Goal: Contribute content: Contribute content

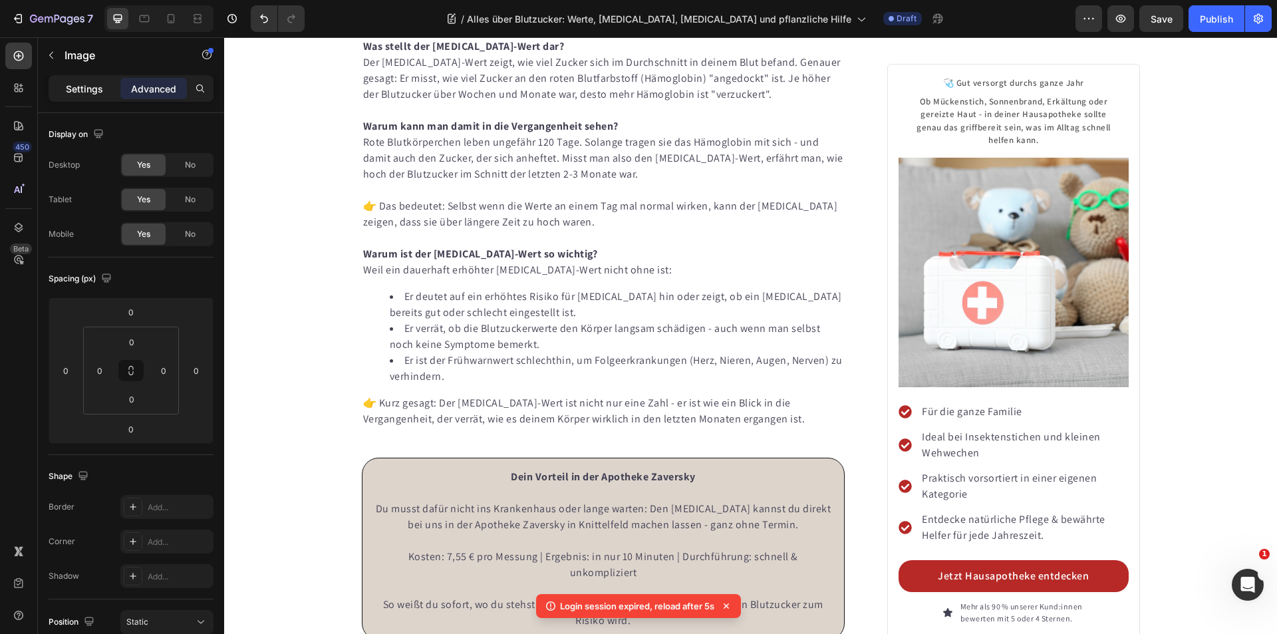
click at [91, 85] on p "Settings" at bounding box center [84, 89] width 37 height 14
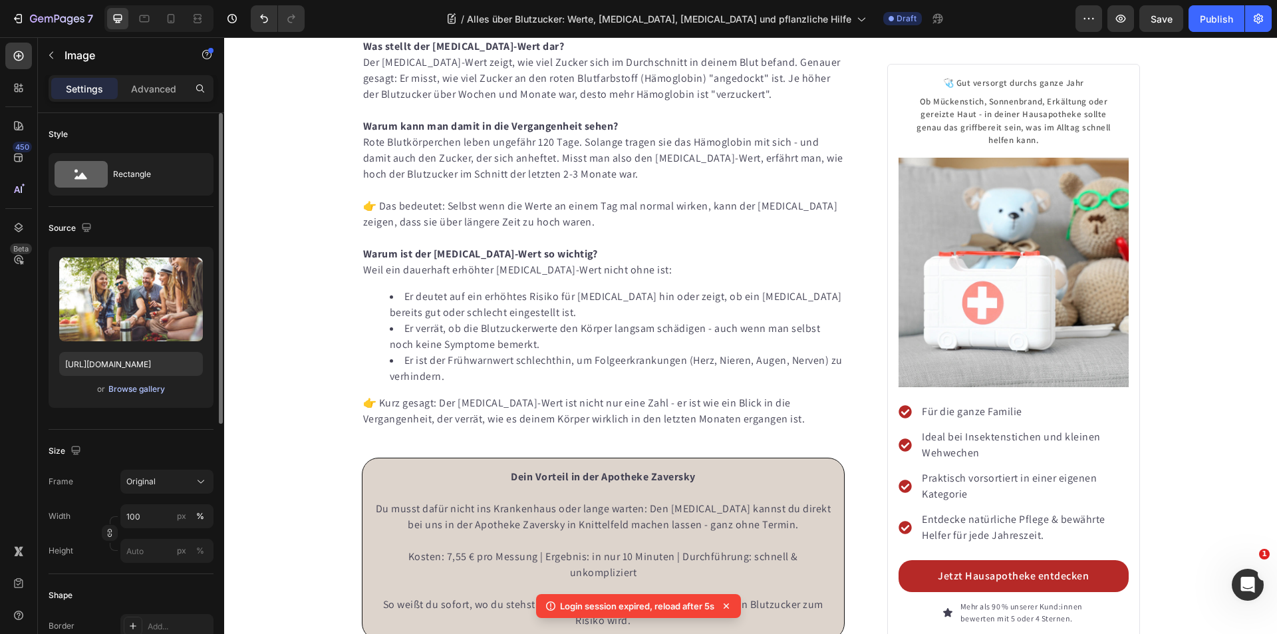
click at [141, 391] on div "Browse gallery" at bounding box center [136, 389] width 57 height 12
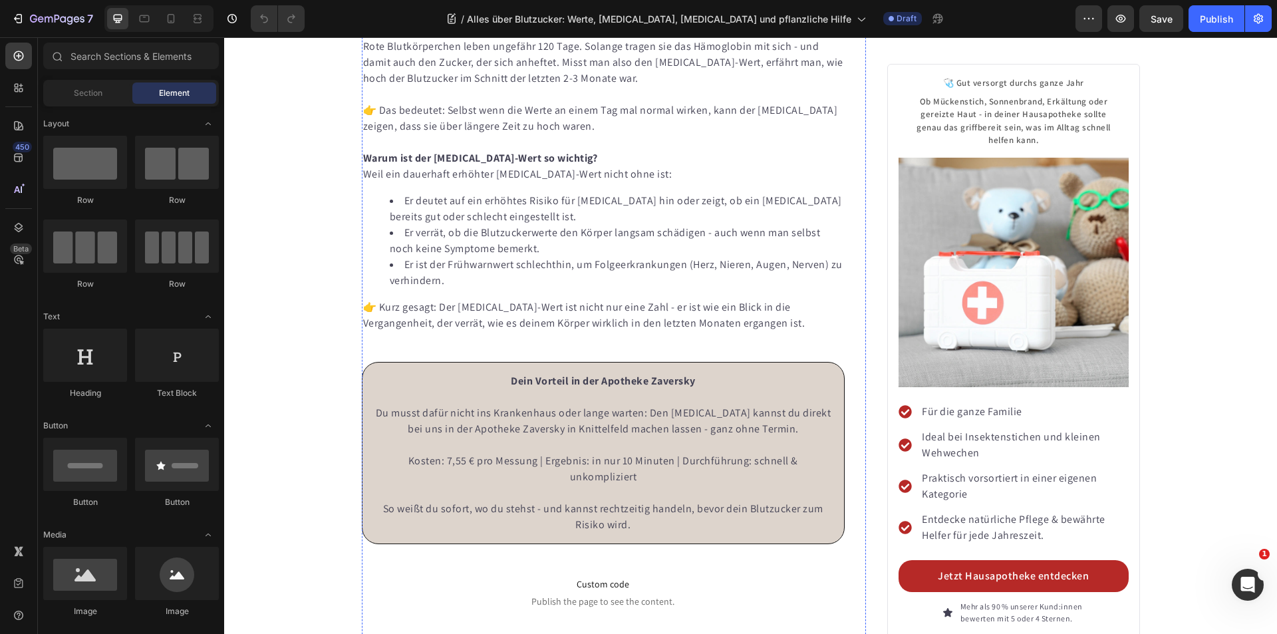
scroll to position [5054, 0]
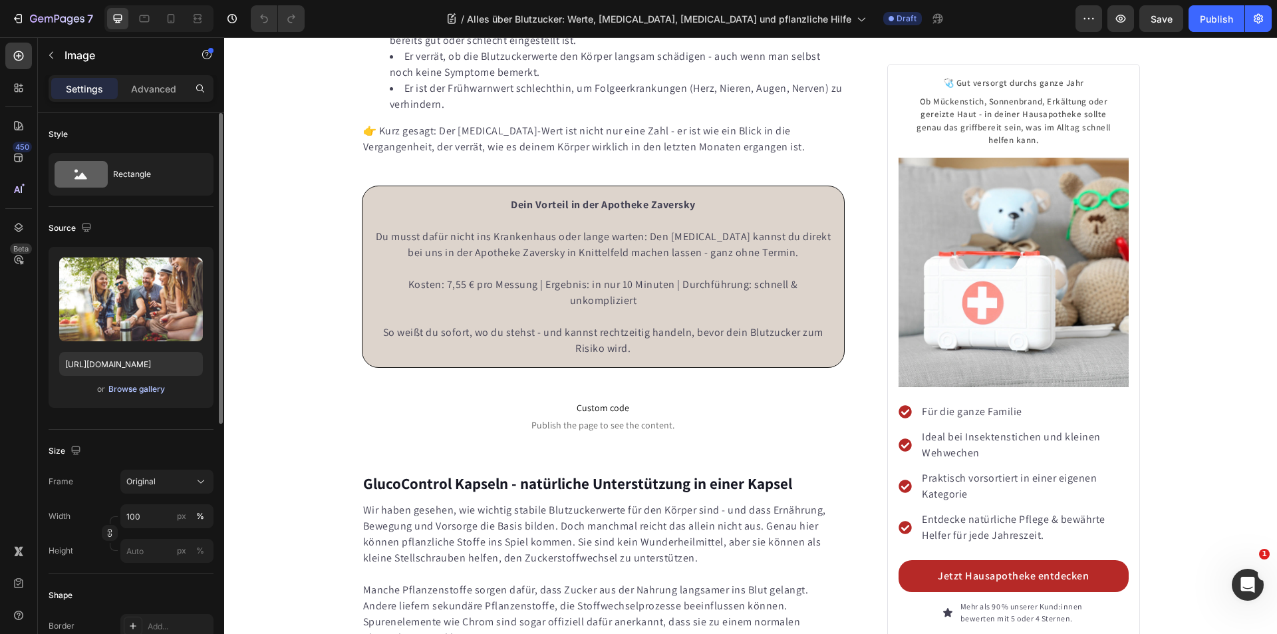
click at [138, 389] on div "Browse gallery" at bounding box center [136, 389] width 57 height 12
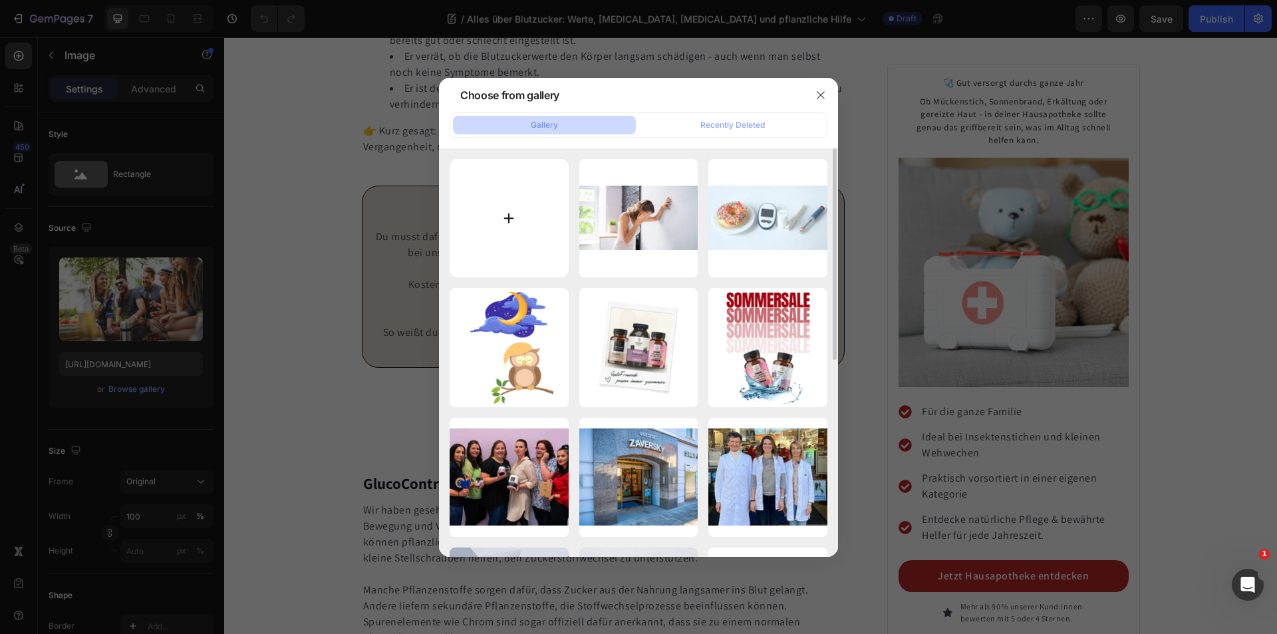
click at [559, 212] on input "file" at bounding box center [509, 218] width 119 height 119
type input "C:\fakepath\Apotheke-Zaversky-Bauchweh.webp"
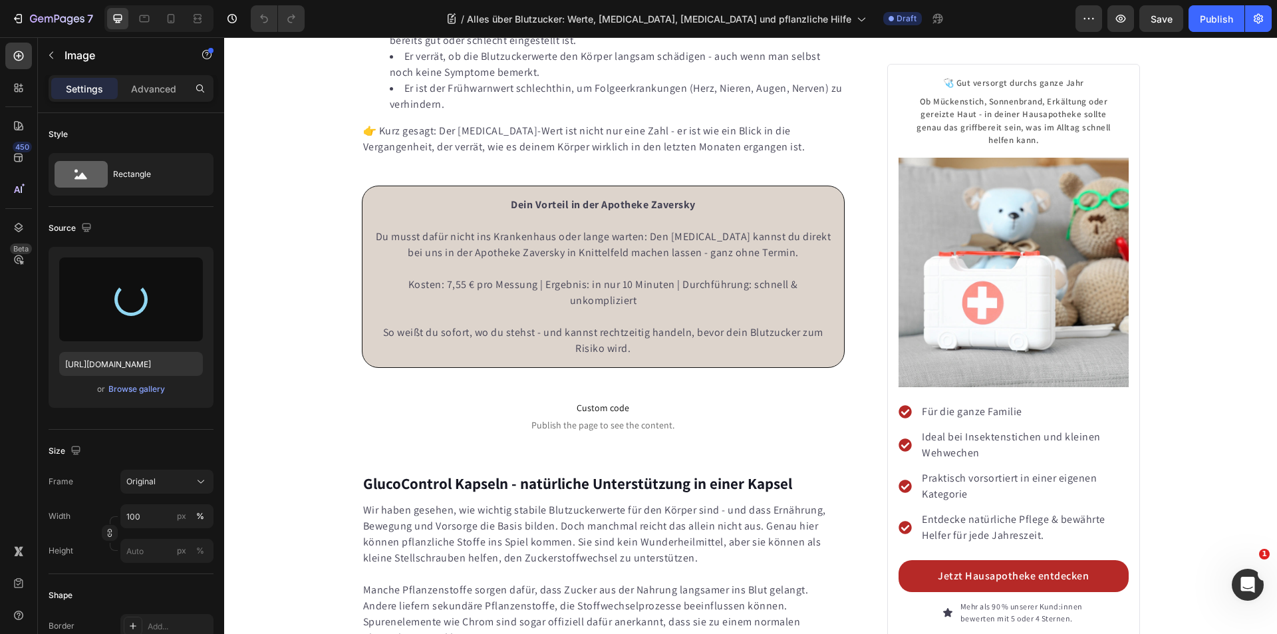
type input "[URL][DOMAIN_NAME]"
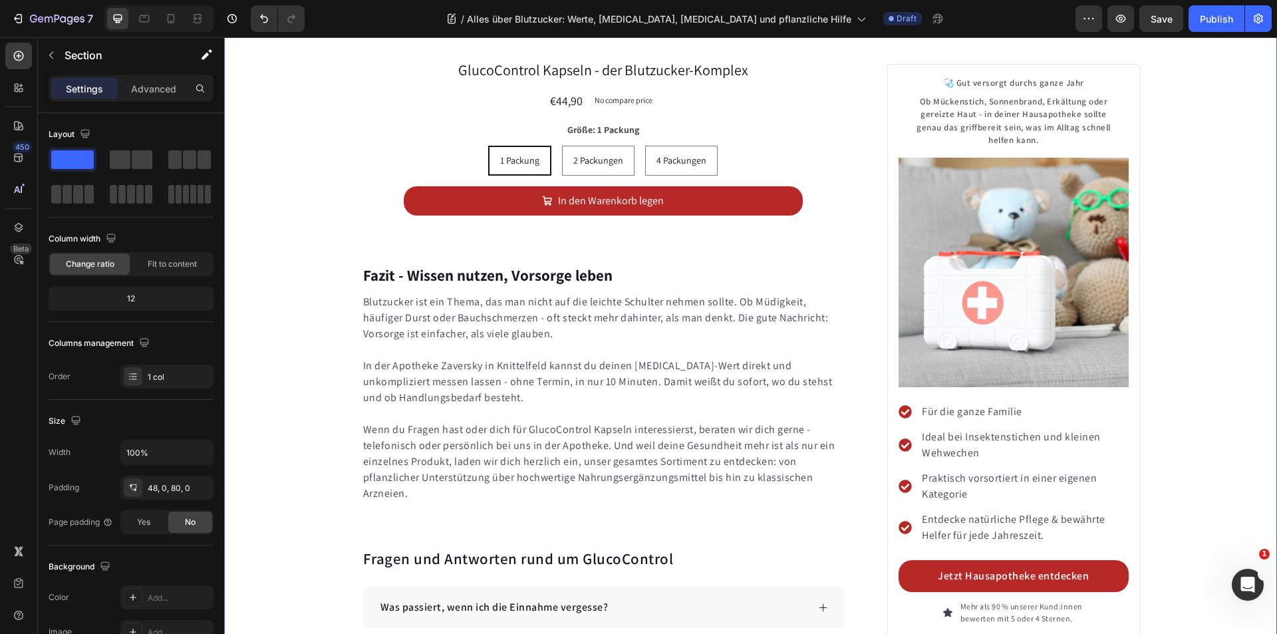
scroll to position [6451, 0]
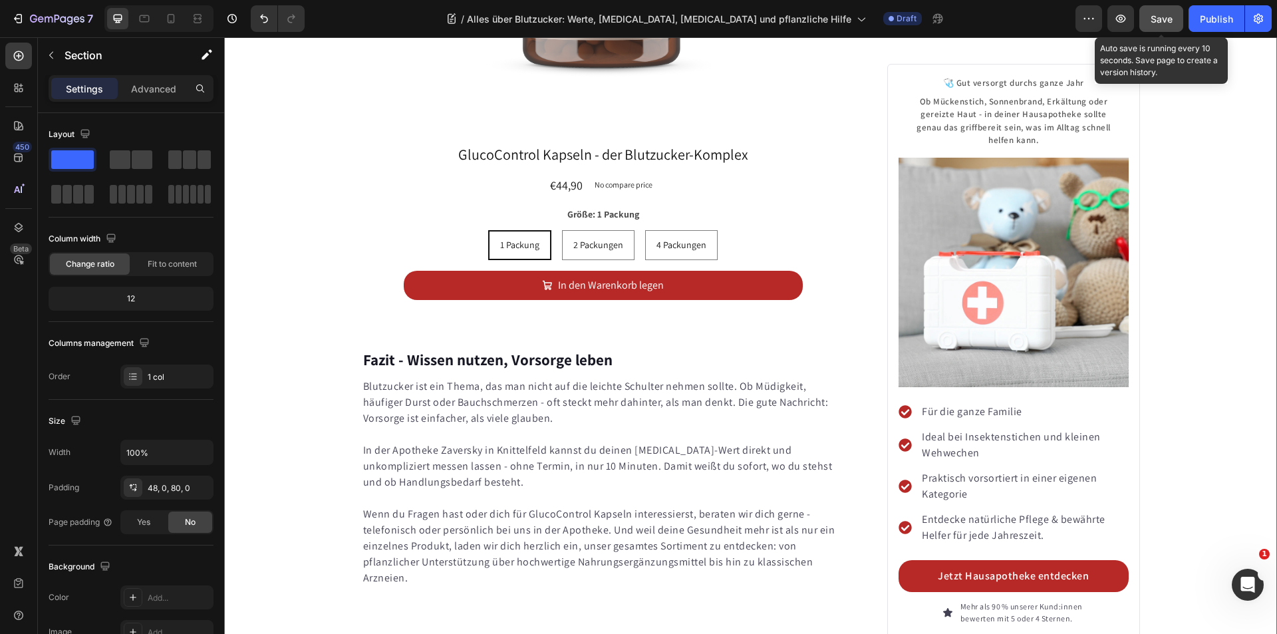
click at [1174, 15] on button "Save" at bounding box center [1161, 18] width 44 height 27
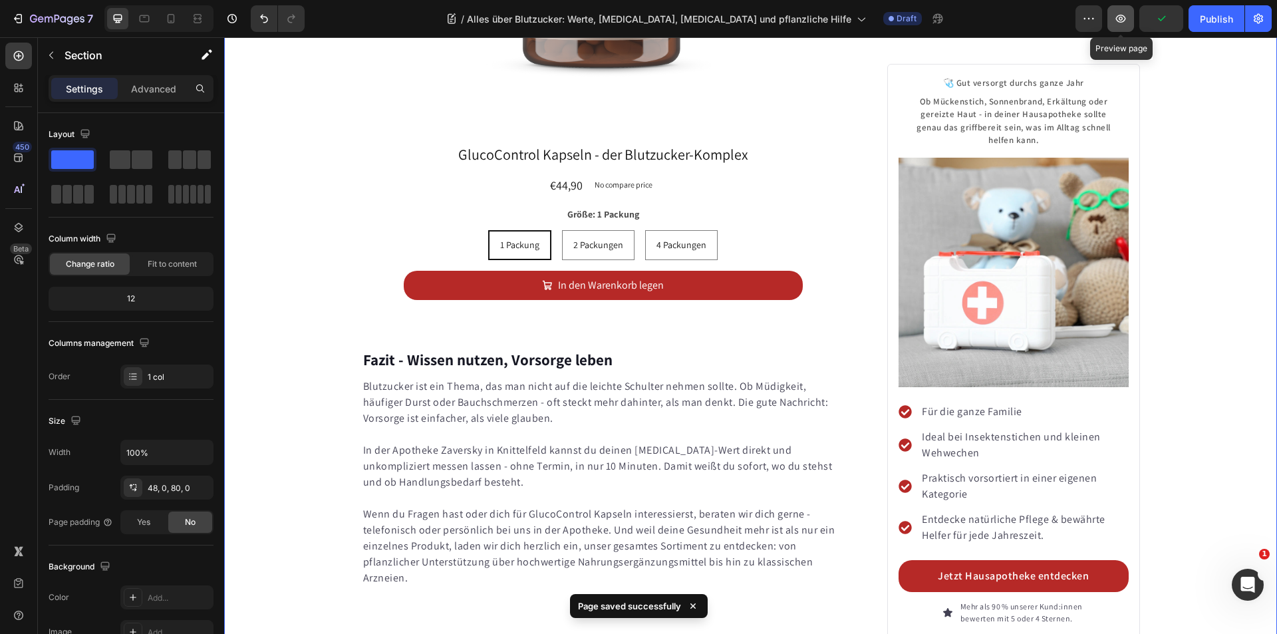
click at [1121, 21] on icon "button" at bounding box center [1120, 18] width 13 height 13
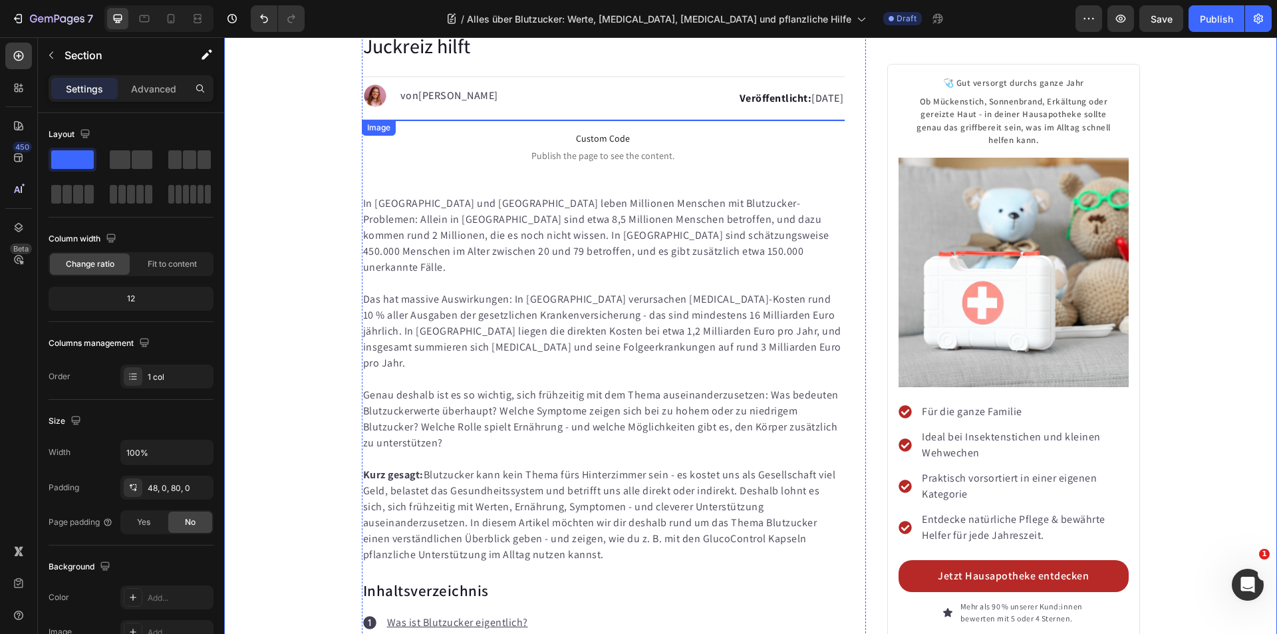
scroll to position [0, 0]
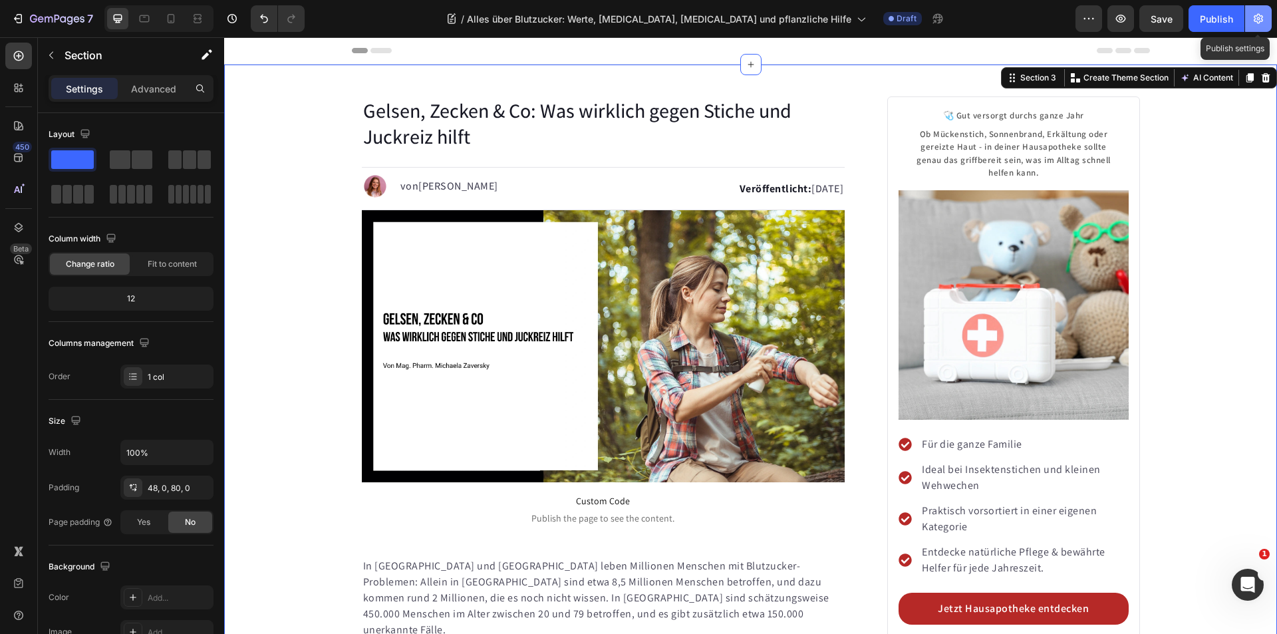
click at [1254, 17] on icon "button" at bounding box center [1258, 18] width 13 height 13
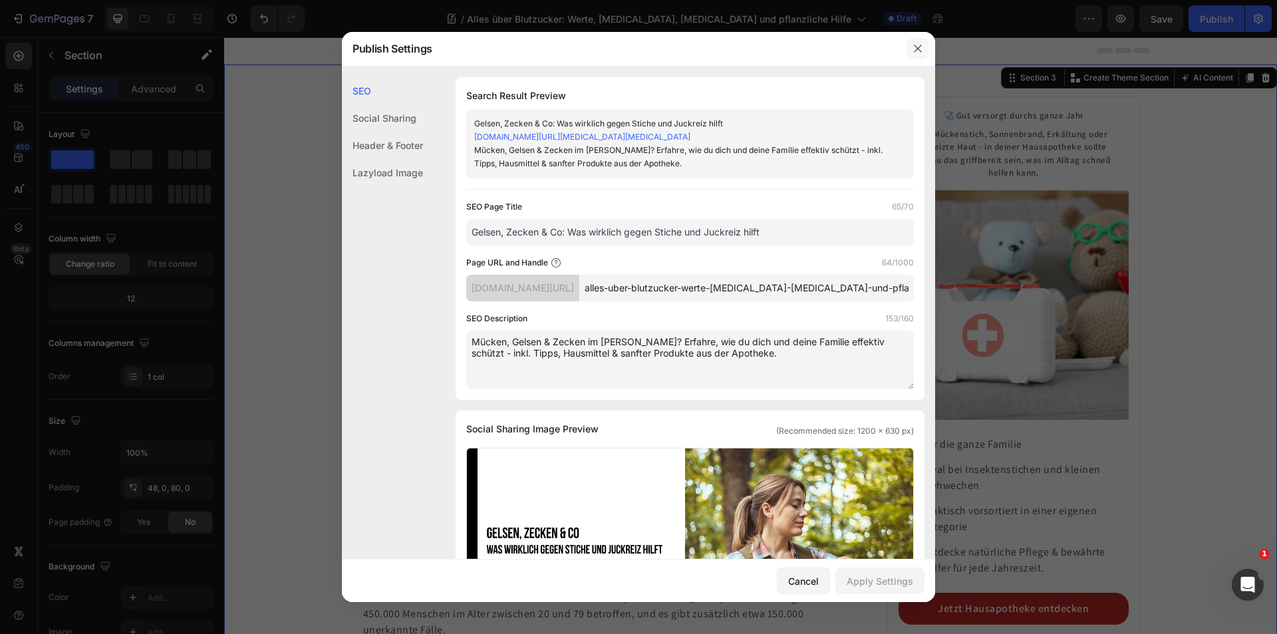
click at [920, 50] on icon "button" at bounding box center [917, 48] width 11 height 11
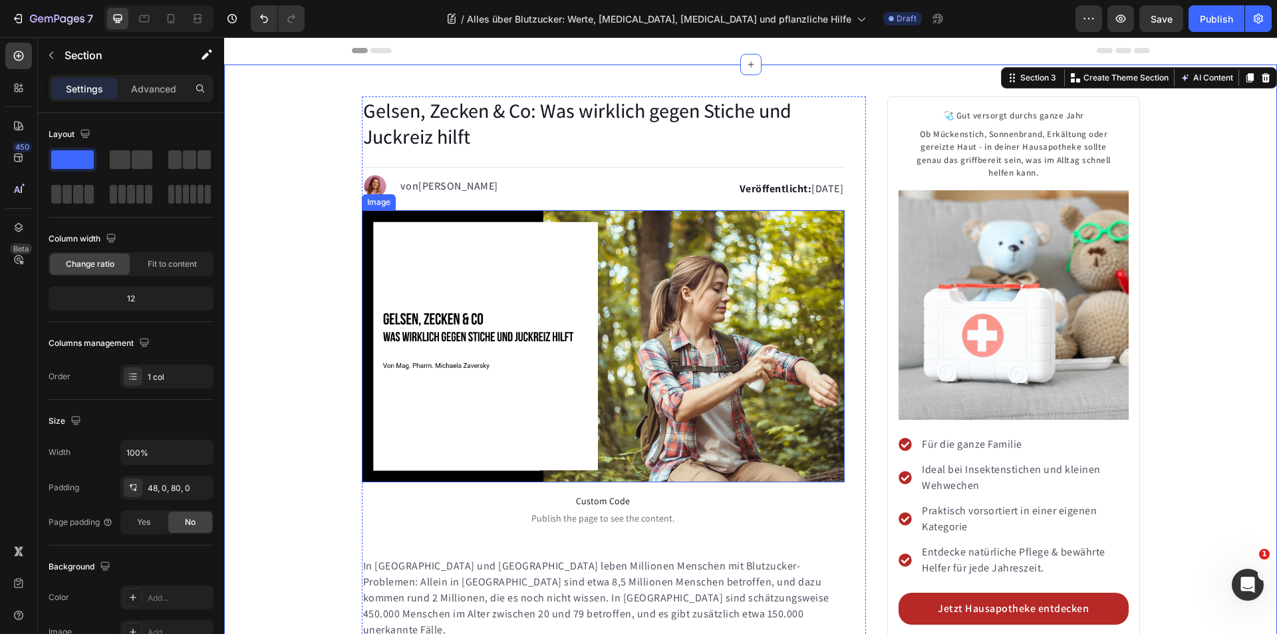
click at [523, 259] on img at bounding box center [603, 346] width 483 height 272
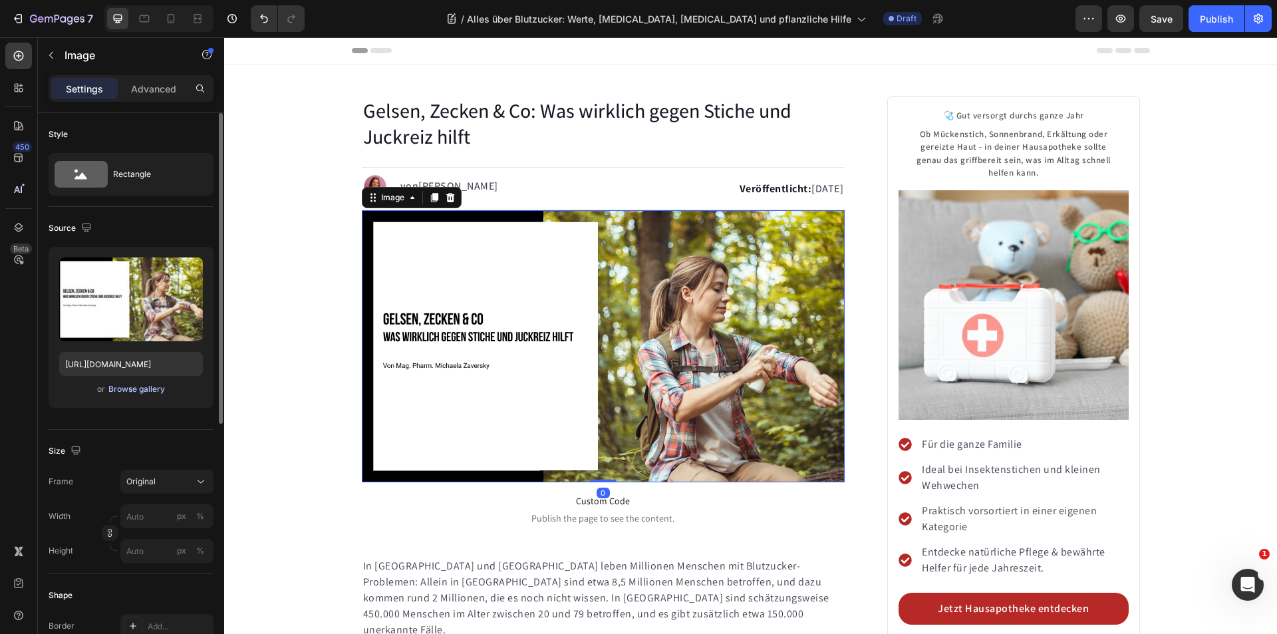
click at [141, 385] on div "Browse gallery" at bounding box center [136, 389] width 57 height 12
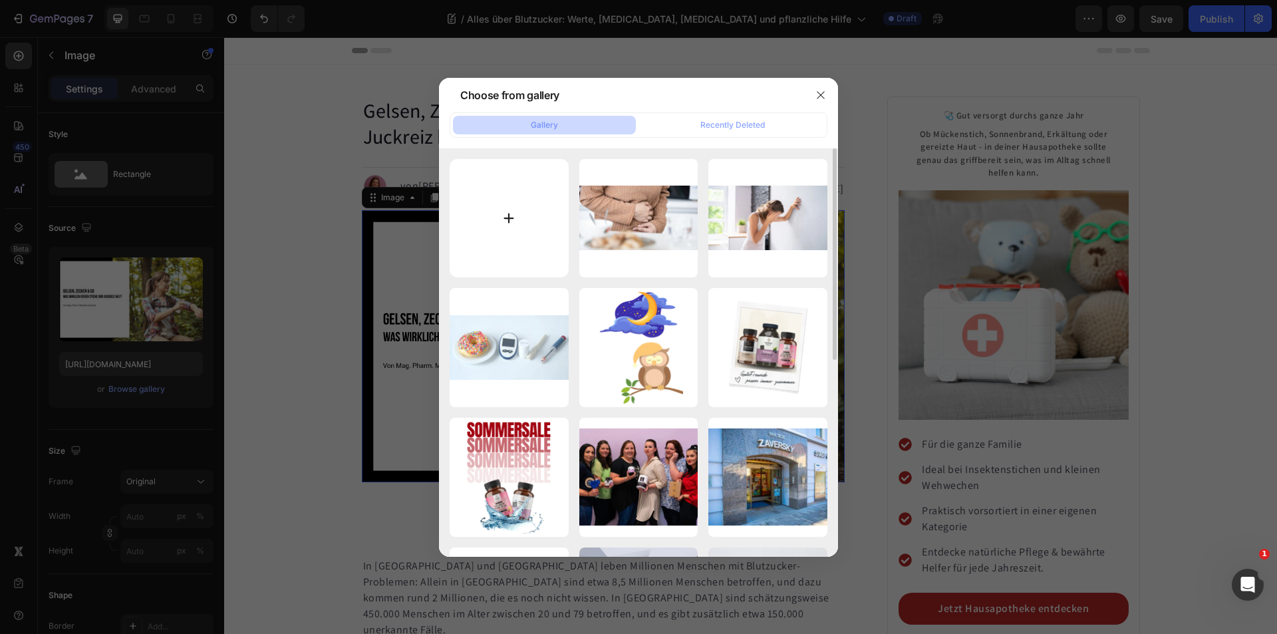
click at [501, 207] on input "file" at bounding box center [509, 218] width 119 height 119
type input "C:\fakepath\Apotheke-Zaversky-Alles-ueber-Blutzucker.webp"
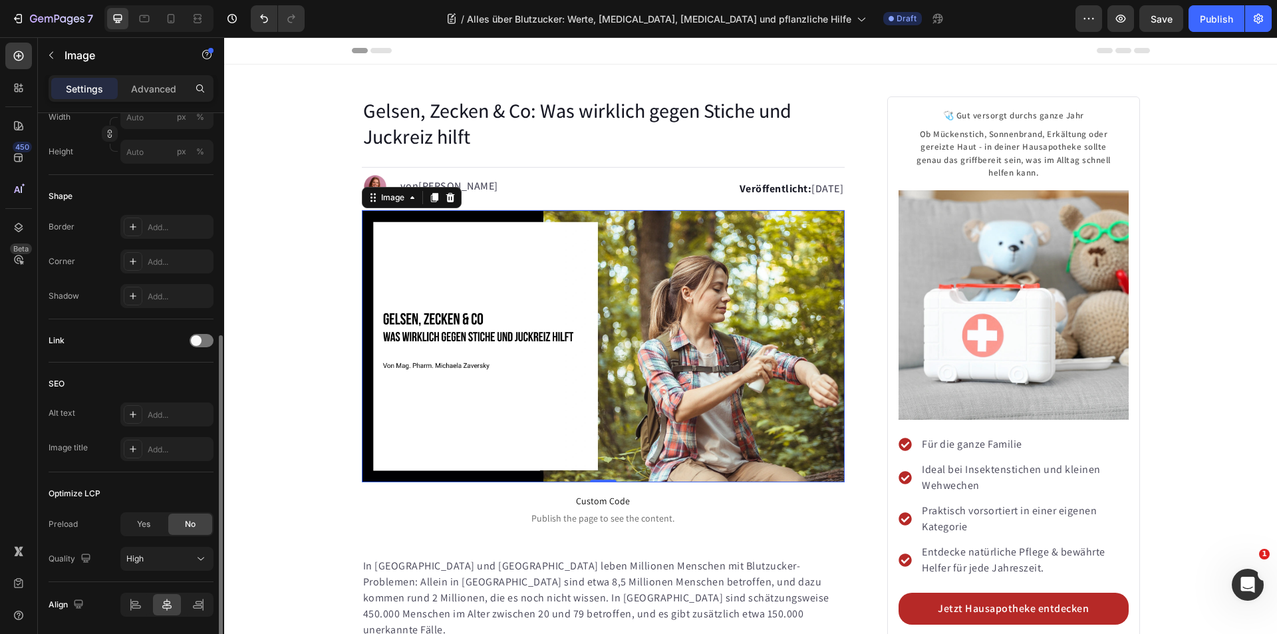
scroll to position [446, 0]
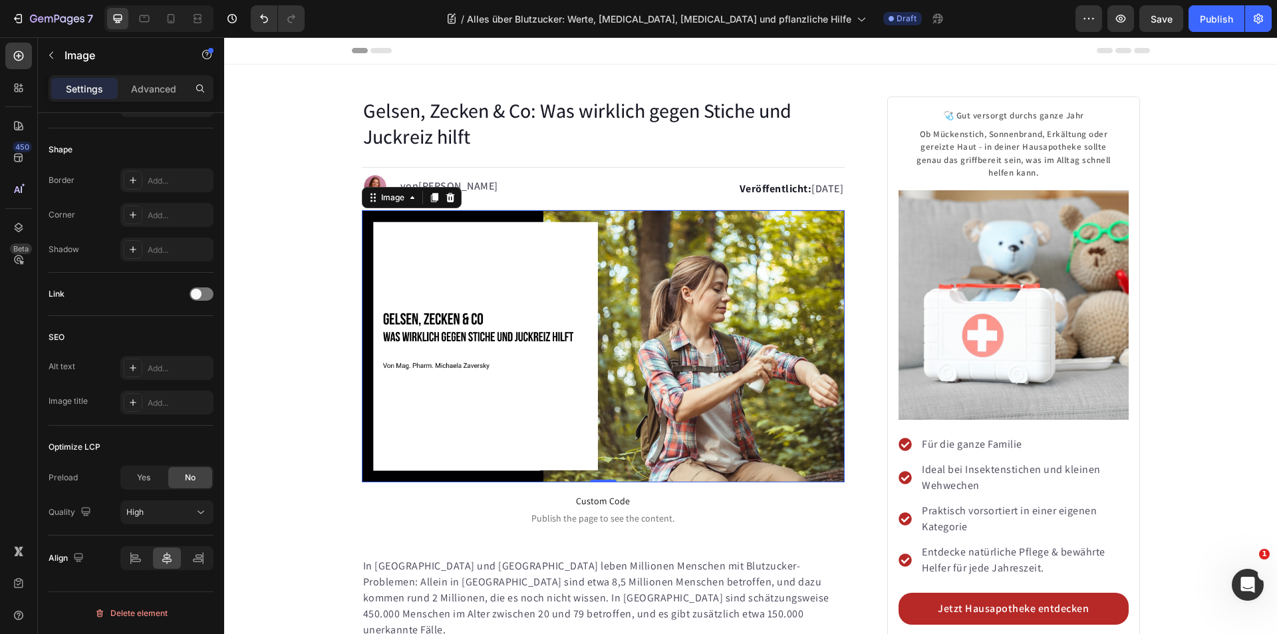
type input "[URL][DOMAIN_NAME]"
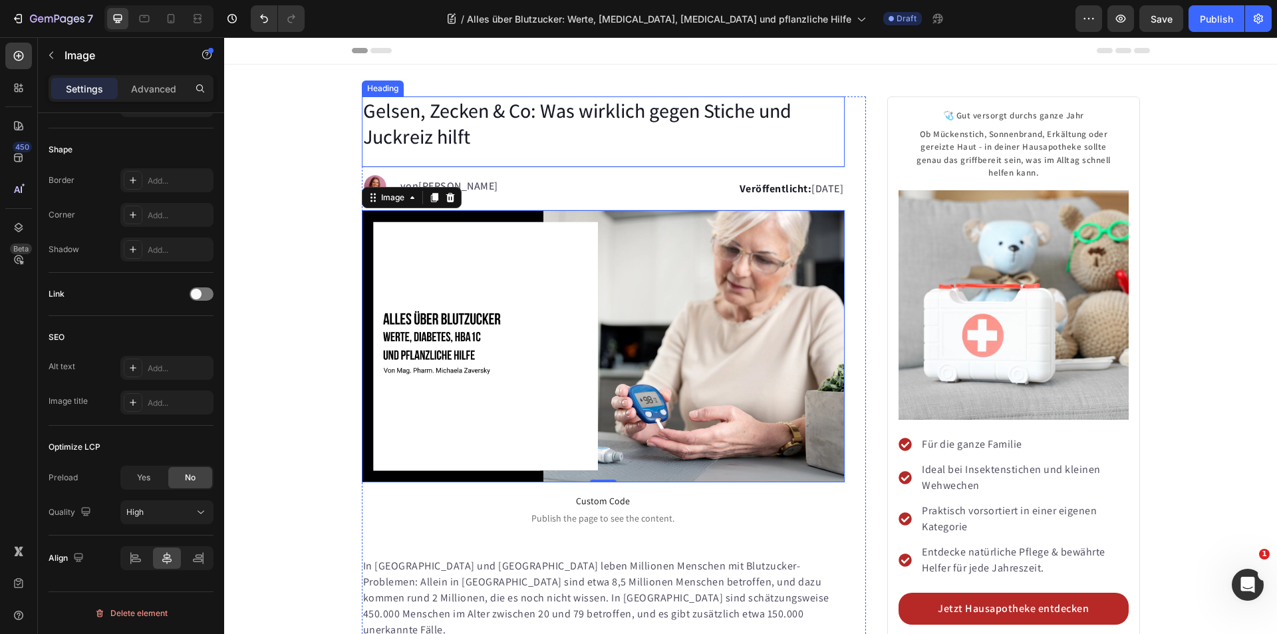
click at [444, 110] on h1 "Gelsen, Zecken & Co: Was wirklich gegen Stiche und Juckreiz hilft" at bounding box center [603, 123] width 483 height 55
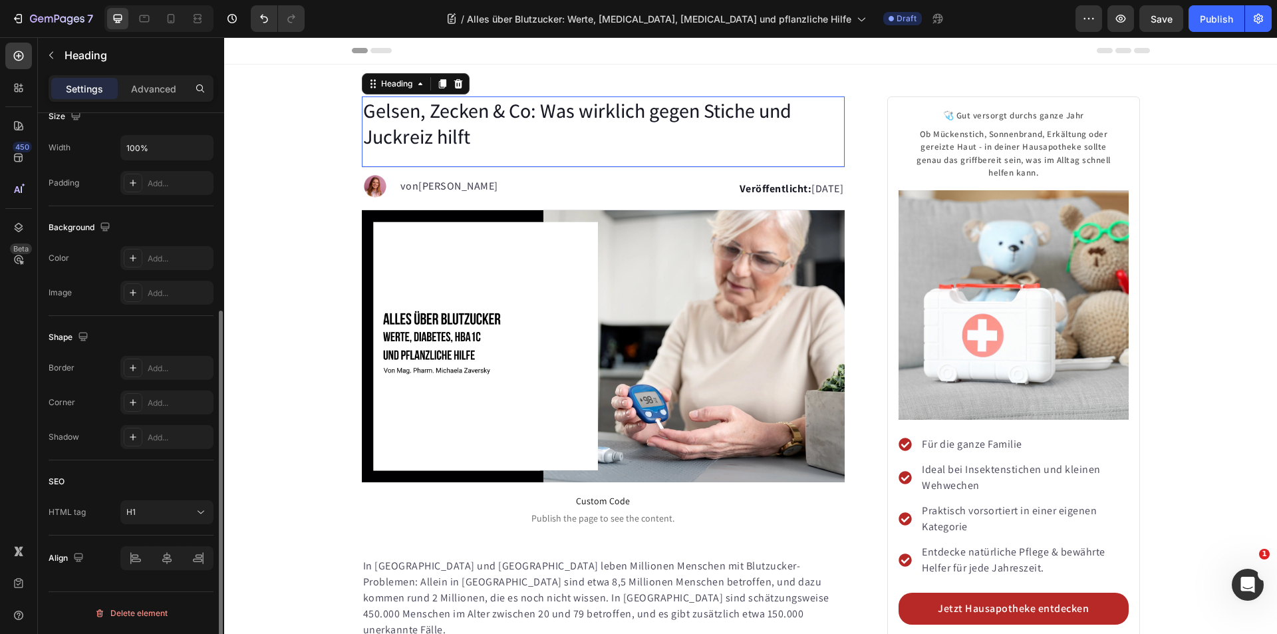
scroll to position [0, 0]
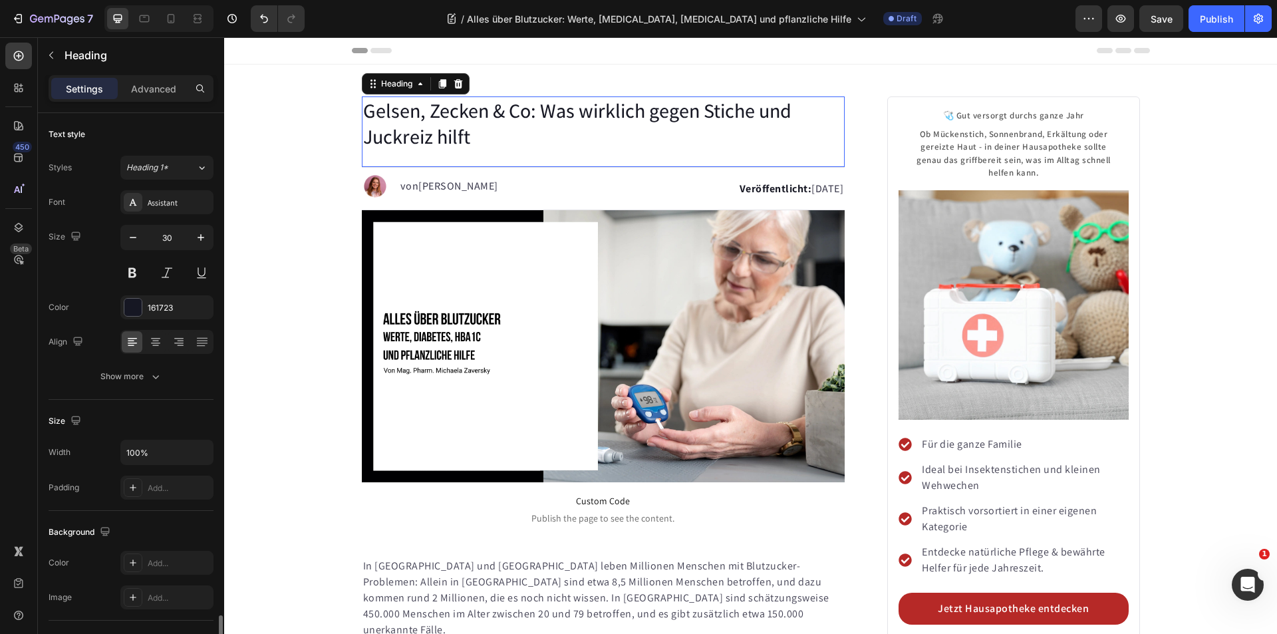
click at [444, 110] on h1 "Gelsen, Zecken & Co: Was wirklich gegen Stiche und Juckreiz hilft" at bounding box center [603, 123] width 483 height 55
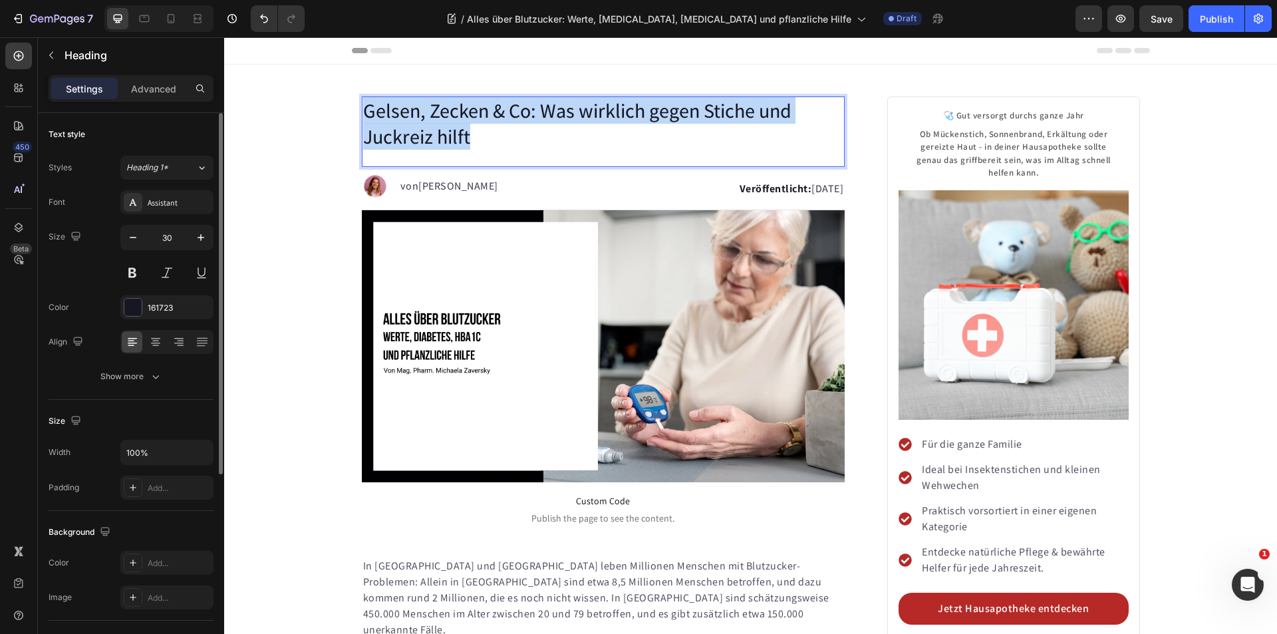
click at [444, 110] on p "Gelsen, Zecken & Co: Was wirklich gegen Stiche und Juckreiz hilft" at bounding box center [603, 124] width 481 height 52
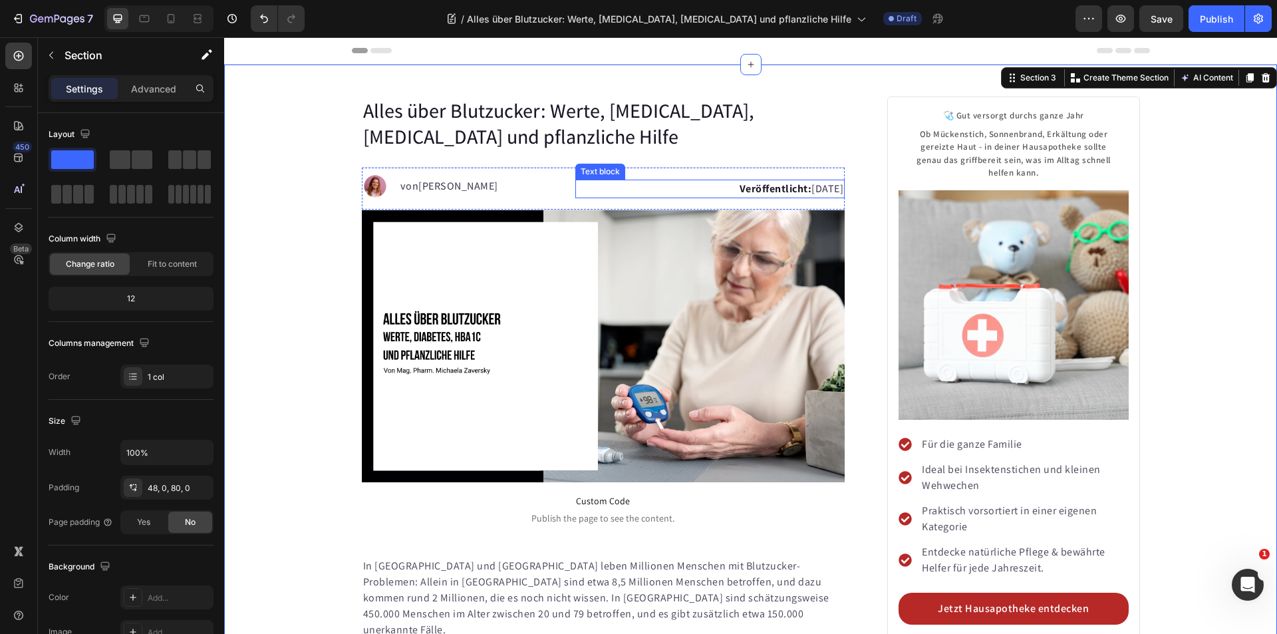
click at [774, 190] on p "Veröffentlicht: [DATE]" at bounding box center [710, 189] width 267 height 16
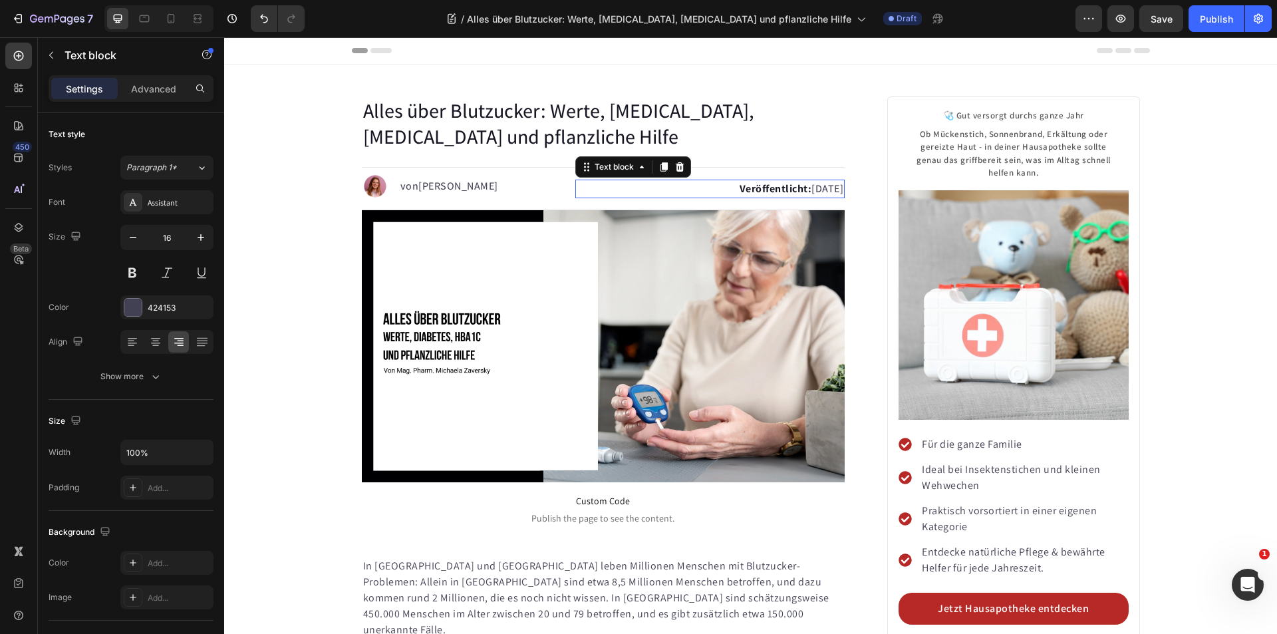
click at [774, 190] on p "Veröffentlicht: [DATE]" at bounding box center [710, 189] width 267 height 16
click at [763, 192] on p "Veröffentlicht: [DATE]" at bounding box center [710, 189] width 267 height 16
click at [772, 193] on p "Veröffentlicht: [DATE]" at bounding box center [710, 189] width 267 height 16
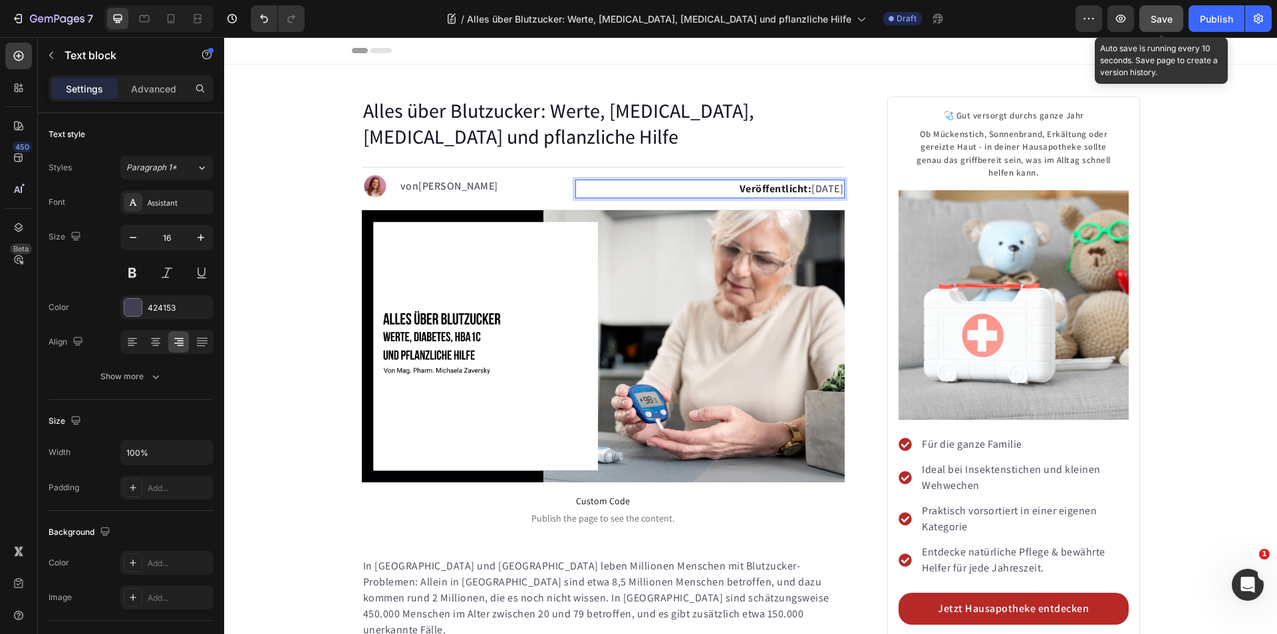
click at [1158, 19] on span "Save" at bounding box center [1162, 18] width 22 height 11
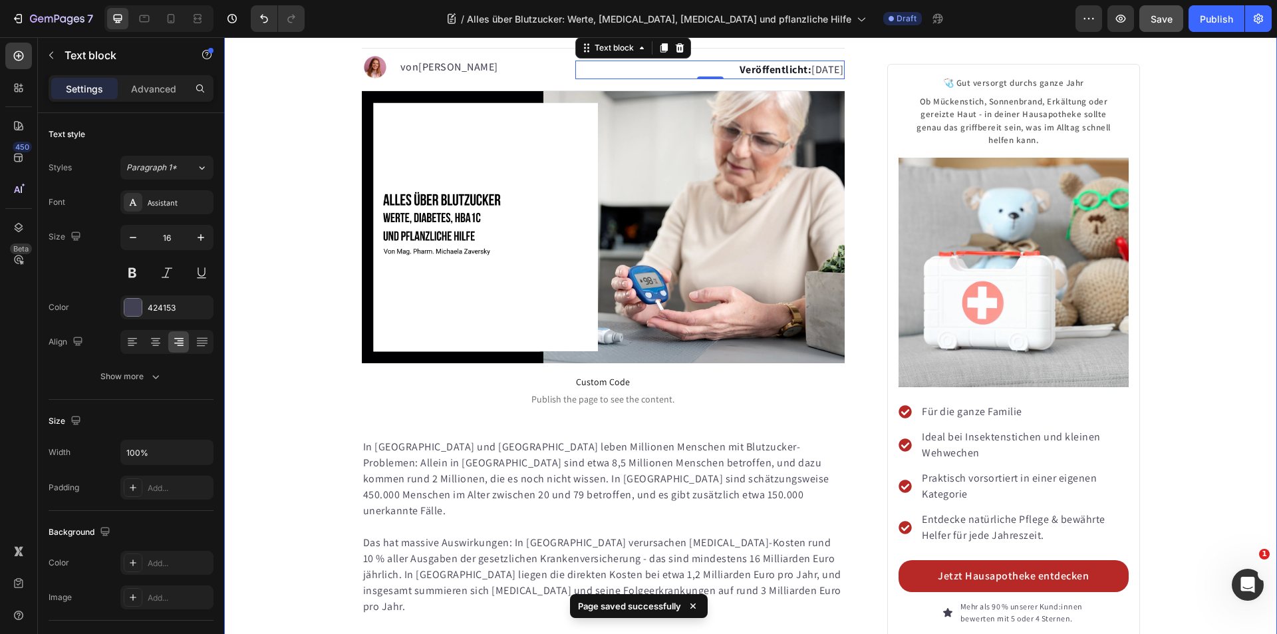
scroll to position [266, 0]
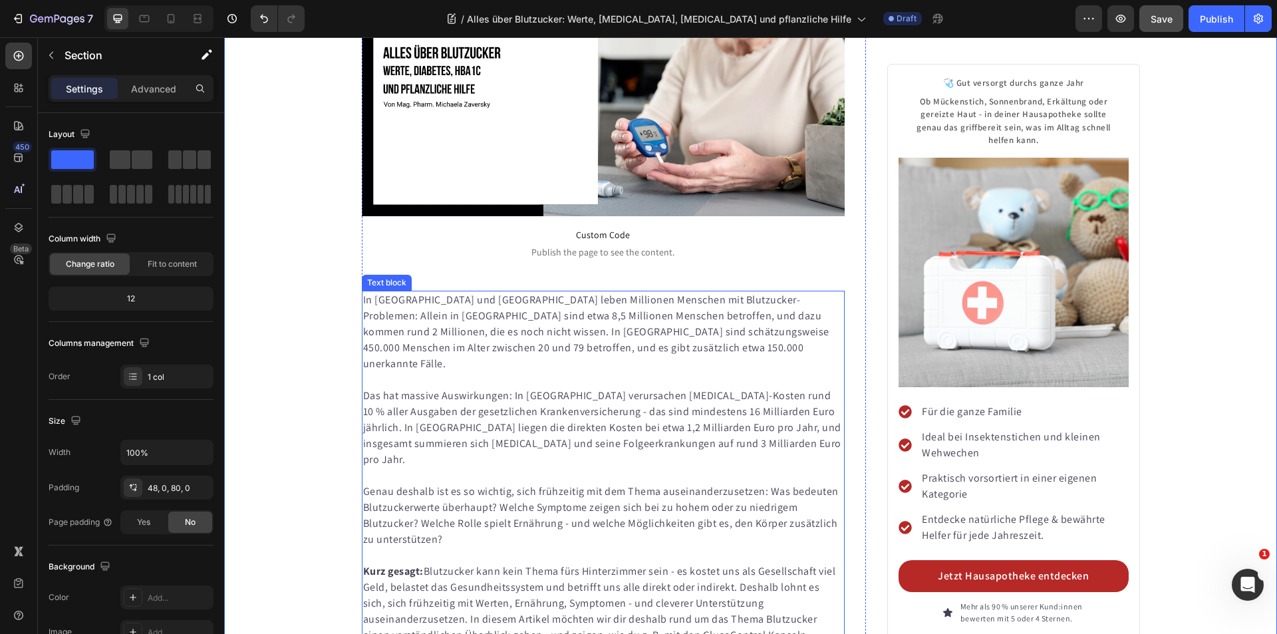
scroll to position [0, 0]
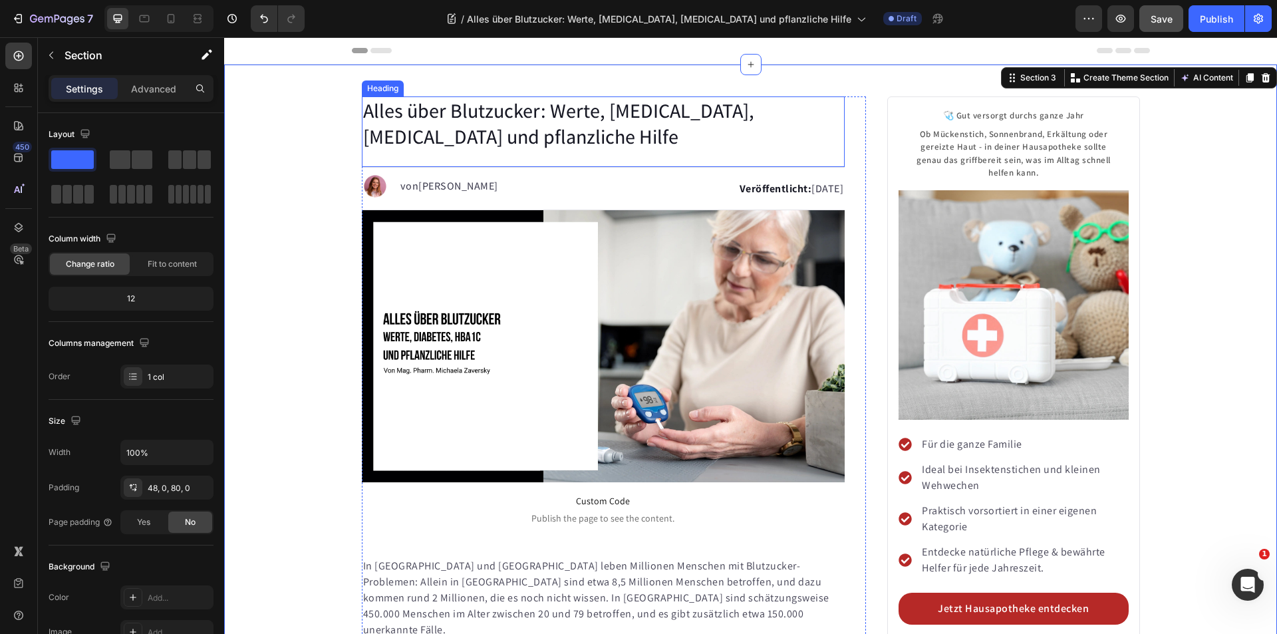
click at [496, 133] on p "Alles über Blutzucker: Werte, [MEDICAL_DATA], [MEDICAL_DATA] und pflanzliche Hi…" at bounding box center [603, 124] width 481 height 52
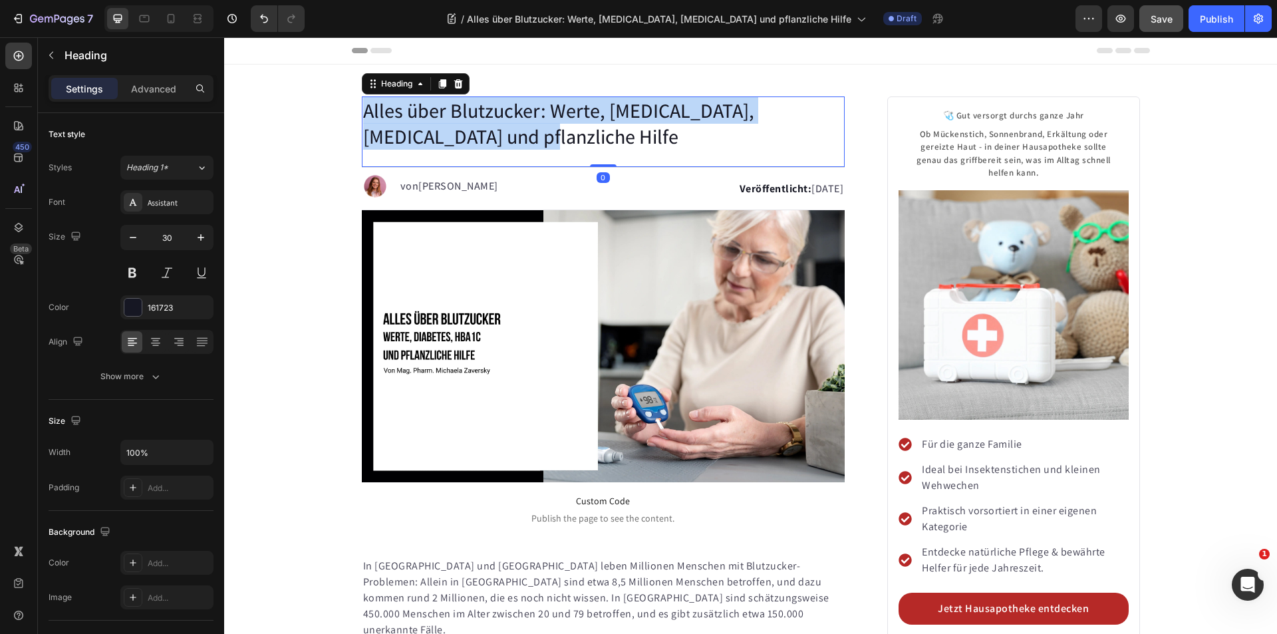
click at [496, 133] on p "Alles über Blutzucker: Werte, [MEDICAL_DATA], [MEDICAL_DATA] und pflanzliche Hi…" at bounding box center [603, 124] width 481 height 52
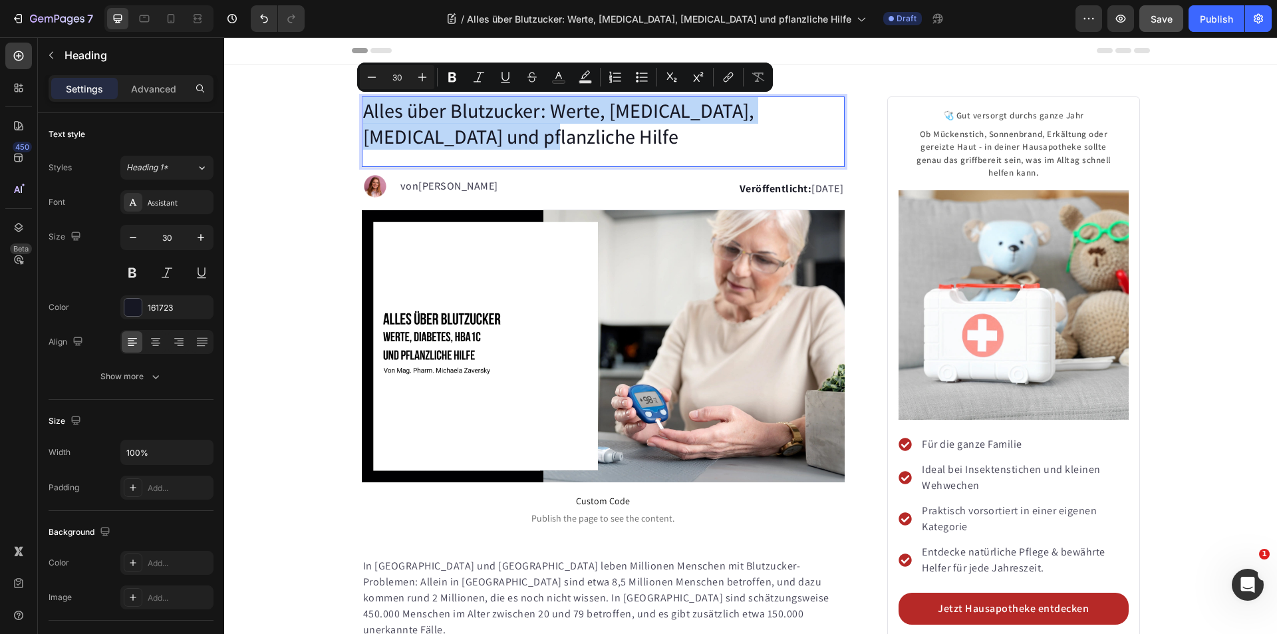
copy p "Alles über Blutzucker: Werte, [MEDICAL_DATA], [MEDICAL_DATA] und pflanzliche Hi…"
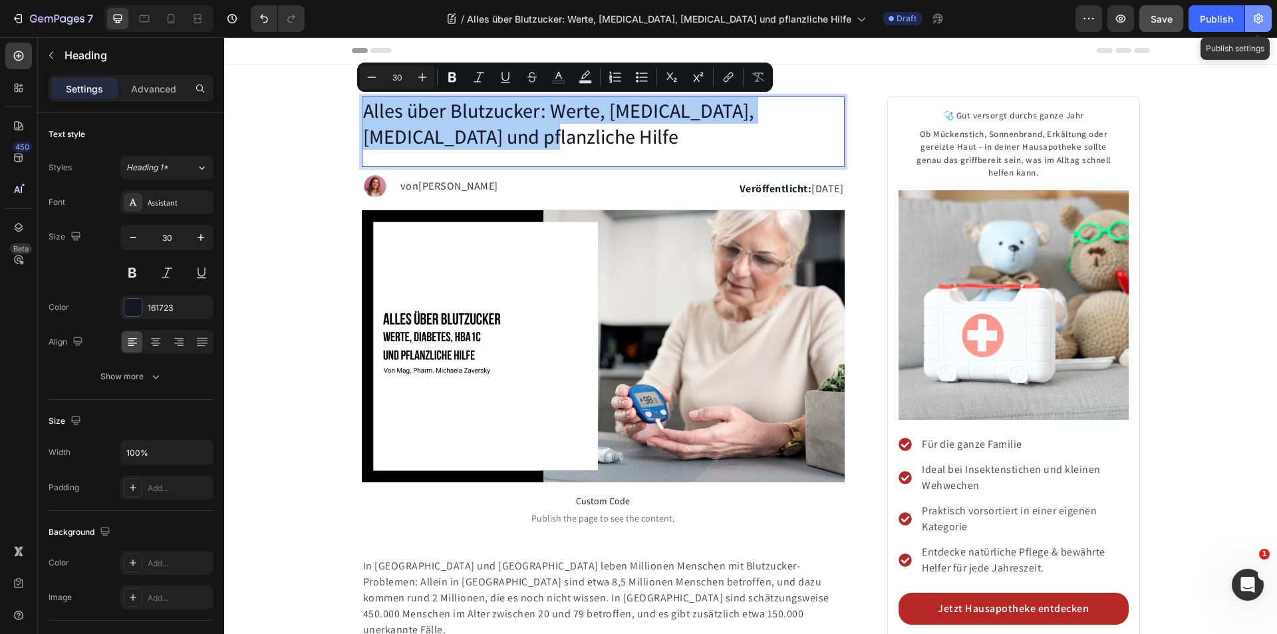
click at [1252, 14] on icon "button" at bounding box center [1258, 18] width 13 height 13
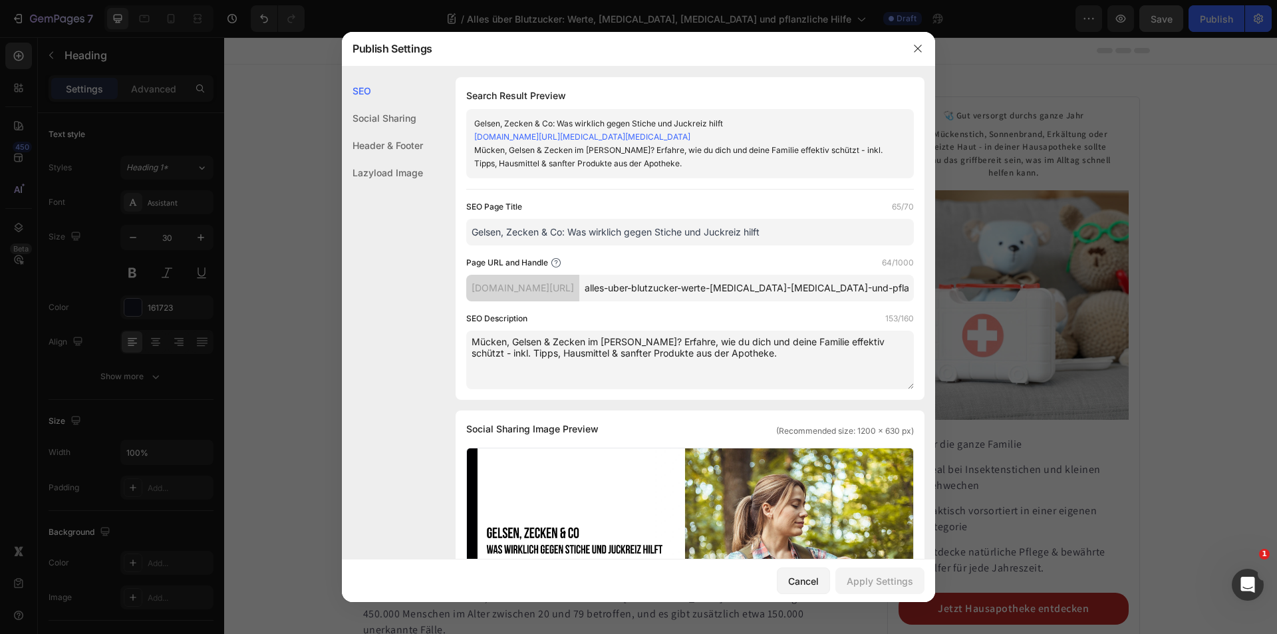
click at [716, 245] on input "Gelsen, Zecken & Co: Was wirklich gegen Stiche und Juckreiz hilft" at bounding box center [690, 232] width 448 height 27
paste input "Alles über Blutzucker: Werte, [MEDICAL_DATA], [MEDICAL_DATA] und pflanzliche Hi…"
type input "Alles über Blutzucker: Werte, [MEDICAL_DATA], [MEDICAL_DATA] und pflanzliche Hi…"
drag, startPoint x: 817, startPoint y: 301, endPoint x: 944, endPoint y: 303, distance: 127.0
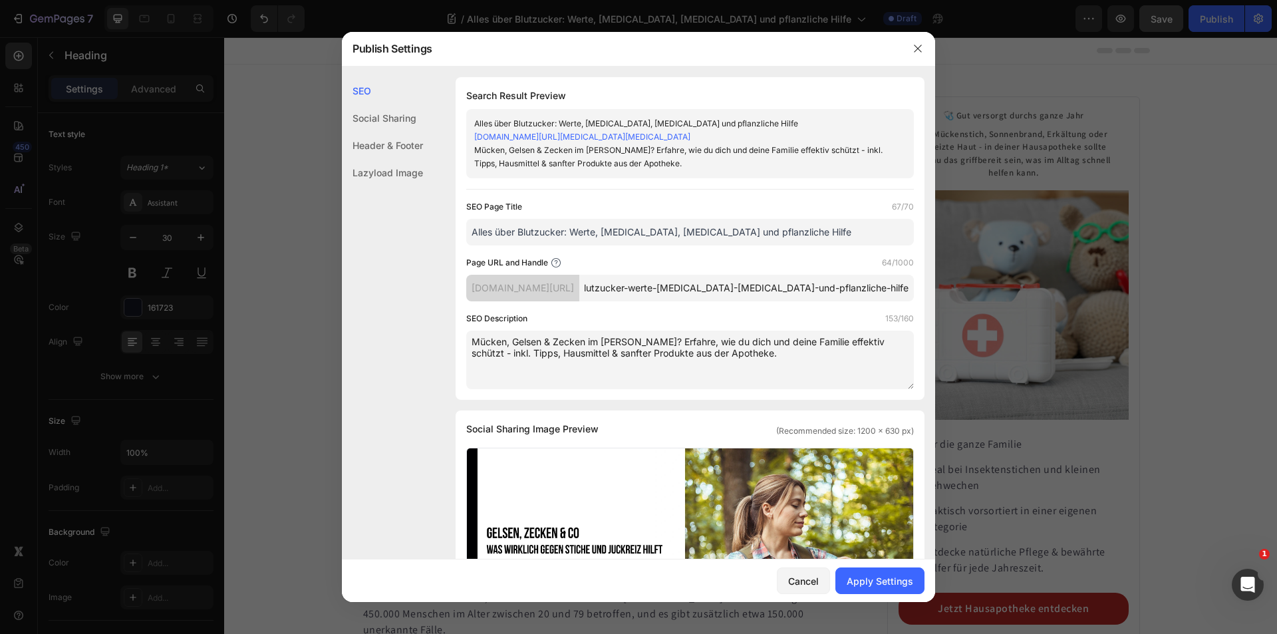
click at [944, 303] on div "Publish Settings SEO Social Sharing Header & Footer Lazyload Image SEO Search R…" at bounding box center [638, 317] width 1277 height 634
click at [857, 301] on input "alles-uber-blutzucker-werte-[MEDICAL_DATA]-[MEDICAL_DATA]-und-pflanzliche-hilfe" at bounding box center [746, 288] width 335 height 27
drag, startPoint x: 720, startPoint y: 302, endPoint x: 833, endPoint y: 302, distance: 113.1
click at [865, 301] on input "alles-uber-blutzucker-werte-[MEDICAL_DATA]-[MEDICAL_DATA]-und-pflanzliche-hilfe" at bounding box center [746, 288] width 335 height 27
drag, startPoint x: 735, startPoint y: 300, endPoint x: 713, endPoint y: 301, distance: 22.0
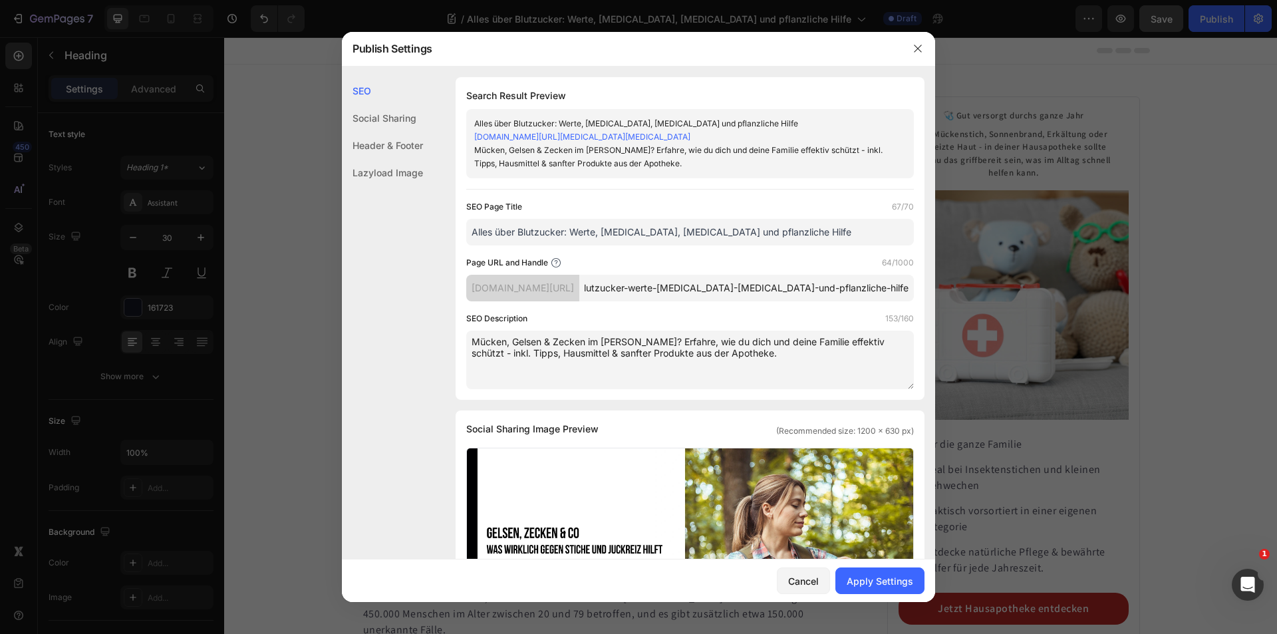
click at [735, 300] on input "alles-uber-blutzucker-werte-[MEDICAL_DATA]-[MEDICAL_DATA]-und-pflanzliche-hilfe" at bounding box center [746, 288] width 335 height 27
drag, startPoint x: 711, startPoint y: 304, endPoint x: 654, endPoint y: 306, distance: 57.2
click at [654, 301] on div "[DOMAIN_NAME][URL] alles-uber-blutzucker-werte-[MEDICAL_DATA]-[MEDICAL_DATA]-un…" at bounding box center [690, 288] width 448 height 27
click at [764, 301] on input "alles-uber-blutzucker-werte-[MEDICAL_DATA]-[MEDICAL_DATA]-und-pflanzliche-hilfe" at bounding box center [746, 288] width 335 height 27
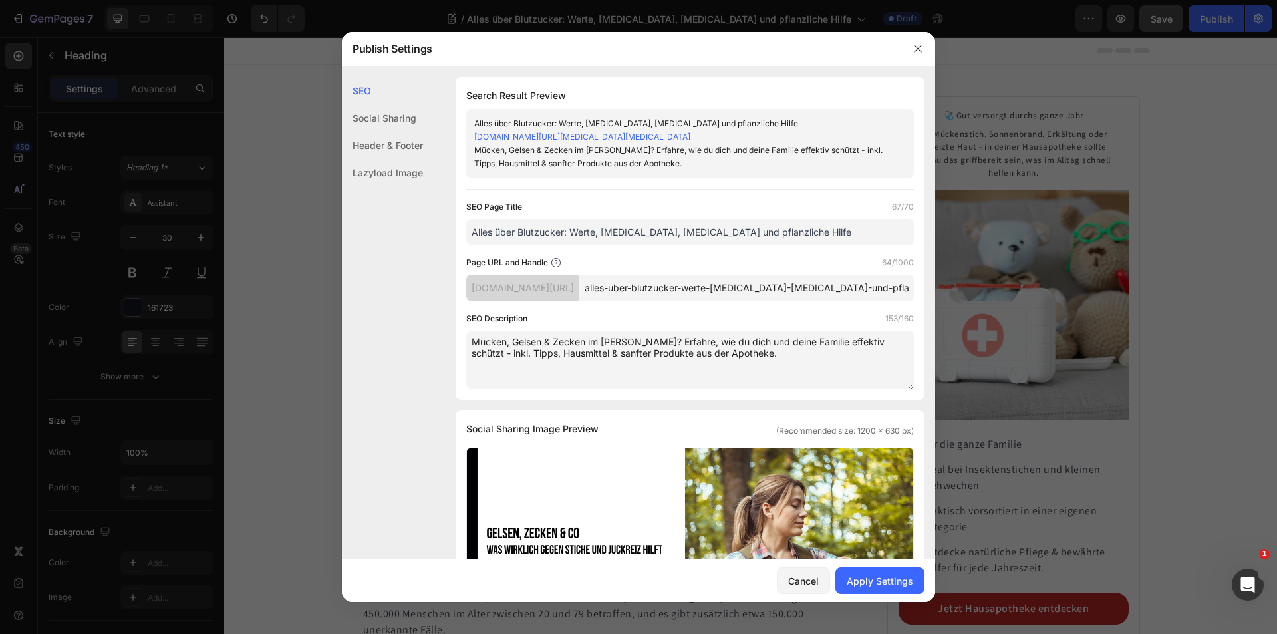
click at [717, 300] on input "alles-uber-blutzucker-werte-[MEDICAL_DATA]-[MEDICAL_DATA]-und-pflanzliche-hilfe" at bounding box center [746, 288] width 335 height 27
drag, startPoint x: 887, startPoint y: 299, endPoint x: 958, endPoint y: 299, distance: 71.2
click at [958, 299] on div "Publish Settings SEO Social Sharing Header & Footer Lazyload Image SEO Search R…" at bounding box center [638, 317] width 1277 height 634
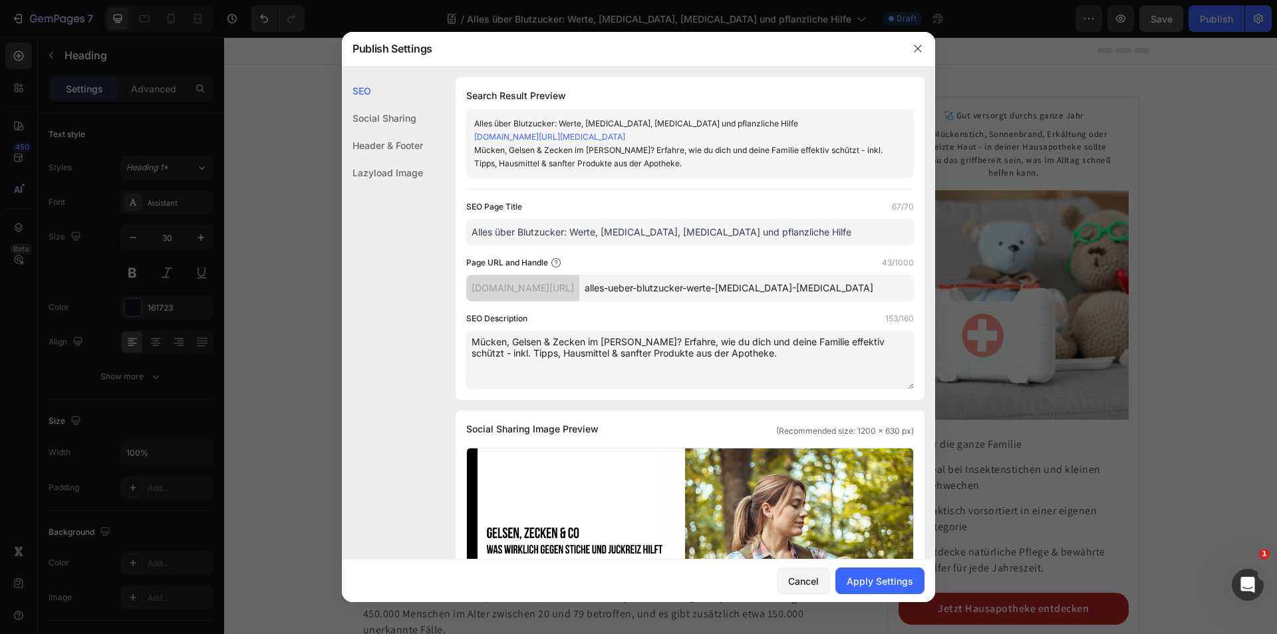
type input "alles-ueber-blutzucker-werte-[MEDICAL_DATA]-[MEDICAL_DATA]"
click at [701, 360] on textarea "Mücken, Gelsen & Zecken im [PERSON_NAME]? Erfahre, wie du dich und deine Famili…" at bounding box center [690, 360] width 448 height 59
paste textarea "Blutzucker verstehen: Symptome erkennen, [MEDICAL_DATA]-Wert testen & natürlich…"
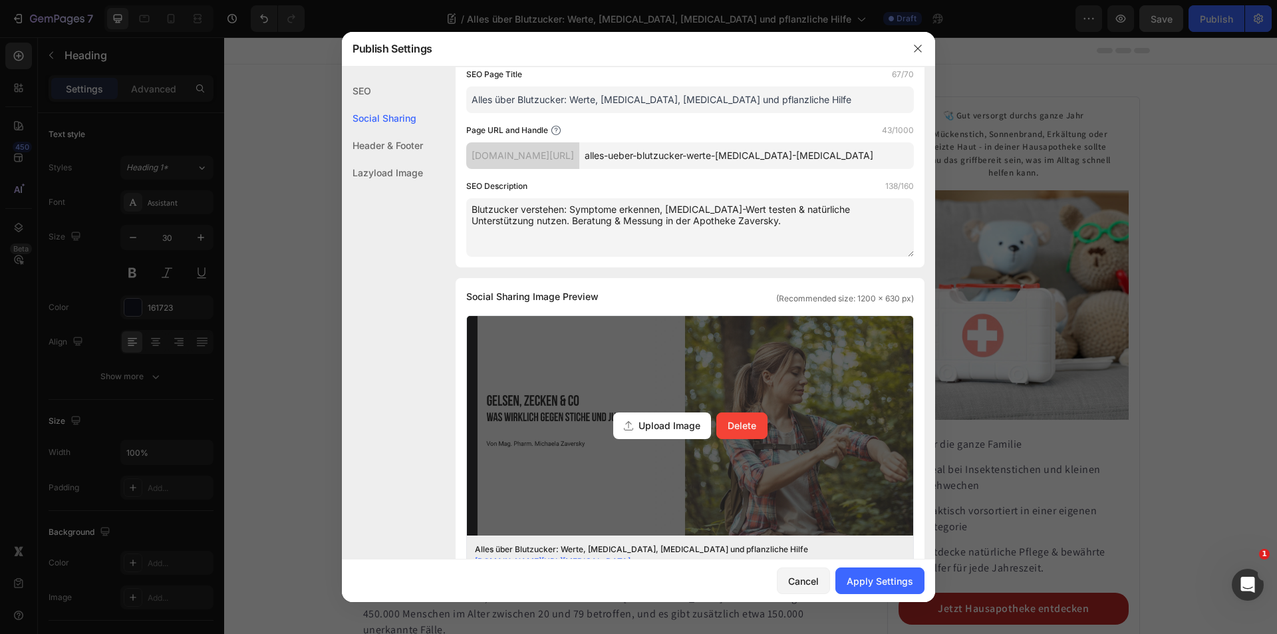
scroll to position [133, 0]
type textarea "Blutzucker verstehen: Symptome erkennen, [MEDICAL_DATA]-Wert testen & natürlich…"
click at [680, 417] on div "Upload Image" at bounding box center [662, 425] width 98 height 27
click at [0, 0] on input "Upload Image Delete" at bounding box center [0, 0] width 0 height 0
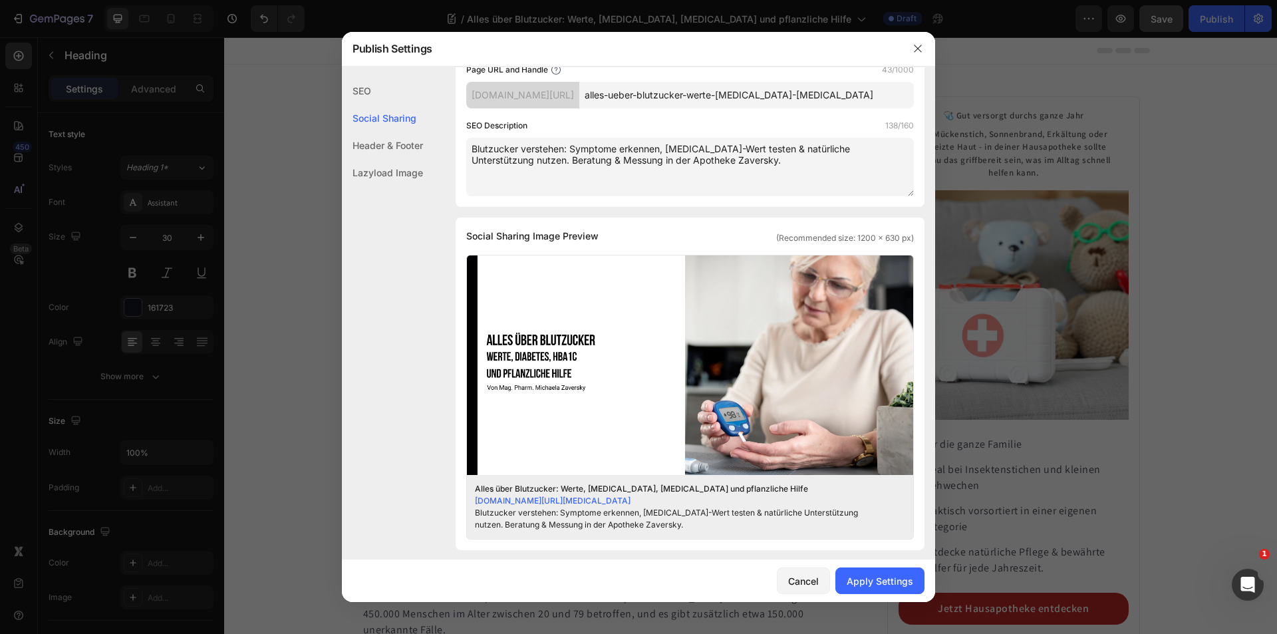
scroll to position [399, 0]
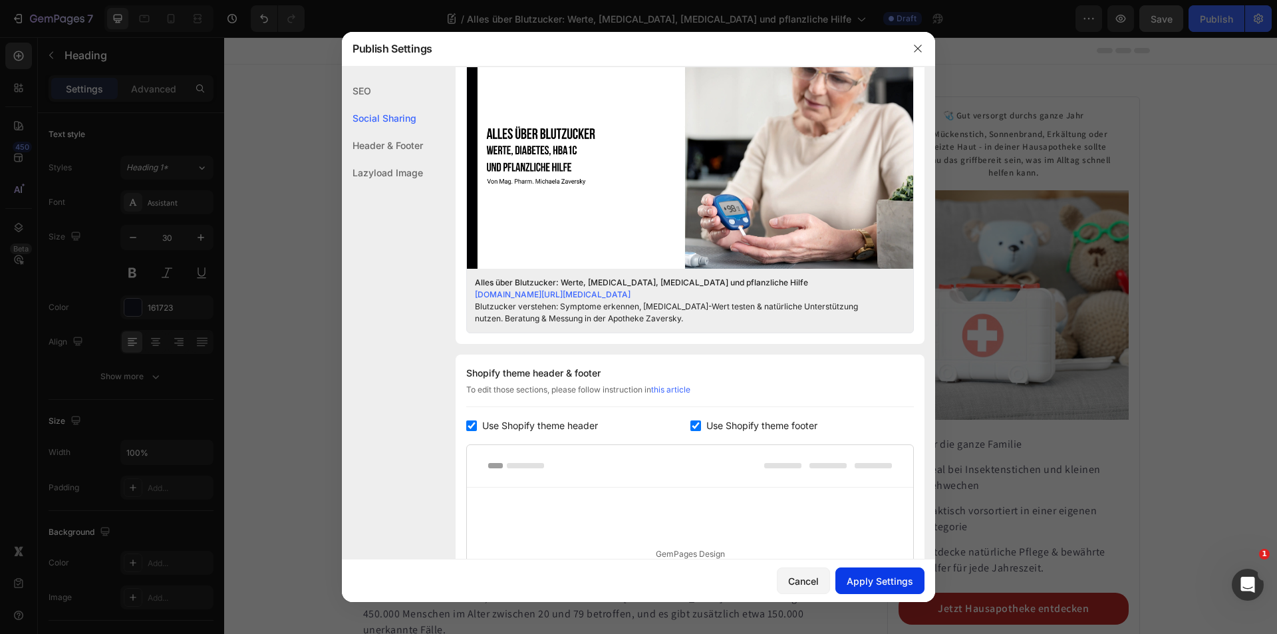
click at [871, 577] on div "Apply Settings" at bounding box center [880, 581] width 67 height 14
click at [918, 47] on icon "button" at bounding box center [917, 48] width 11 height 11
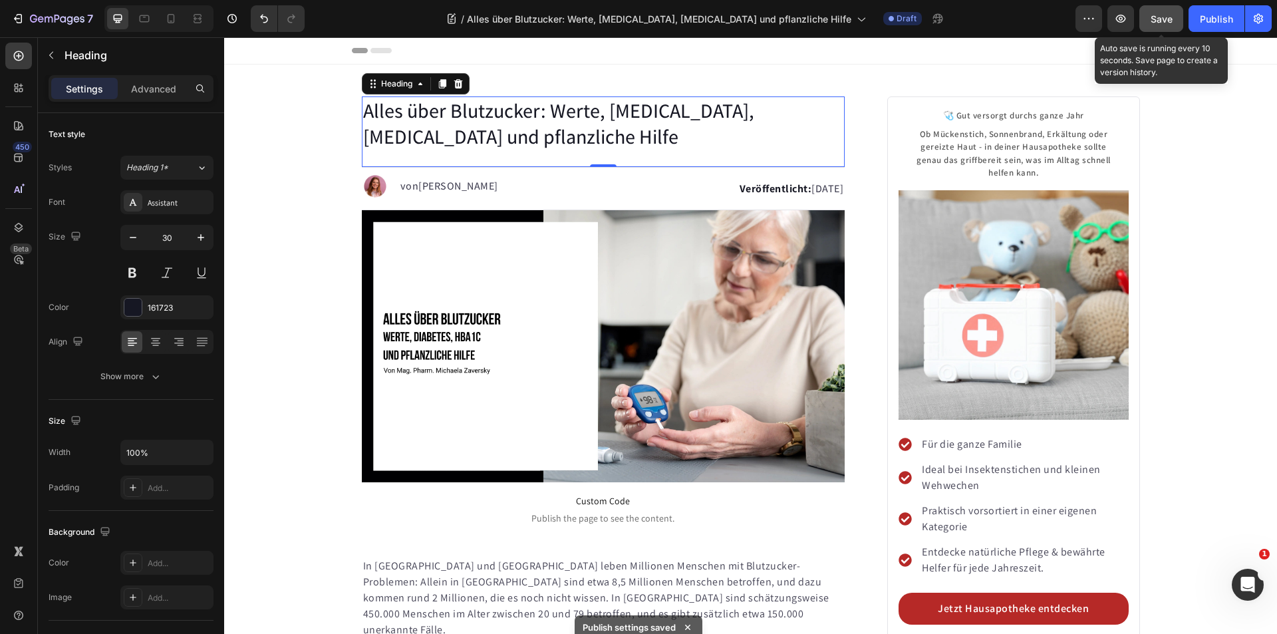
click at [1147, 21] on button "Save" at bounding box center [1161, 18] width 44 height 27
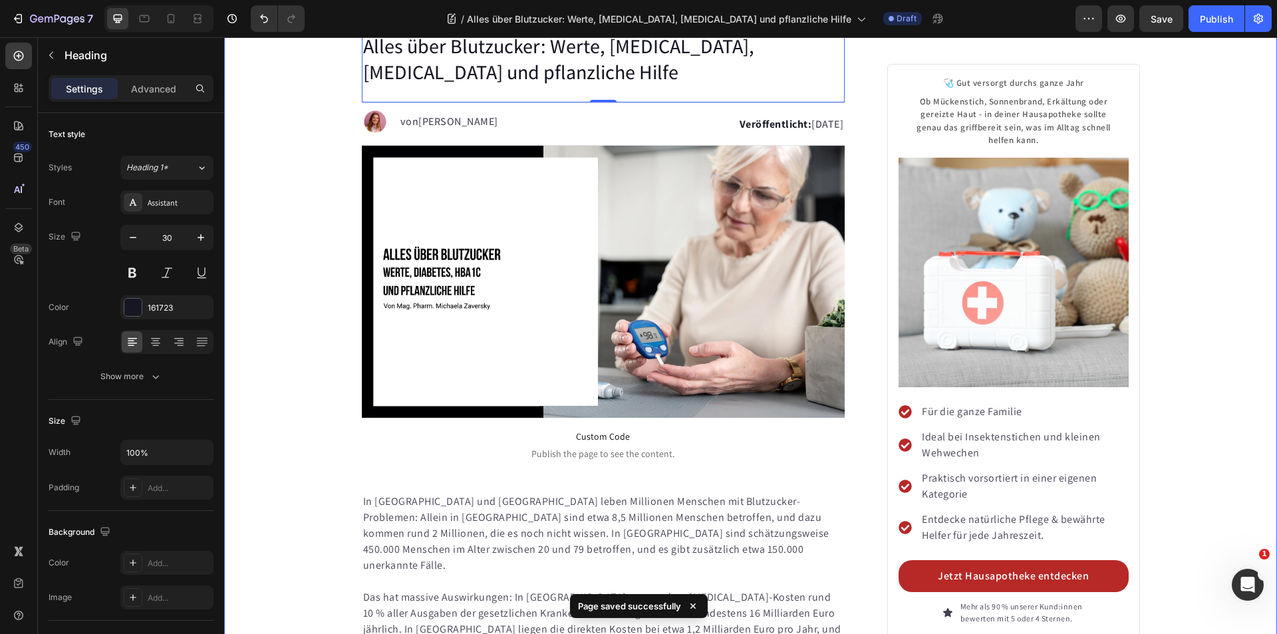
scroll to position [0, 0]
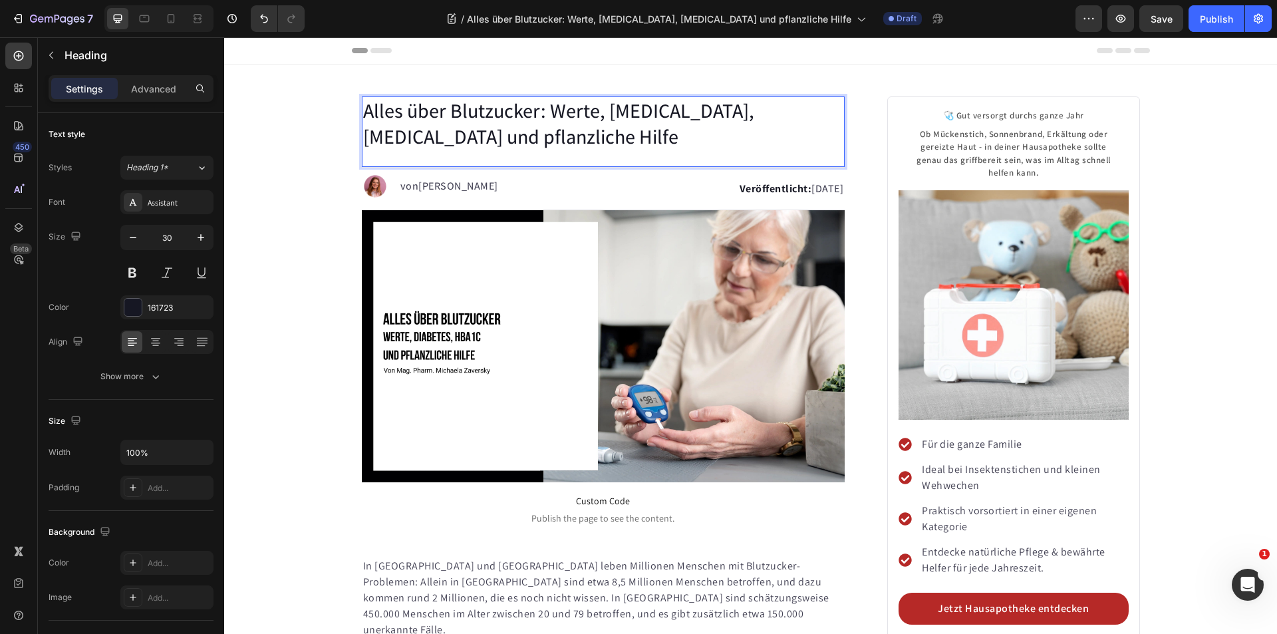
click at [672, 114] on p "Alles über Blutzucker: Werte, [MEDICAL_DATA], [MEDICAL_DATA] und pflanzliche Hi…" at bounding box center [603, 124] width 481 height 52
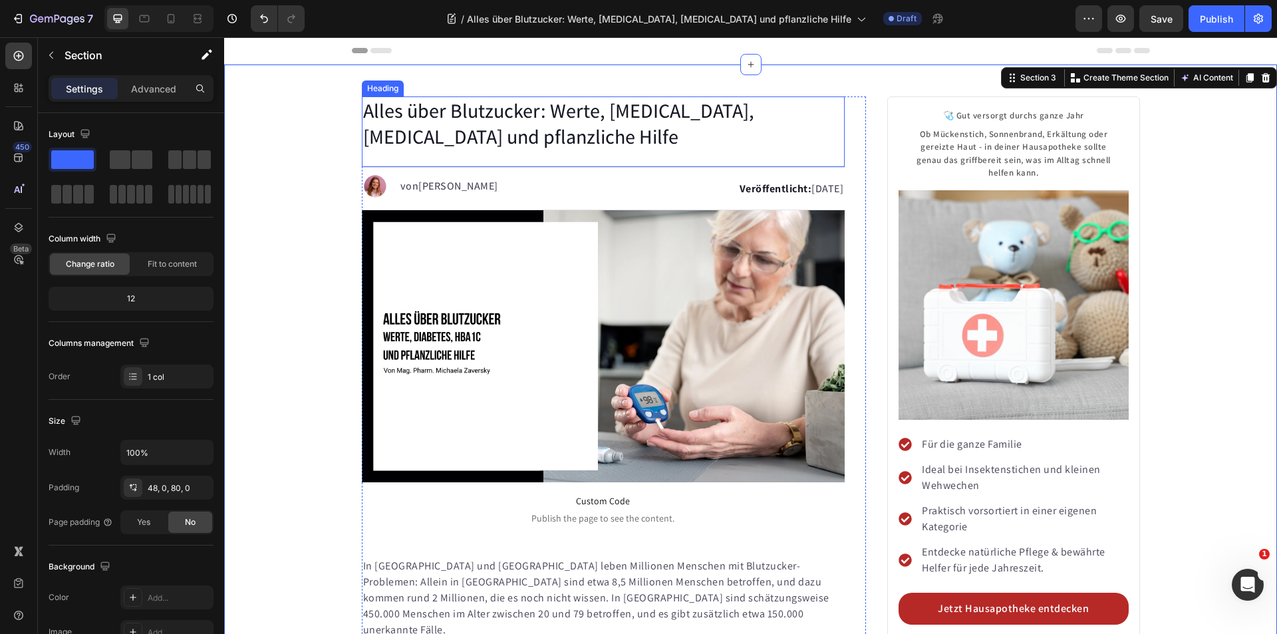
click at [489, 136] on p "Alles über Blutzucker: Werte, [MEDICAL_DATA], [MEDICAL_DATA] und pflanzliche Hi…" at bounding box center [603, 124] width 481 height 52
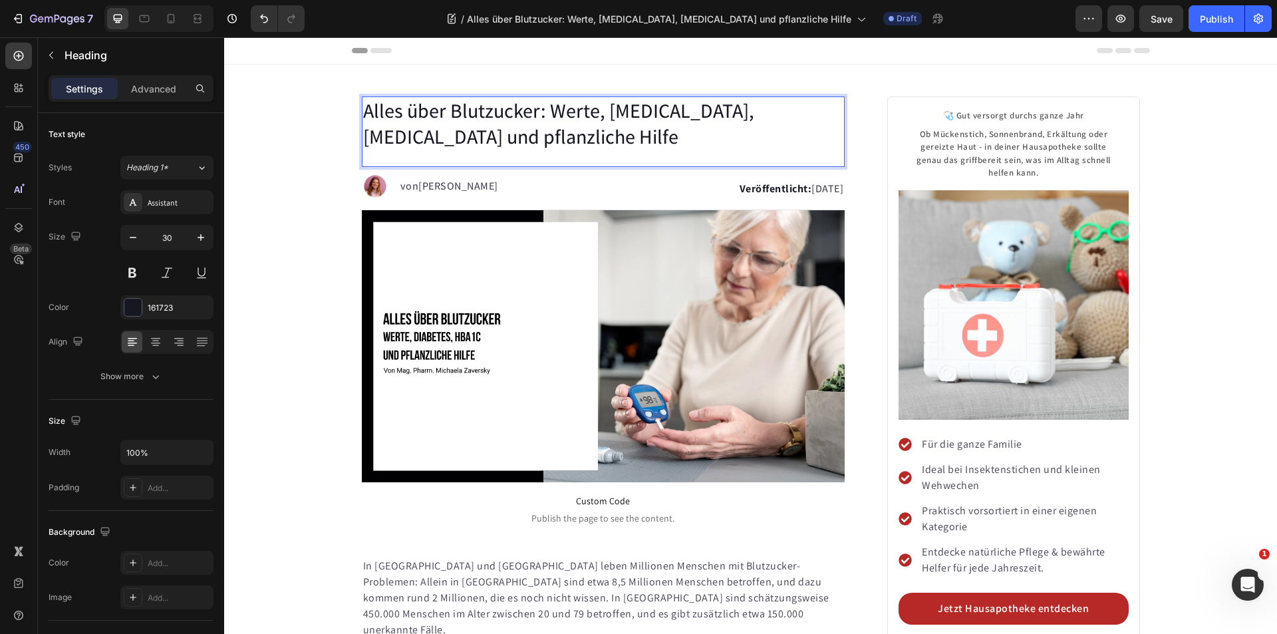
click at [483, 138] on p "Alles über Blutzucker: Werte, [MEDICAL_DATA], [MEDICAL_DATA] und pflanzliche Hi…" at bounding box center [603, 124] width 481 height 52
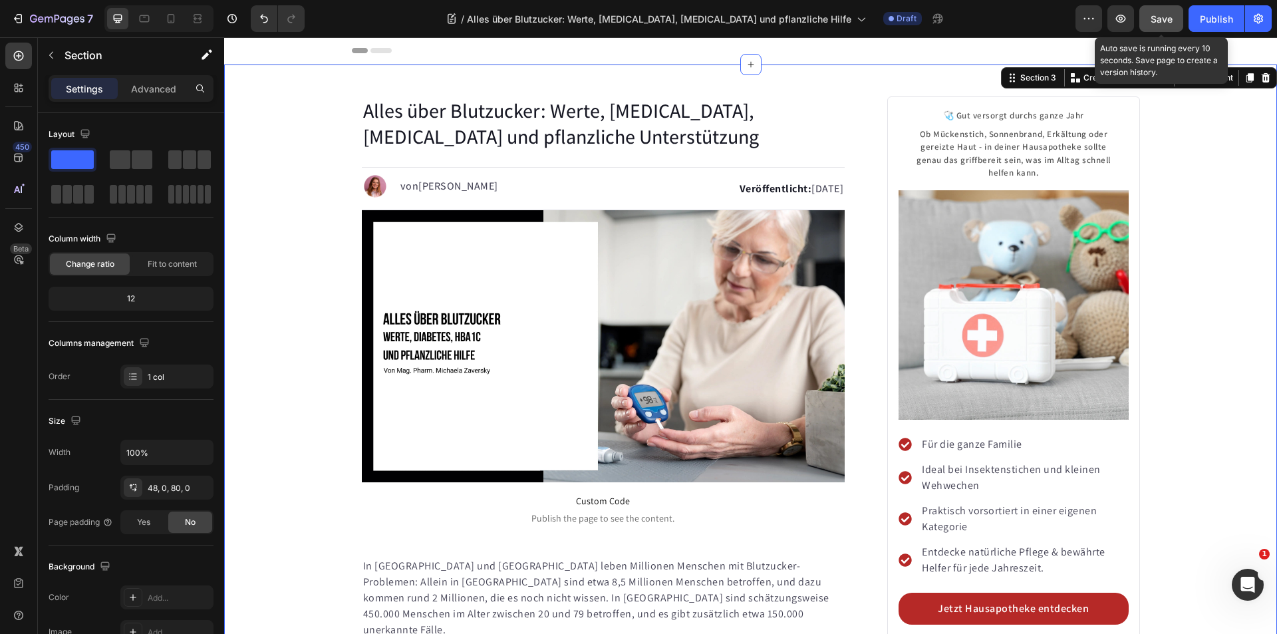
click at [1144, 16] on button "Save" at bounding box center [1161, 18] width 44 height 27
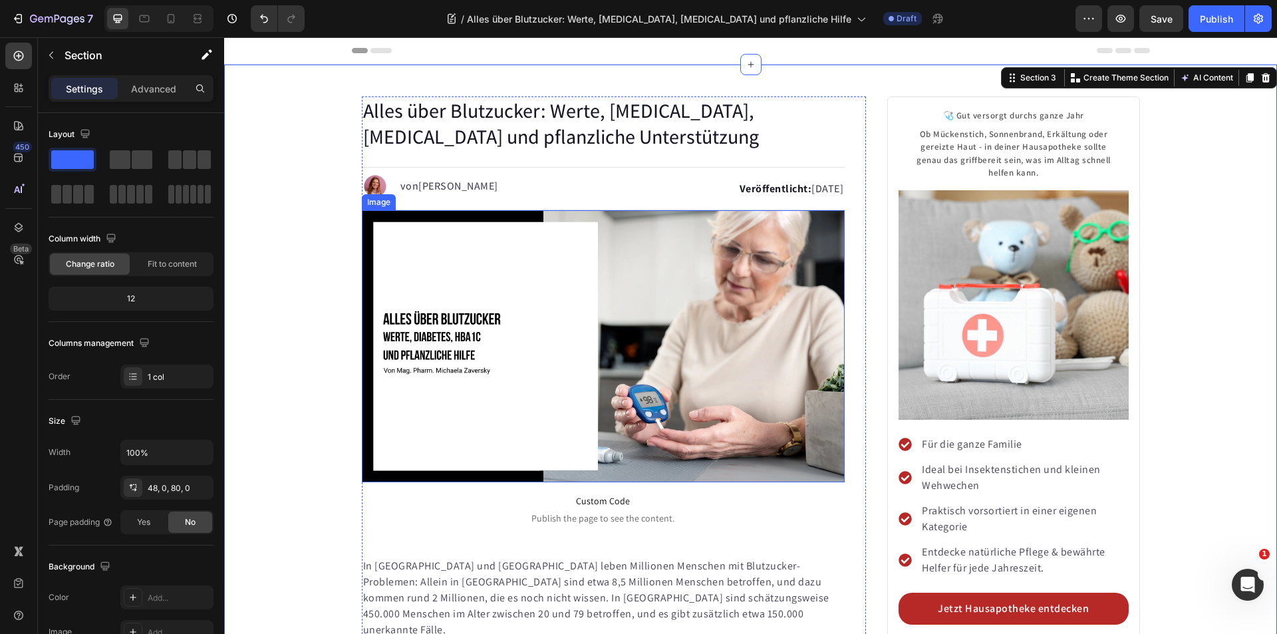
click at [559, 261] on img at bounding box center [603, 346] width 483 height 272
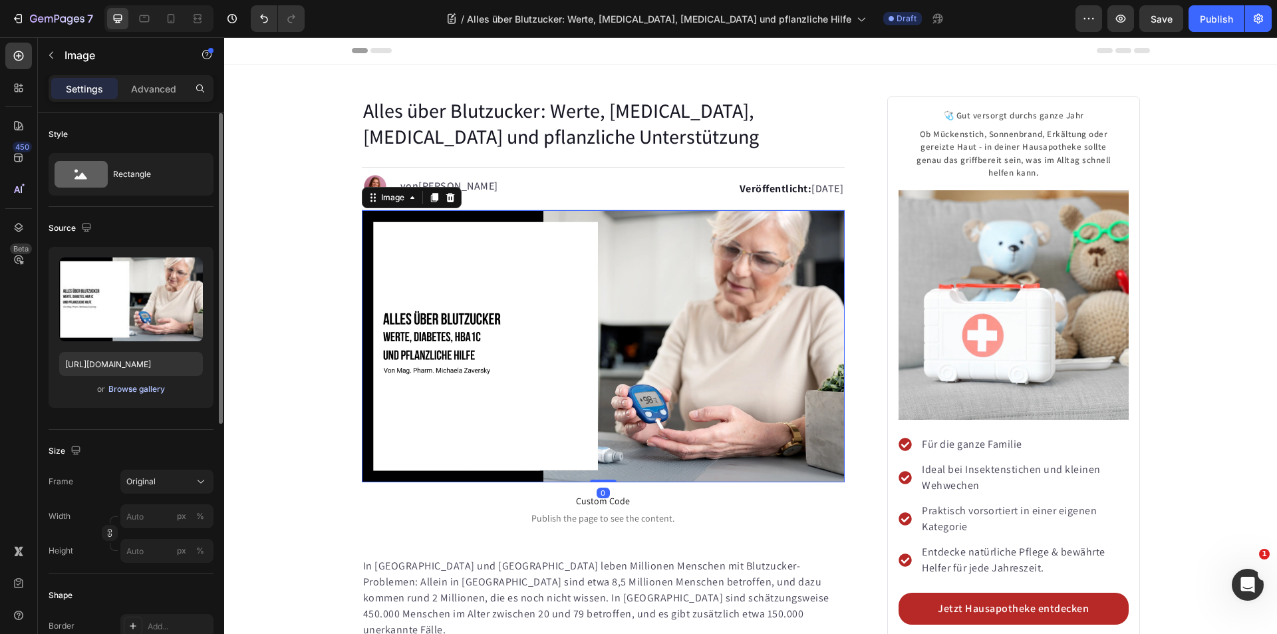
click at [150, 386] on div "Browse gallery" at bounding box center [136, 389] width 57 height 12
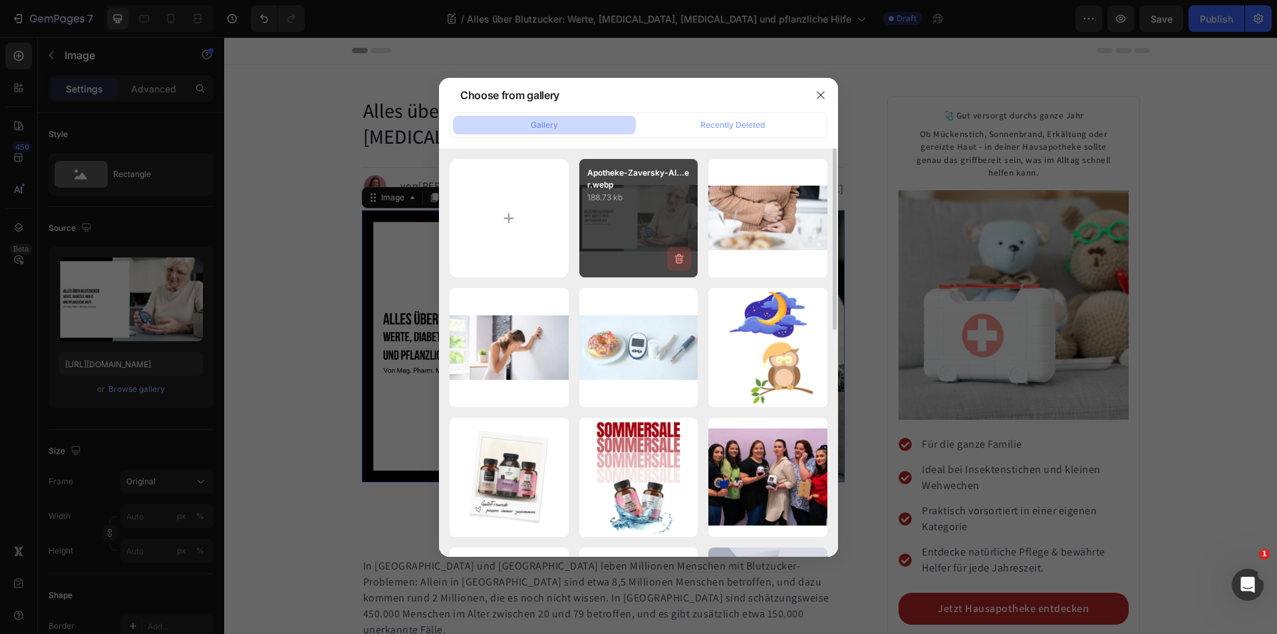
click at [678, 255] on icon "button" at bounding box center [679, 259] width 9 height 10
click at [672, 259] on div "Delete" at bounding box center [671, 261] width 25 height 12
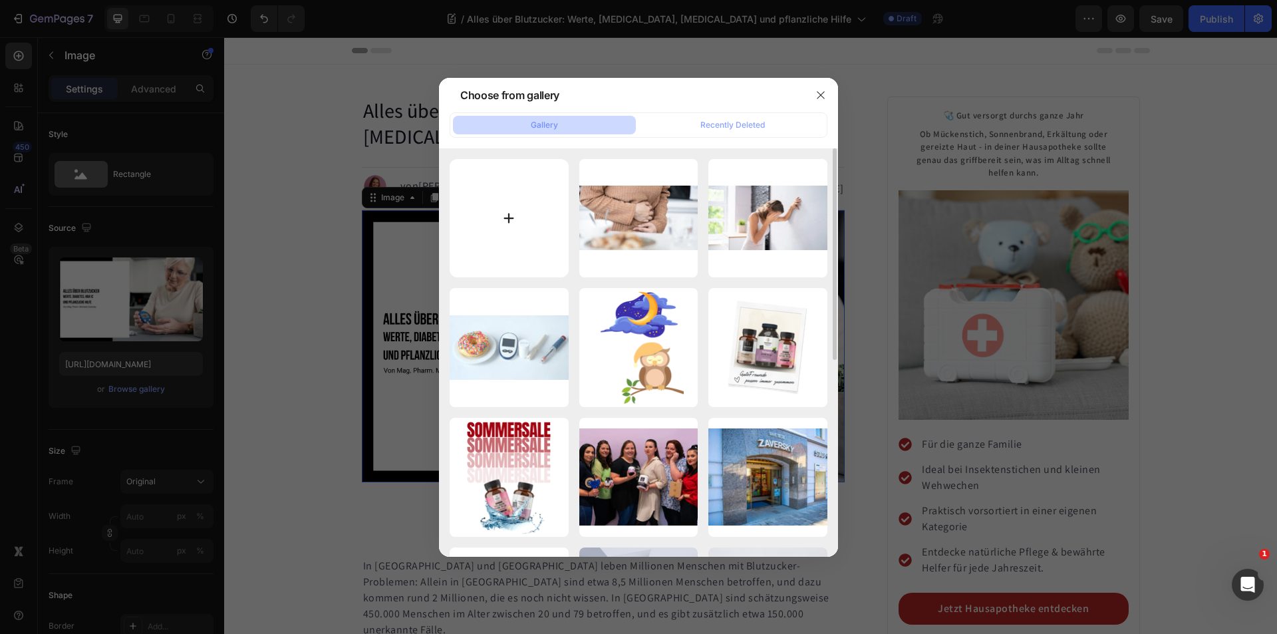
click at [532, 202] on input "file" at bounding box center [509, 218] width 119 height 119
type input "C:\fakepath\Apotheke-Zaversky-Alles-Blutzucker.webp"
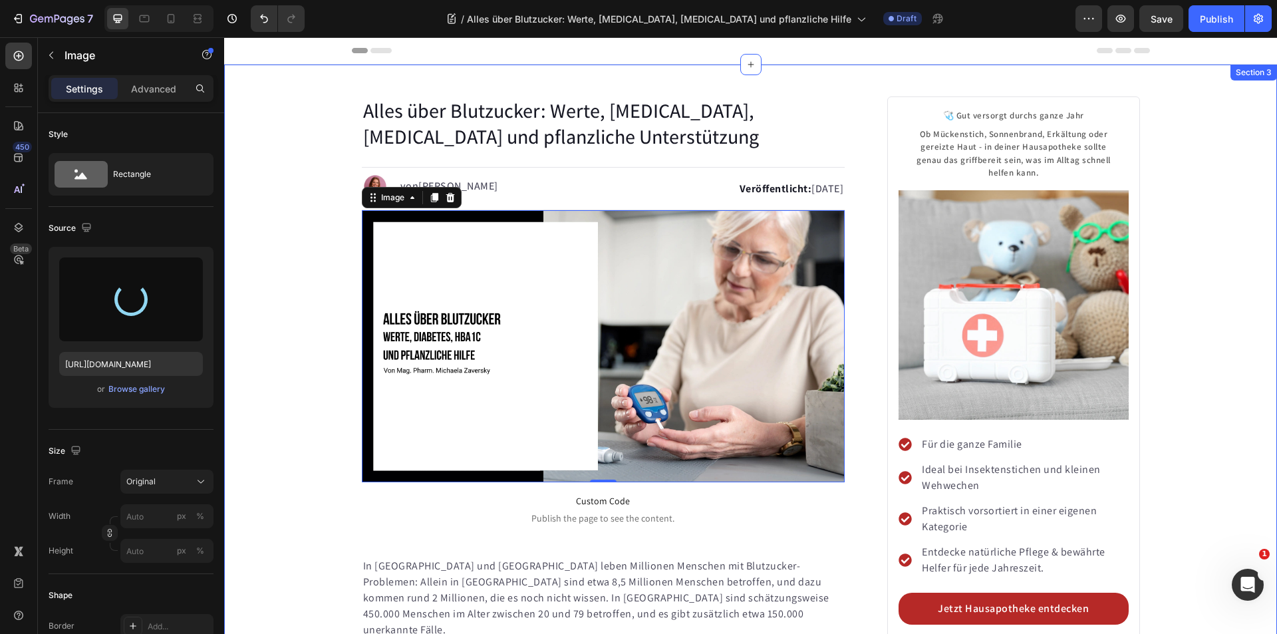
click at [529, 113] on p "Alles über Blutzucker: Werte, [MEDICAL_DATA], [MEDICAL_DATA] und pflanzliche Un…" at bounding box center [603, 124] width 481 height 52
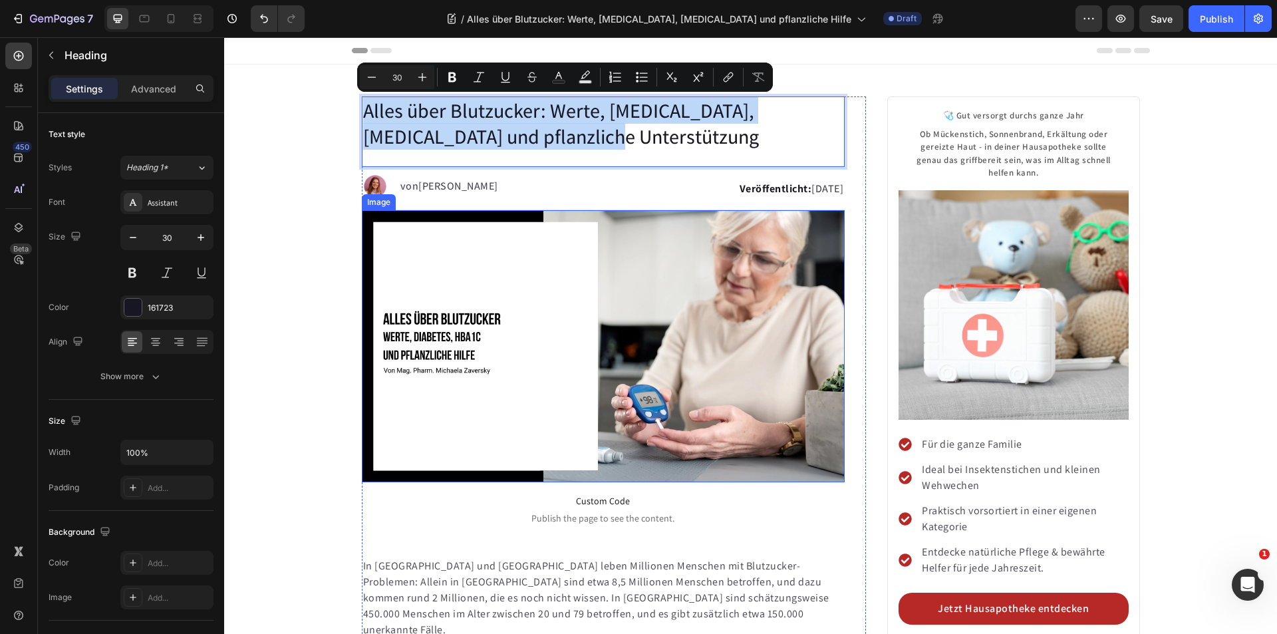
click at [494, 282] on img at bounding box center [603, 346] width 483 height 272
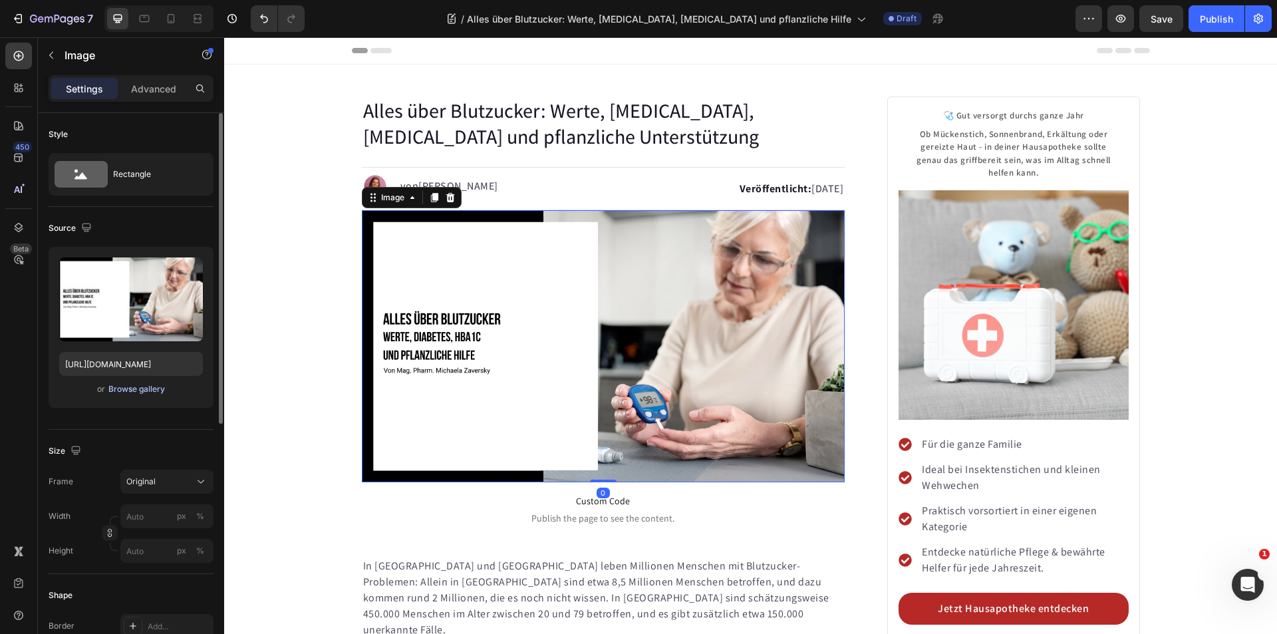
click at [146, 392] on div "Browse gallery" at bounding box center [136, 389] width 57 height 12
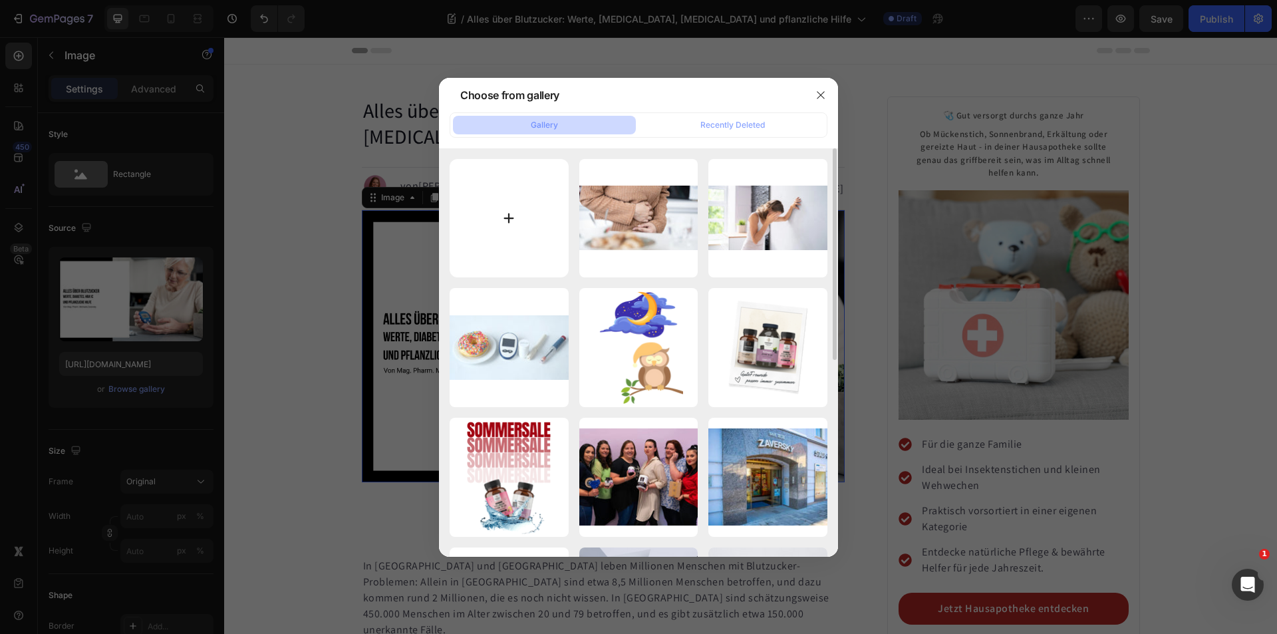
click at [511, 217] on input "file" at bounding box center [509, 218] width 119 height 119
type input "C:\fakepath\Apotheke-Zaversky-Alles-Blutzucker.webp"
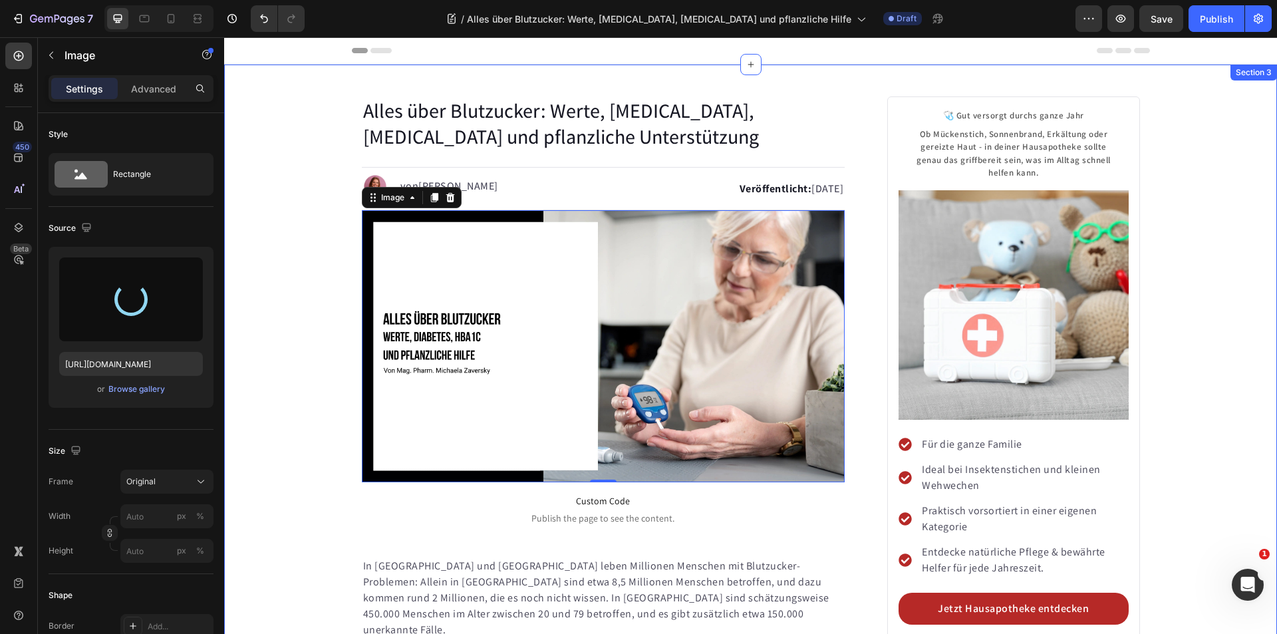
type input "[URL][DOMAIN_NAME]"
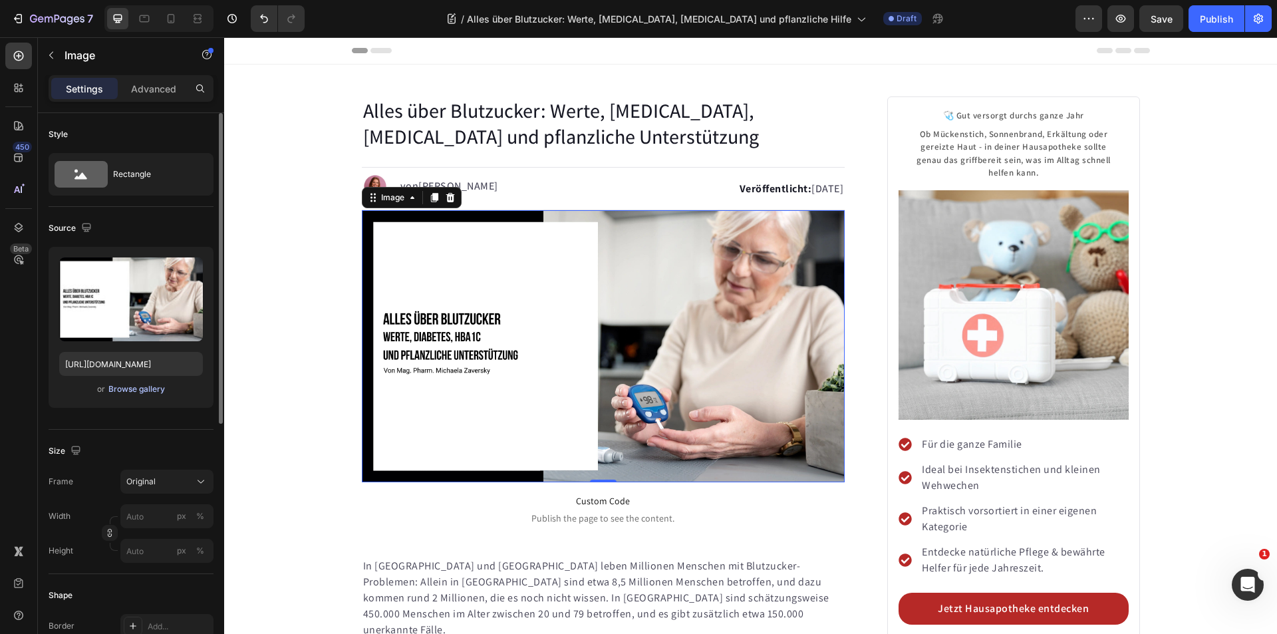
click at [136, 388] on div "Browse gallery" at bounding box center [136, 389] width 57 height 12
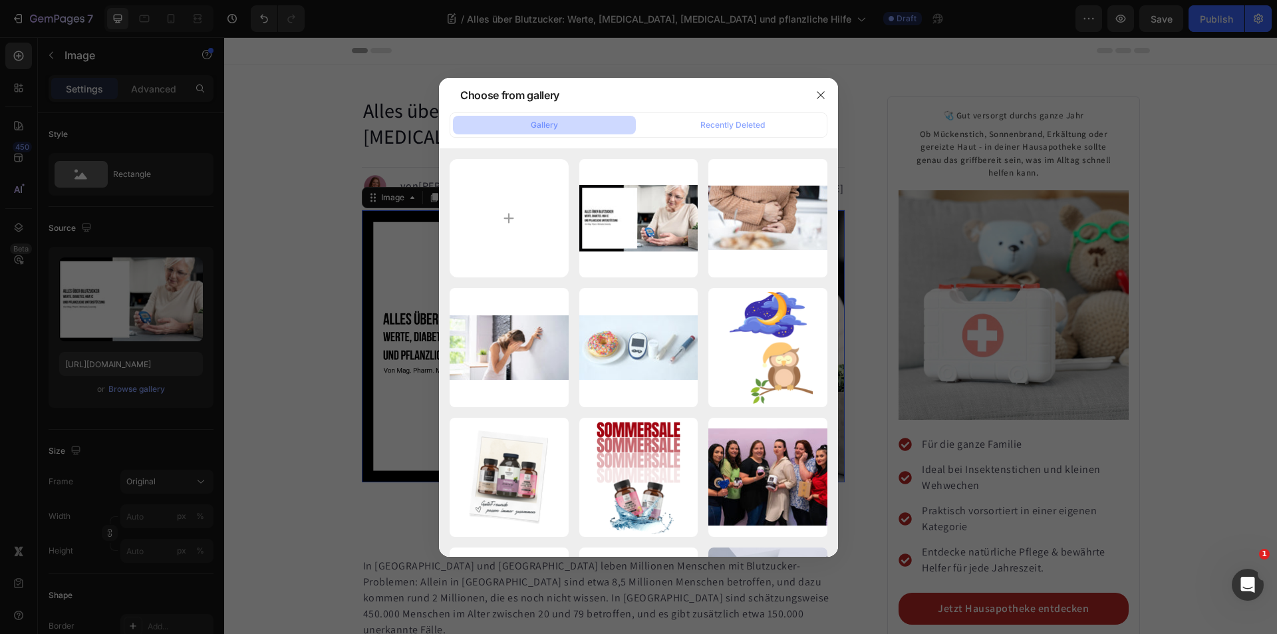
click at [295, 281] on div at bounding box center [638, 317] width 1277 height 634
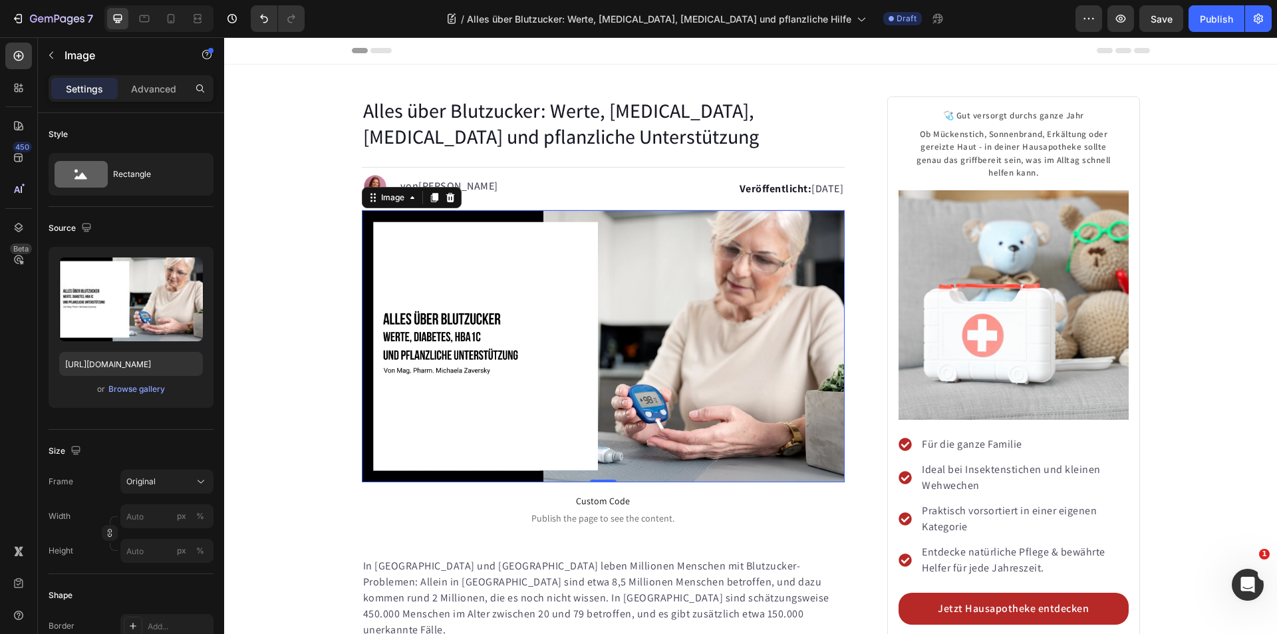
click at [476, 292] on img at bounding box center [603, 346] width 483 height 272
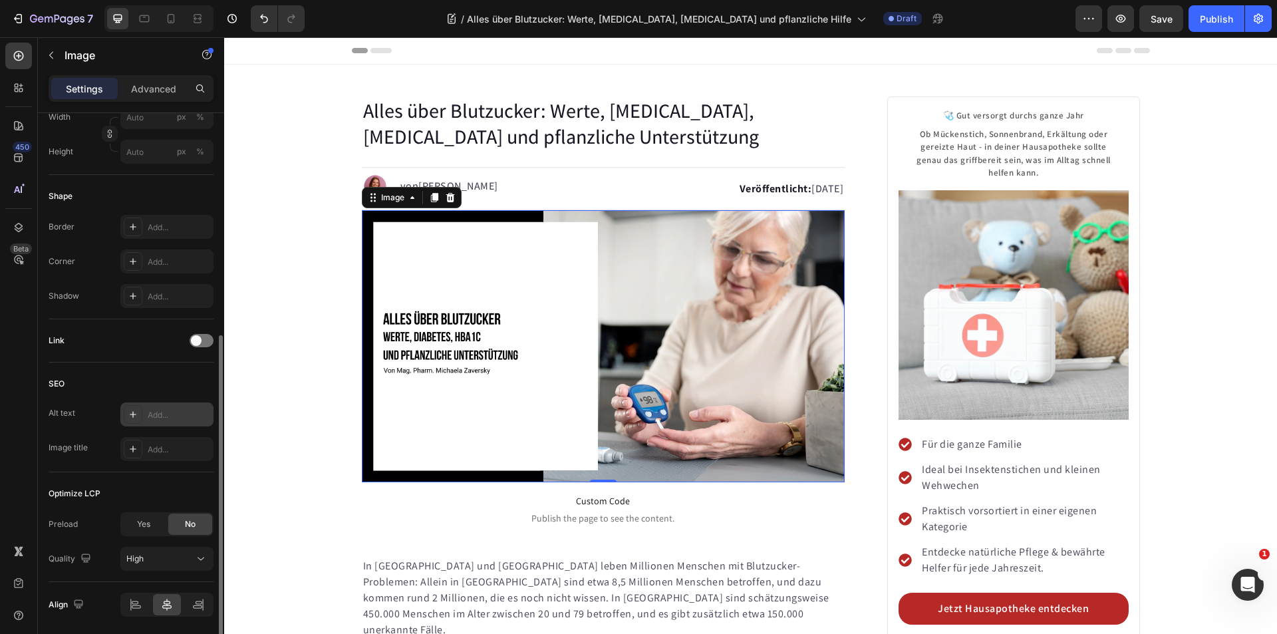
click at [170, 419] on div "Add..." at bounding box center [179, 415] width 63 height 12
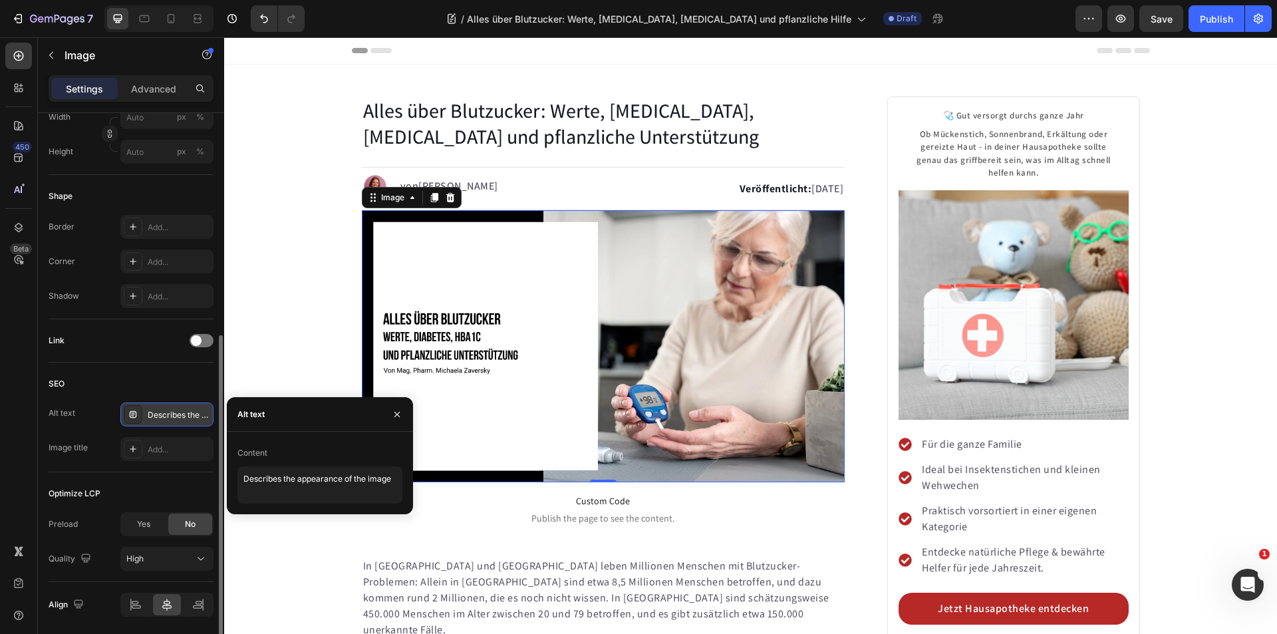
click at [280, 444] on div "Content" at bounding box center [319, 452] width 165 height 21
click at [273, 478] on textarea "Describes the appearance of the image" at bounding box center [319, 484] width 165 height 37
paste textarea "Alles über Blutzucker: Werte, [MEDICAL_DATA], [MEDICAL_DATA] und pflanzliche Un…"
type textarea "Alles über Blutzucker: Werte, [MEDICAL_DATA], [MEDICAL_DATA] und pflanzliche Un…"
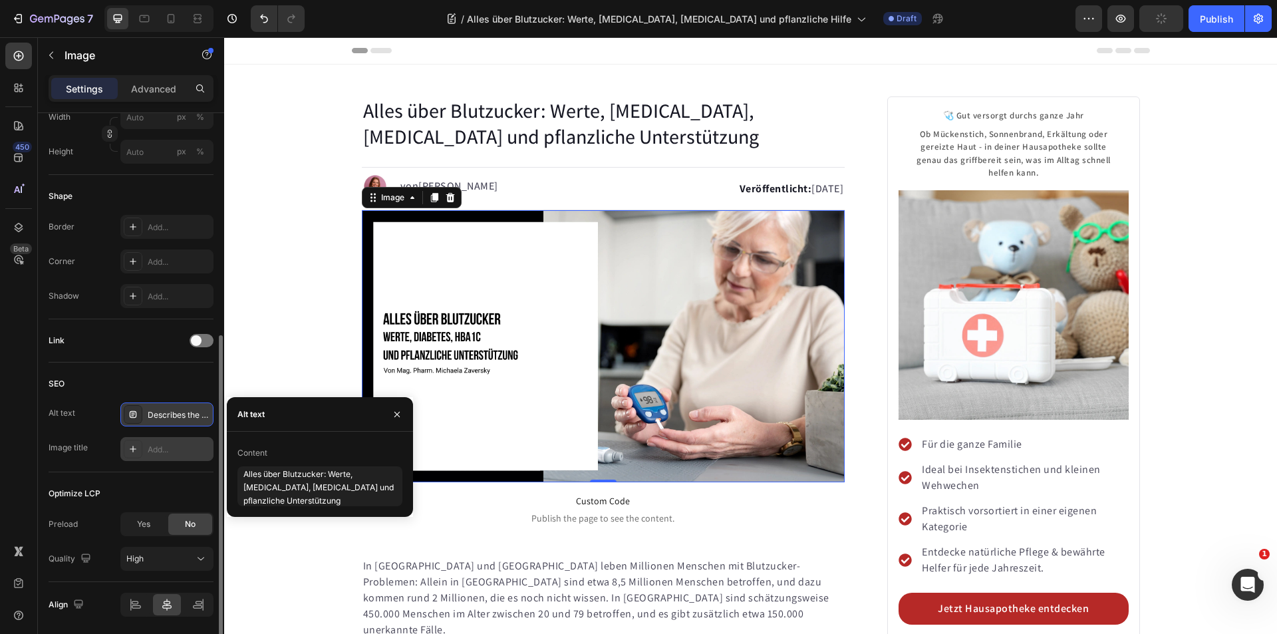
click at [172, 441] on div "Add..." at bounding box center [166, 449] width 93 height 24
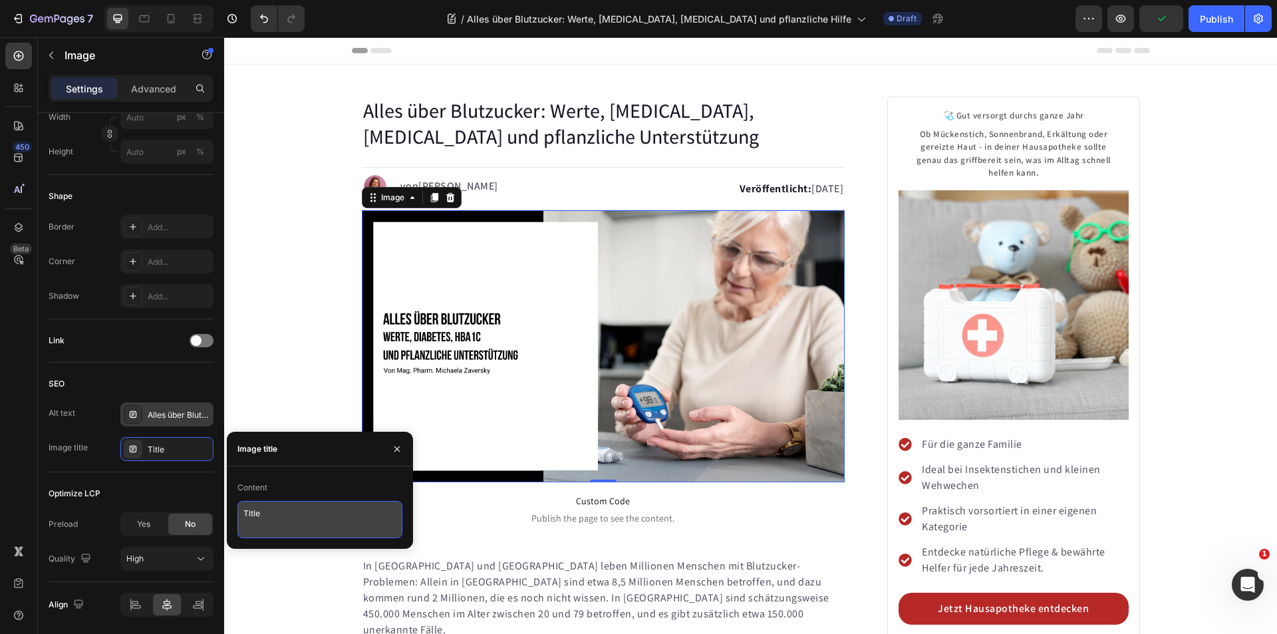
click at [289, 517] on textarea "Title" at bounding box center [319, 519] width 165 height 37
paste textarea "Alles über Blutzucker: Werte, [MEDICAL_DATA], [MEDICAL_DATA] und pflanzliche Un…"
type textarea "Alles über Blutzucker: Werte, [MEDICAL_DATA], [MEDICAL_DATA] und pflanzliche Un…"
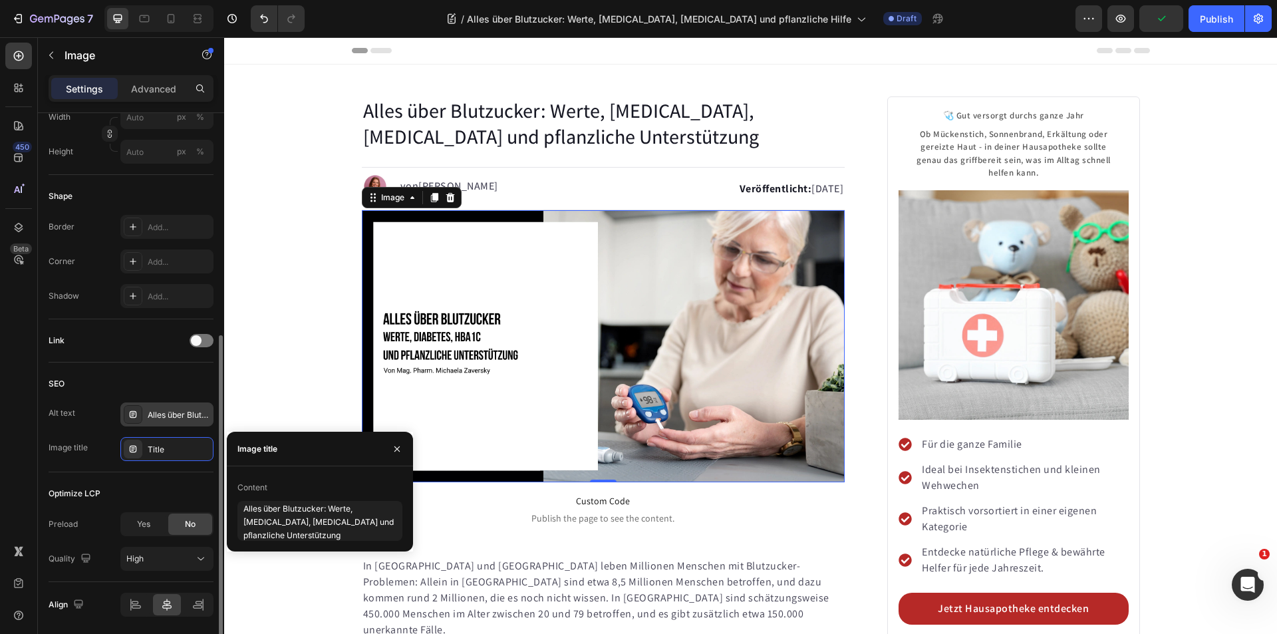
click at [166, 382] on div "SEO" at bounding box center [131, 383] width 165 height 21
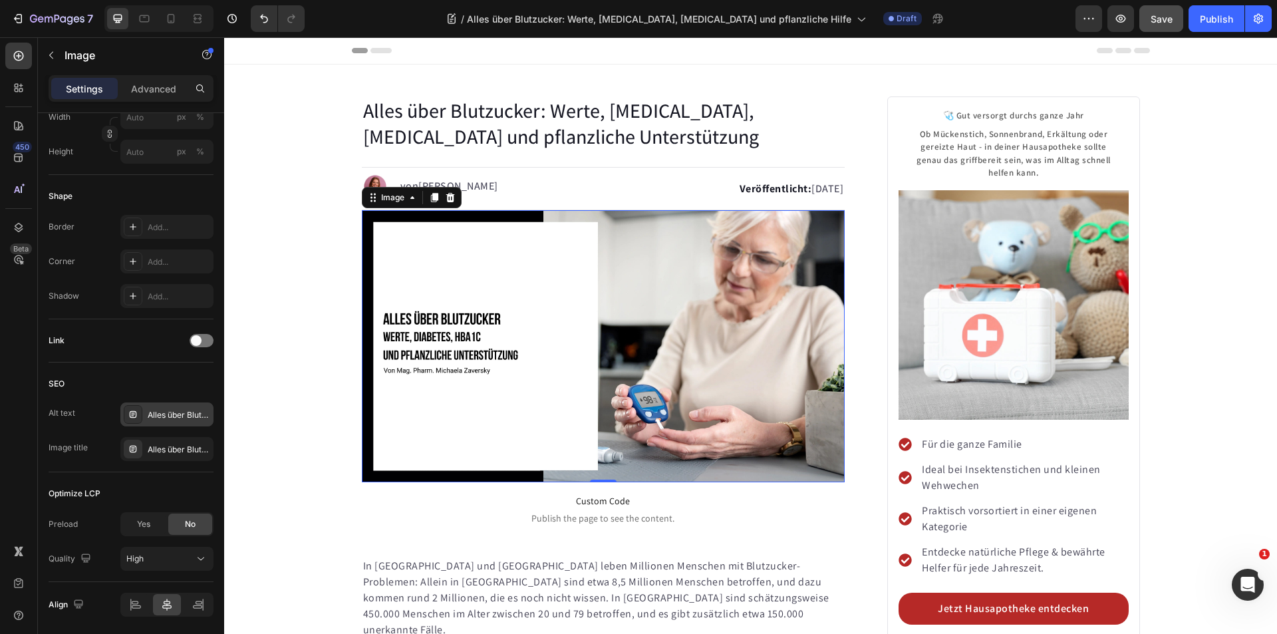
click at [1153, 21] on span "Save" at bounding box center [1162, 18] width 22 height 11
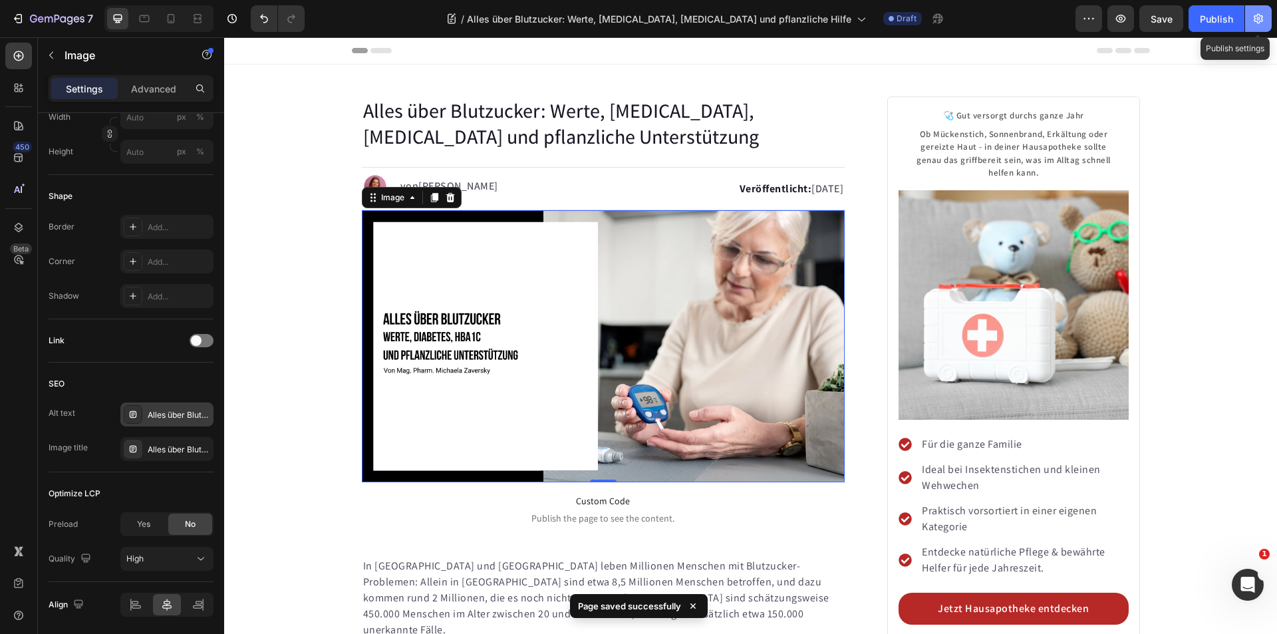
click at [1257, 12] on icon "button" at bounding box center [1258, 18] width 13 height 13
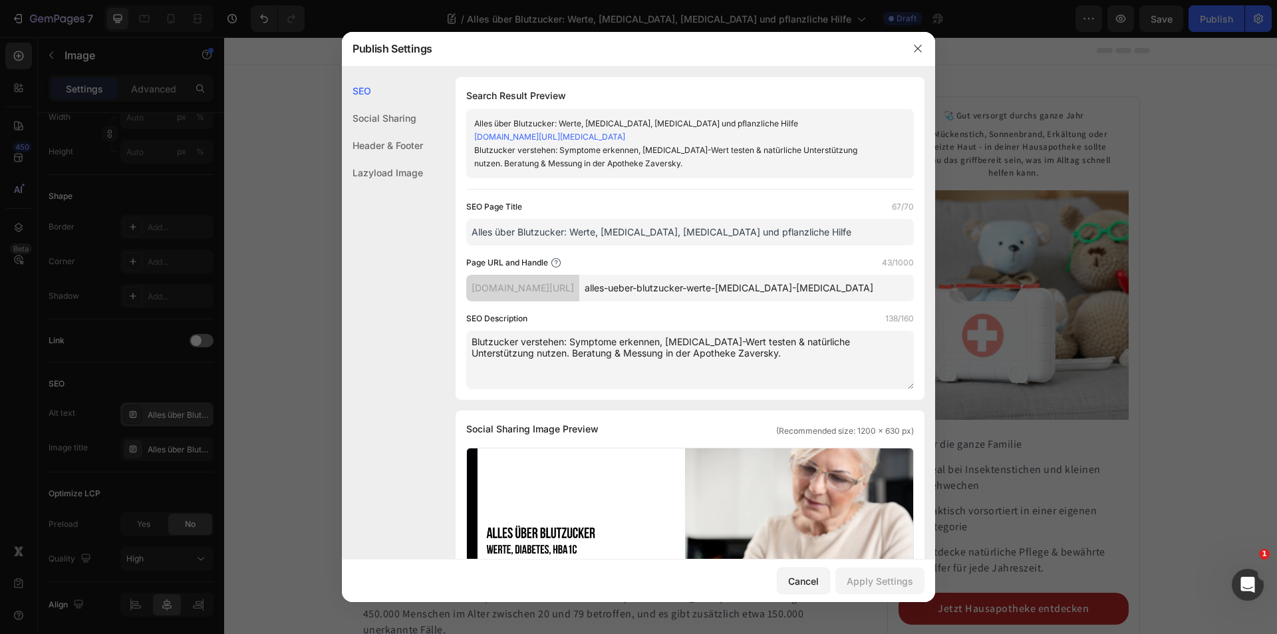
drag, startPoint x: 780, startPoint y: 230, endPoint x: 463, endPoint y: 230, distance: 317.2
click at [463, 230] on div "Search Result Preview Alles über Blutzucker: Werte, [MEDICAL_DATA], [MEDICAL_DA…" at bounding box center [690, 238] width 469 height 323
paste input "Unterstützung"
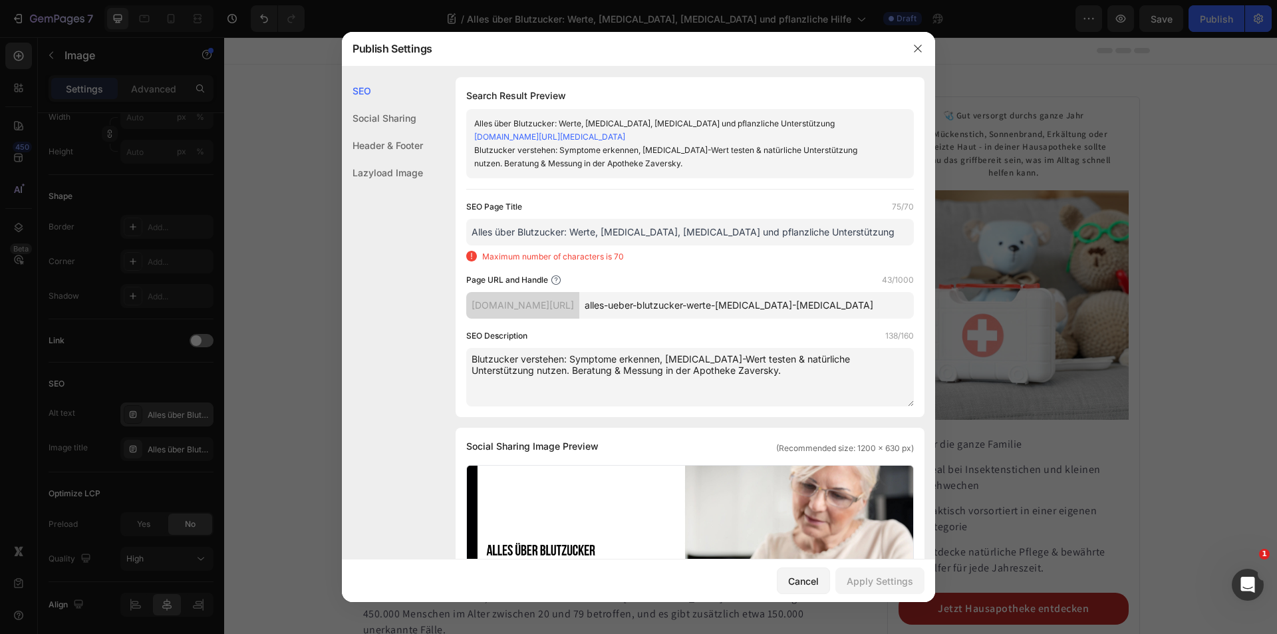
click at [773, 231] on input "Alles über Blutzucker: Werte, [MEDICAL_DATA], [MEDICAL_DATA] und pflanzliche Un…" at bounding box center [690, 232] width 448 height 27
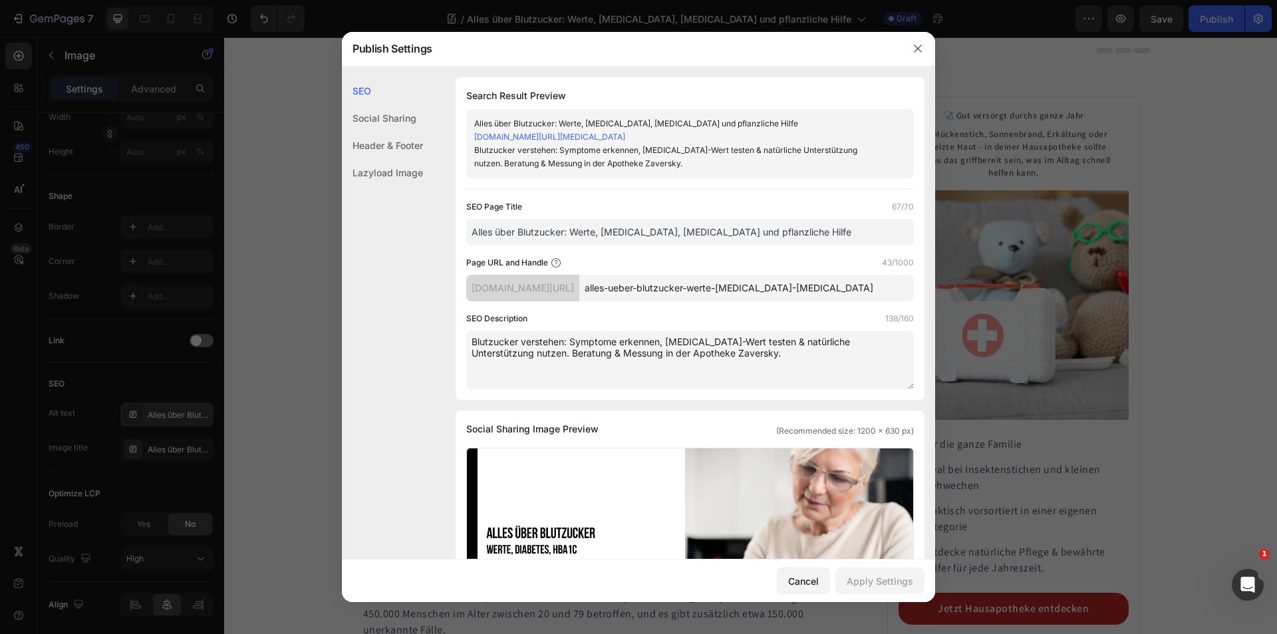
click at [652, 230] on input "Alles über Blutzucker: Werte, [MEDICAL_DATA], [MEDICAL_DATA] und pflanzliche Hi…" at bounding box center [690, 232] width 448 height 27
drag, startPoint x: 769, startPoint y: 228, endPoint x: 406, endPoint y: 225, distance: 362.5
click at [406, 225] on div "SEO Social Sharing Header & Footer Lazyload Image SEO Search Result Preview All…" at bounding box center [638, 619] width 593 height 1085
paste input "[MEDICAL_DATA] und pflanzliche Unterstützung"
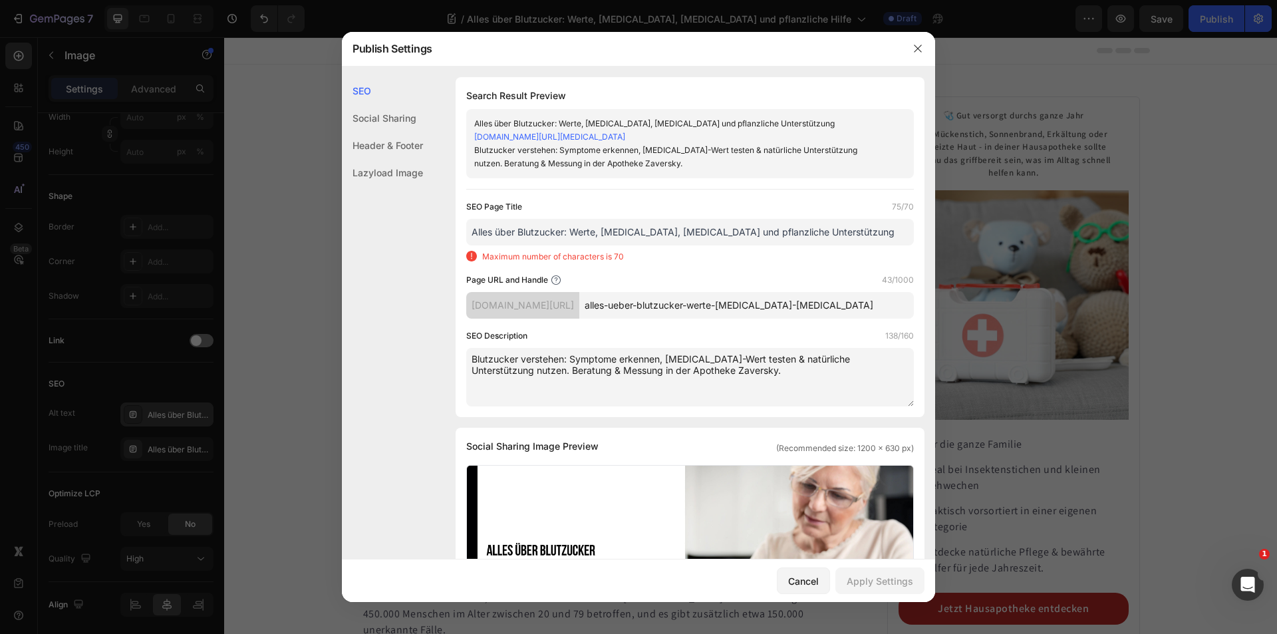
click at [615, 231] on input "Alles über Blutzucker: Werte, [MEDICAL_DATA], [MEDICAL_DATA] und pflanzliche Un…" at bounding box center [690, 232] width 448 height 27
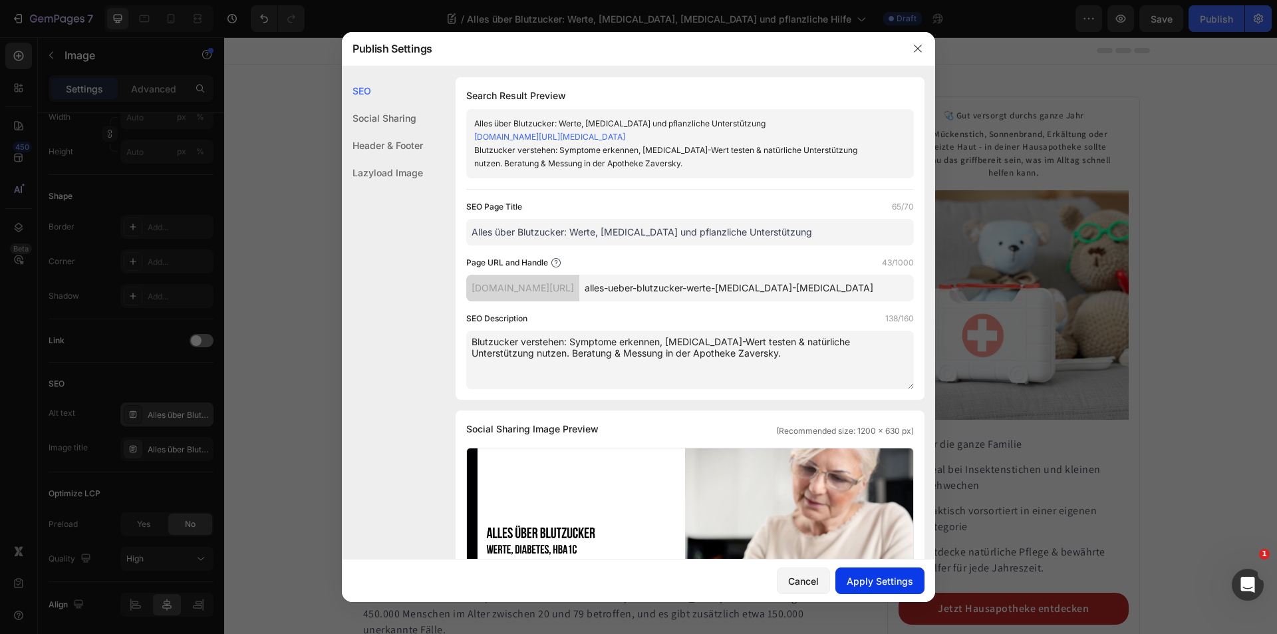
type input "Alles über Blutzucker: Werte, [MEDICAL_DATA] und pflanzliche Unterstützung"
click at [893, 582] on div "Apply Settings" at bounding box center [880, 581] width 67 height 14
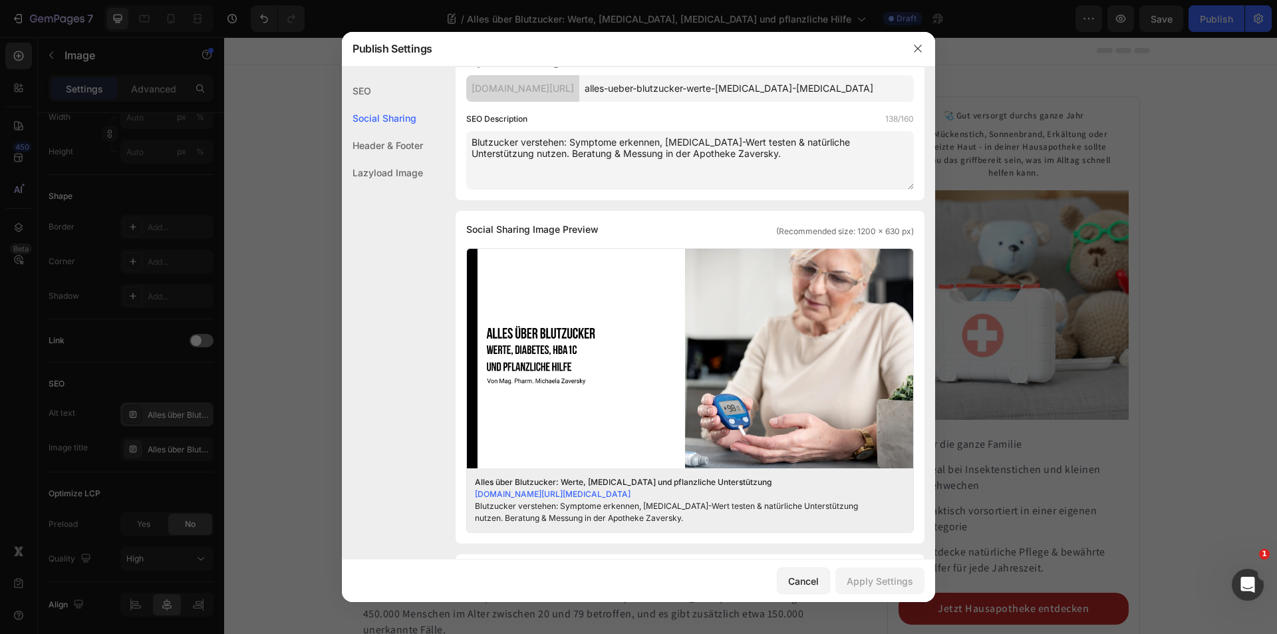
scroll to position [466, 0]
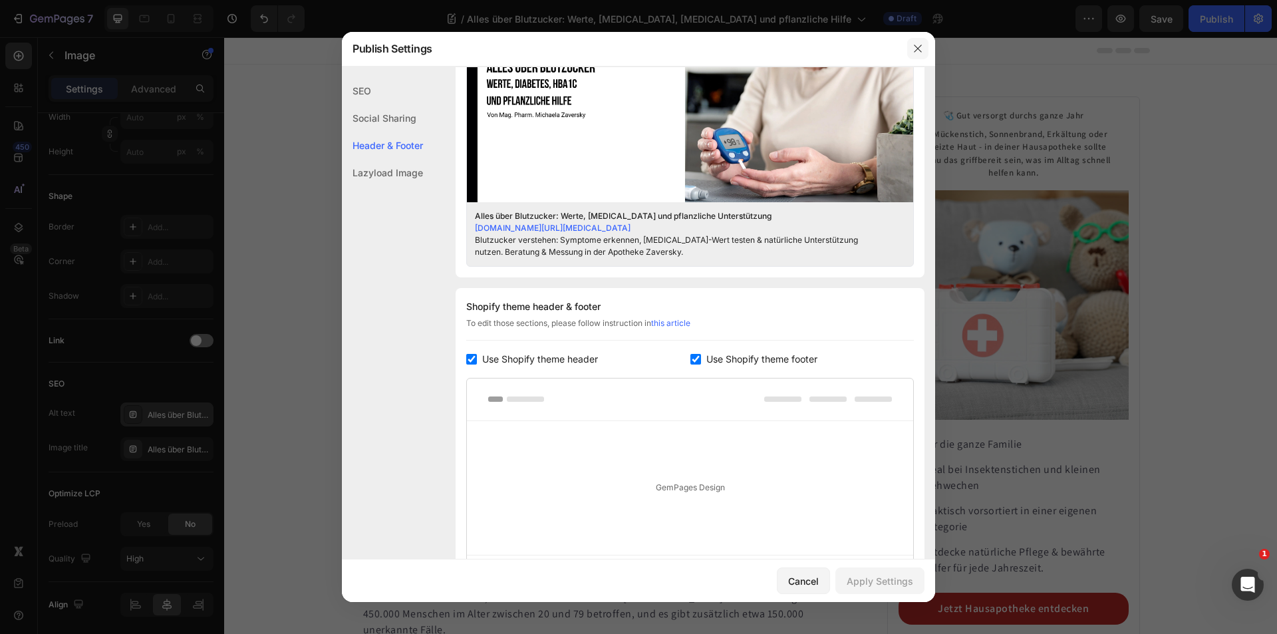
click at [913, 52] on icon "button" at bounding box center [917, 48] width 11 height 11
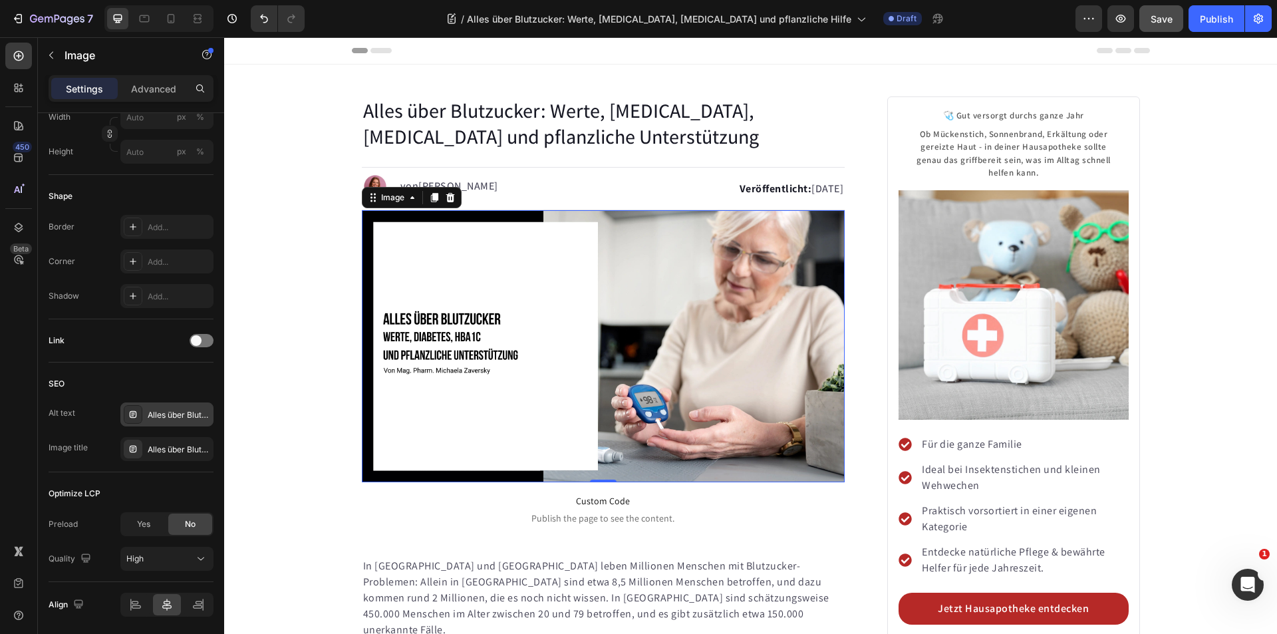
click at [1179, 14] on button "Save" at bounding box center [1161, 18] width 44 height 27
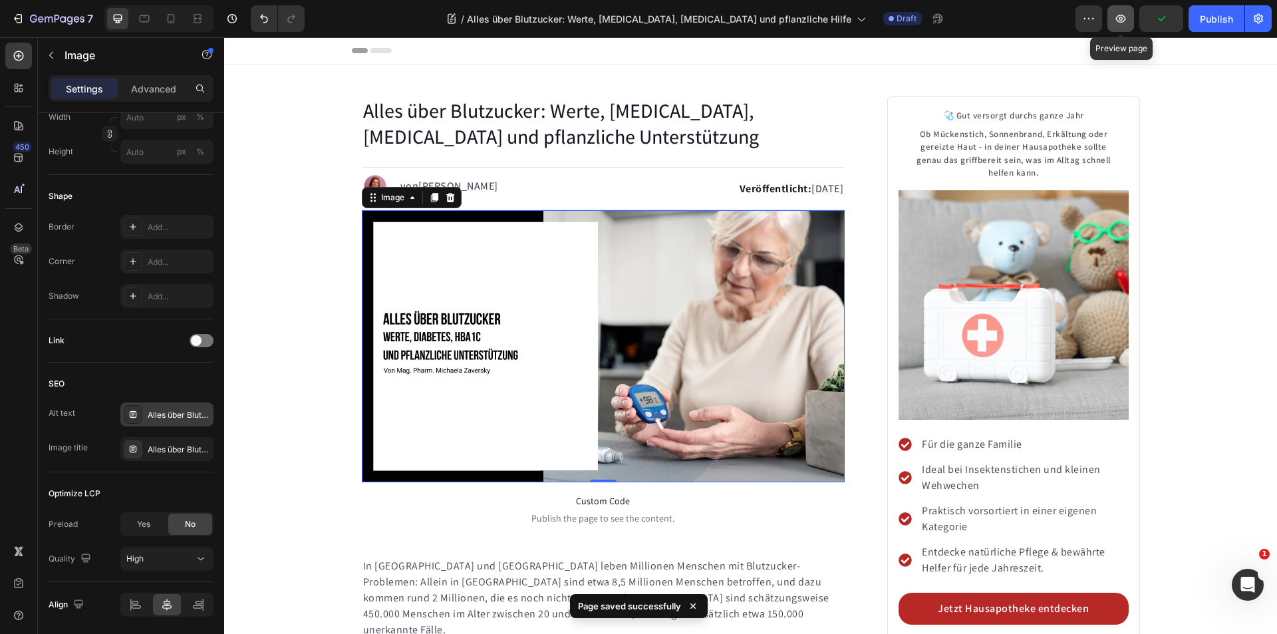
click at [1119, 17] on icon "button" at bounding box center [1121, 19] width 10 height 8
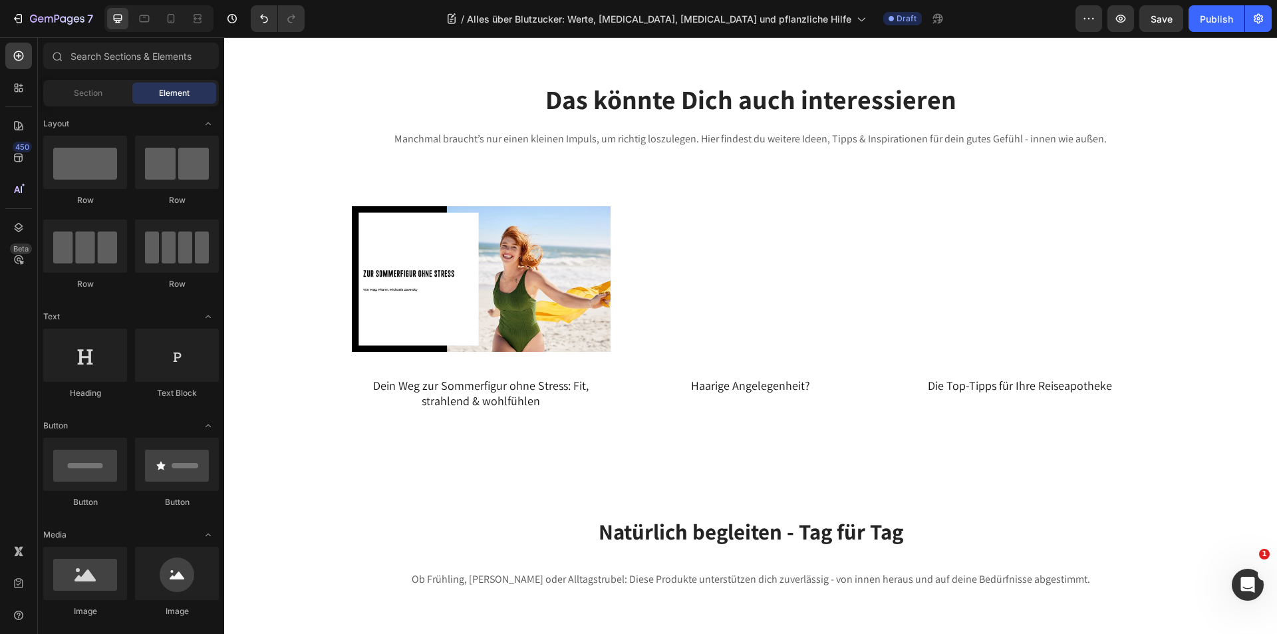
scroll to position [8700, 0]
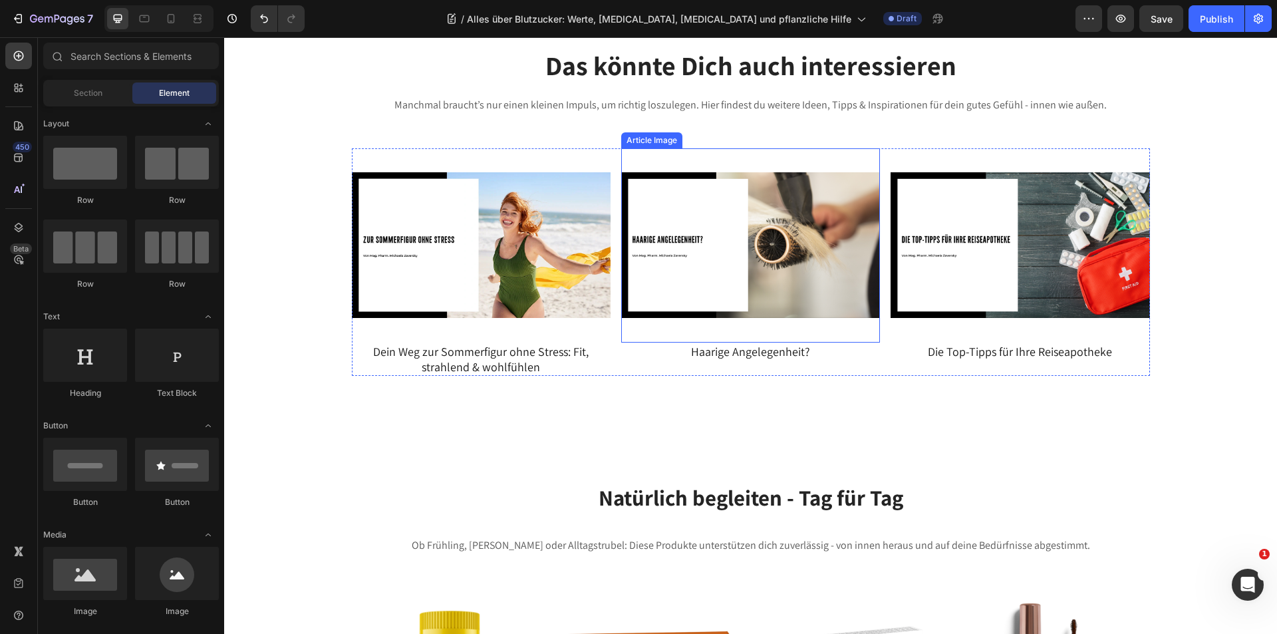
click at [750, 271] on img at bounding box center [750, 245] width 259 height 194
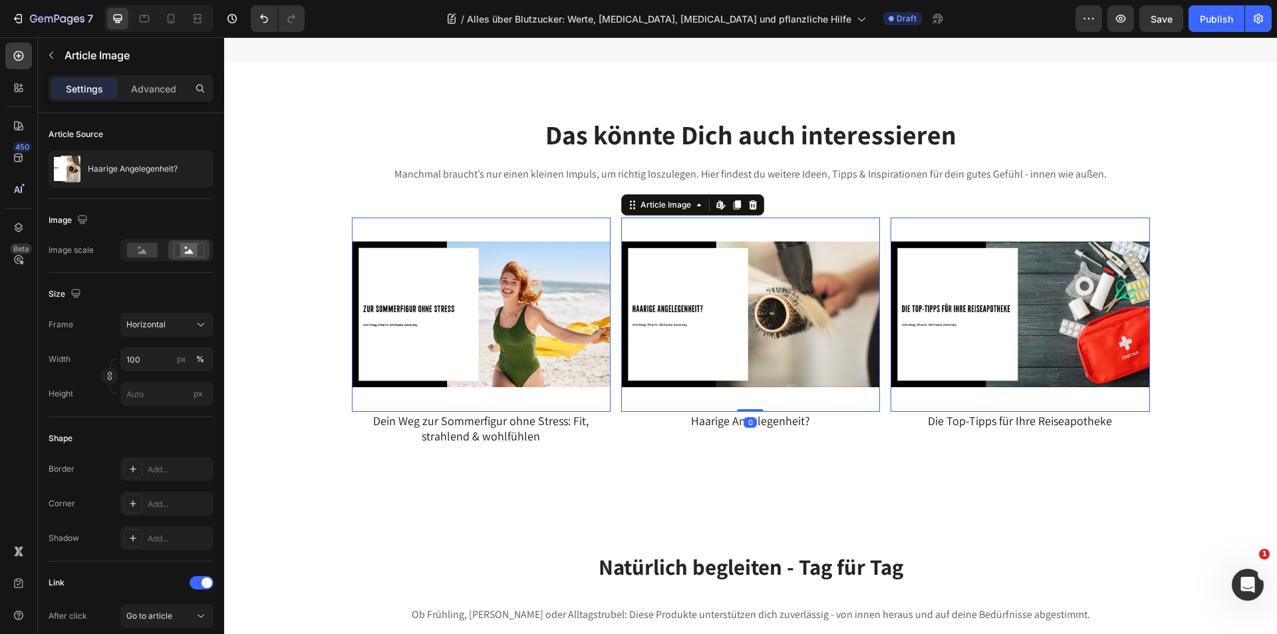
scroll to position [8567, 0]
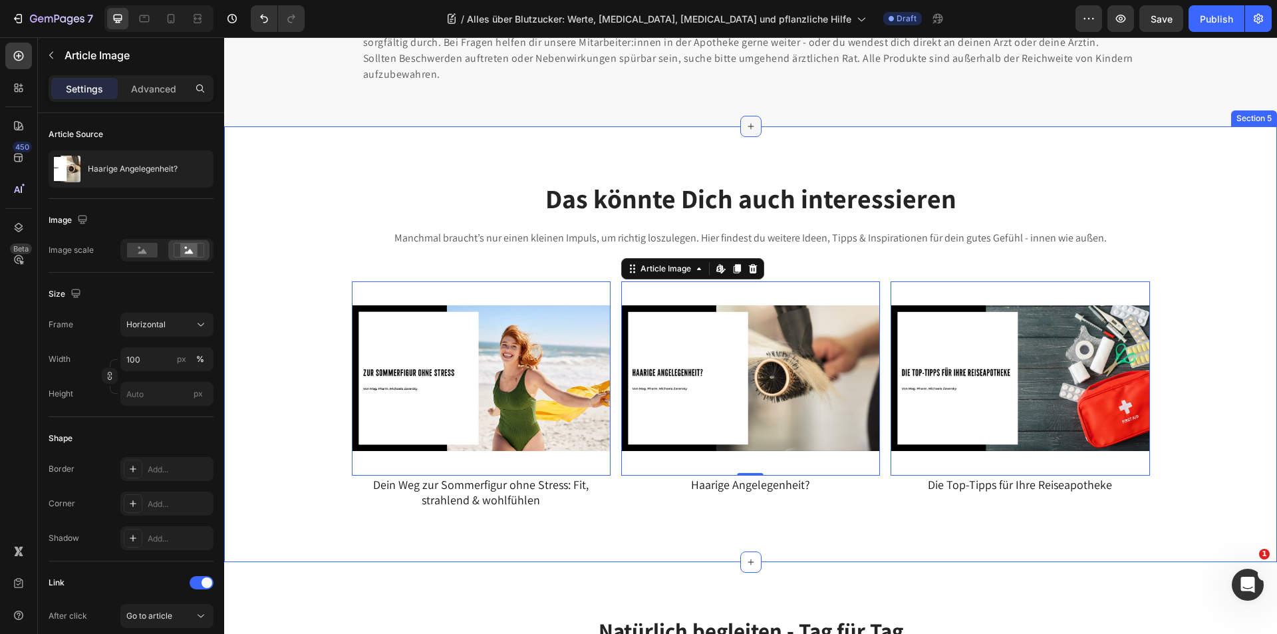
click at [746, 126] on icon at bounding box center [751, 126] width 11 height 11
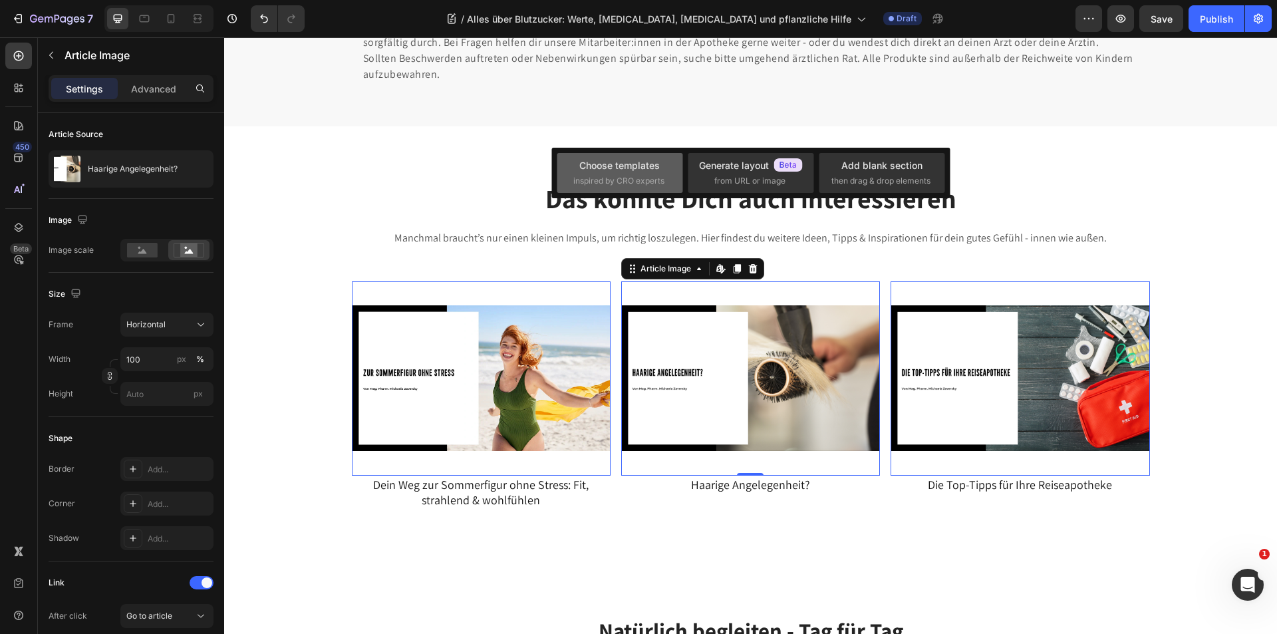
click at [619, 168] on div "Choose templates" at bounding box center [619, 165] width 80 height 14
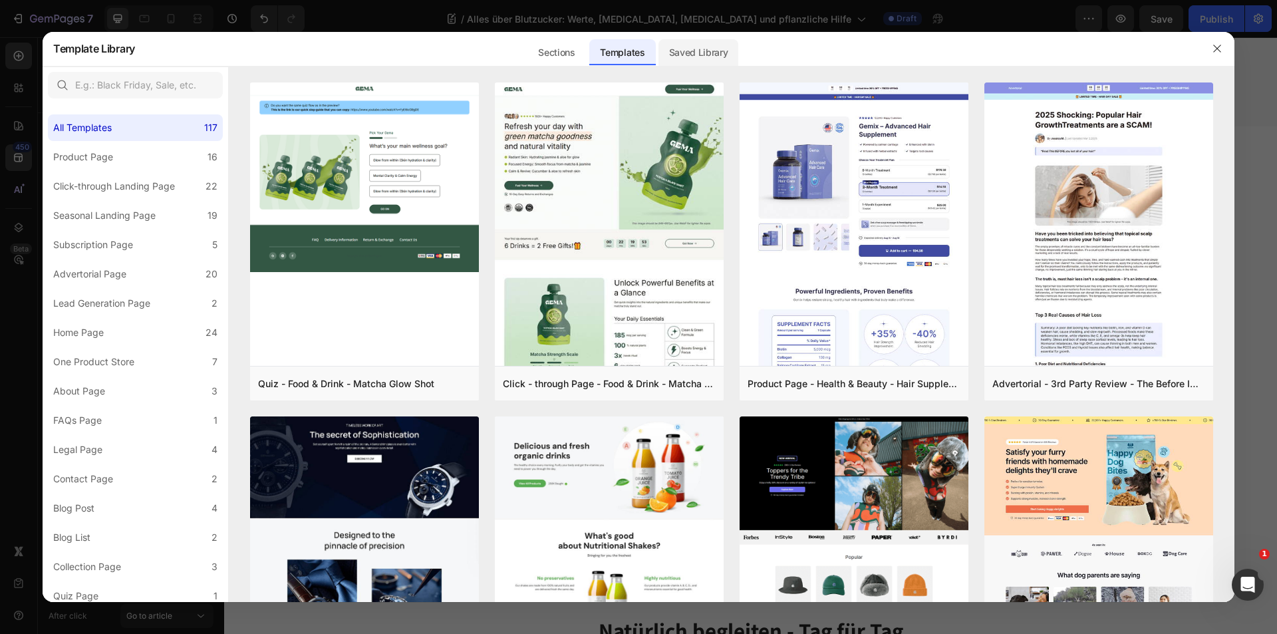
click at [690, 53] on div "Saved Library" at bounding box center [698, 52] width 80 height 27
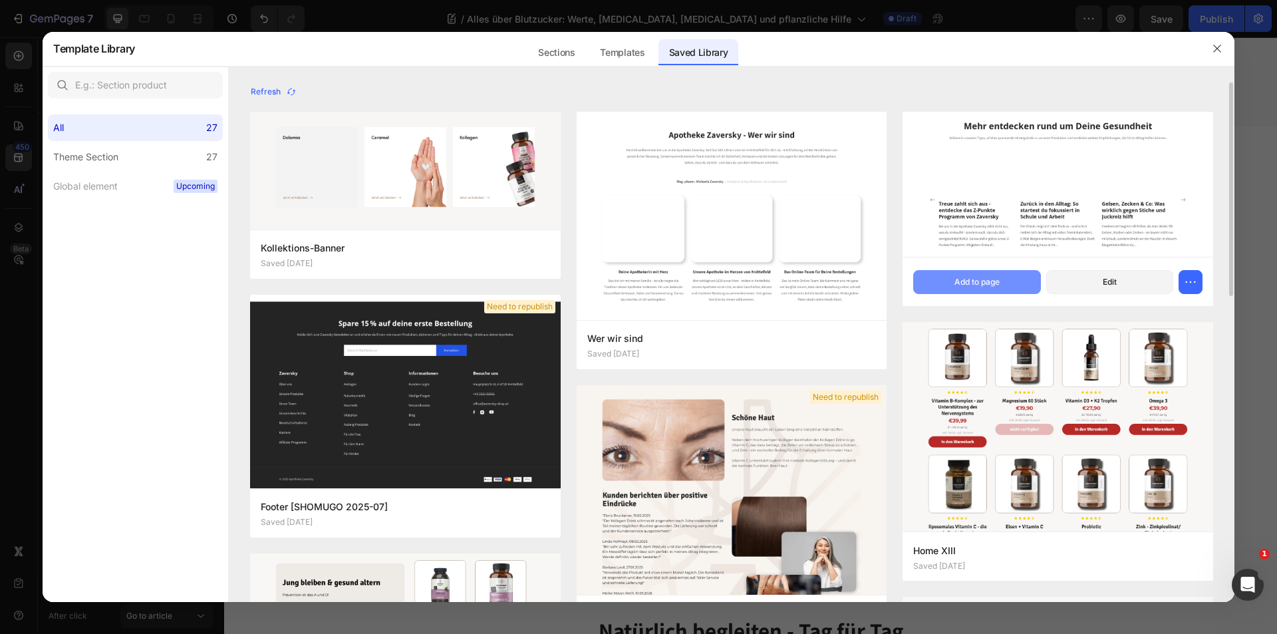
click at [988, 284] on div "Add to page" at bounding box center [976, 282] width 45 height 12
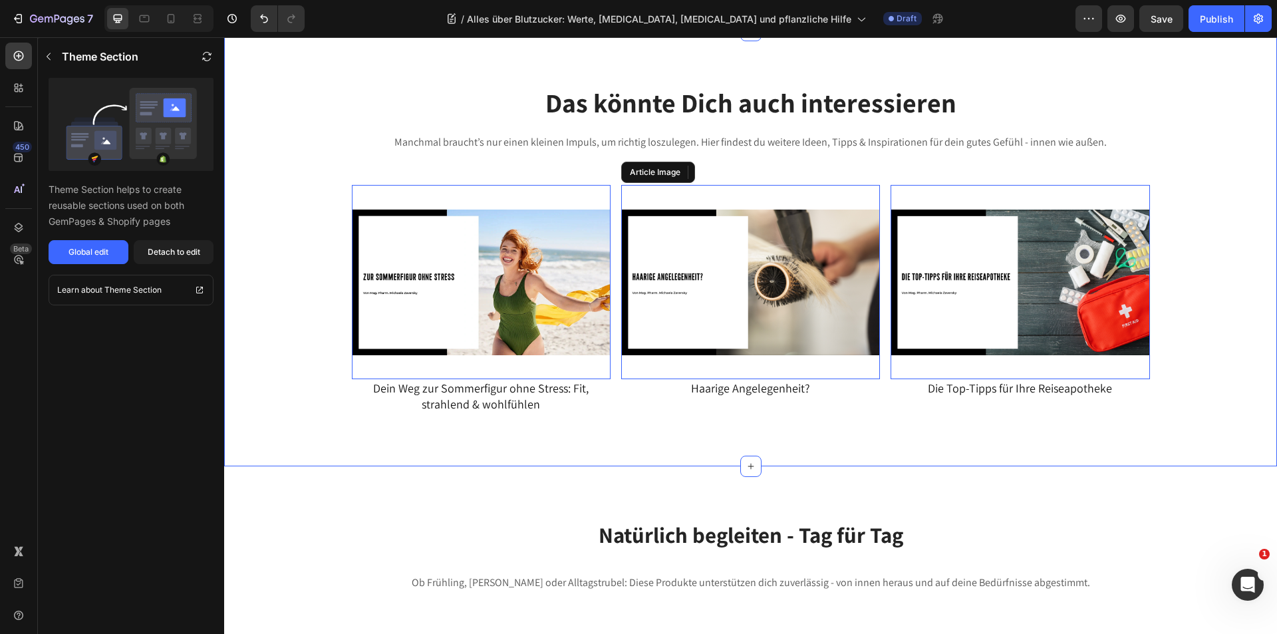
scroll to position [9055, 0]
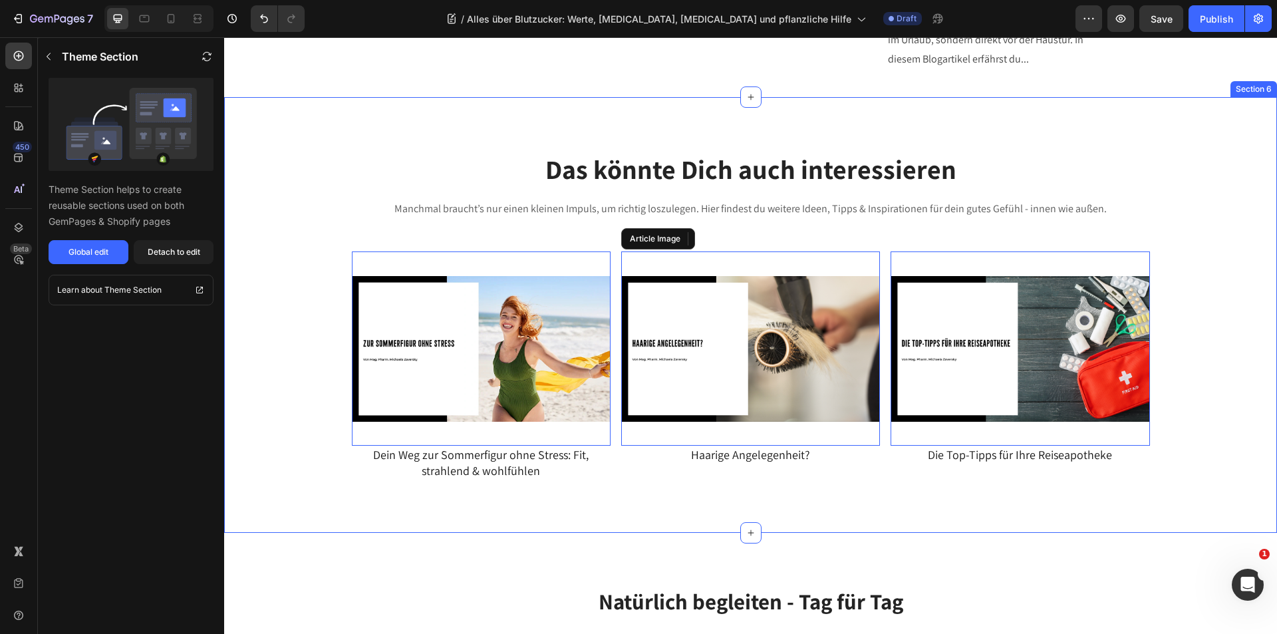
click at [1246, 92] on div "Section 6" at bounding box center [1253, 89] width 47 height 16
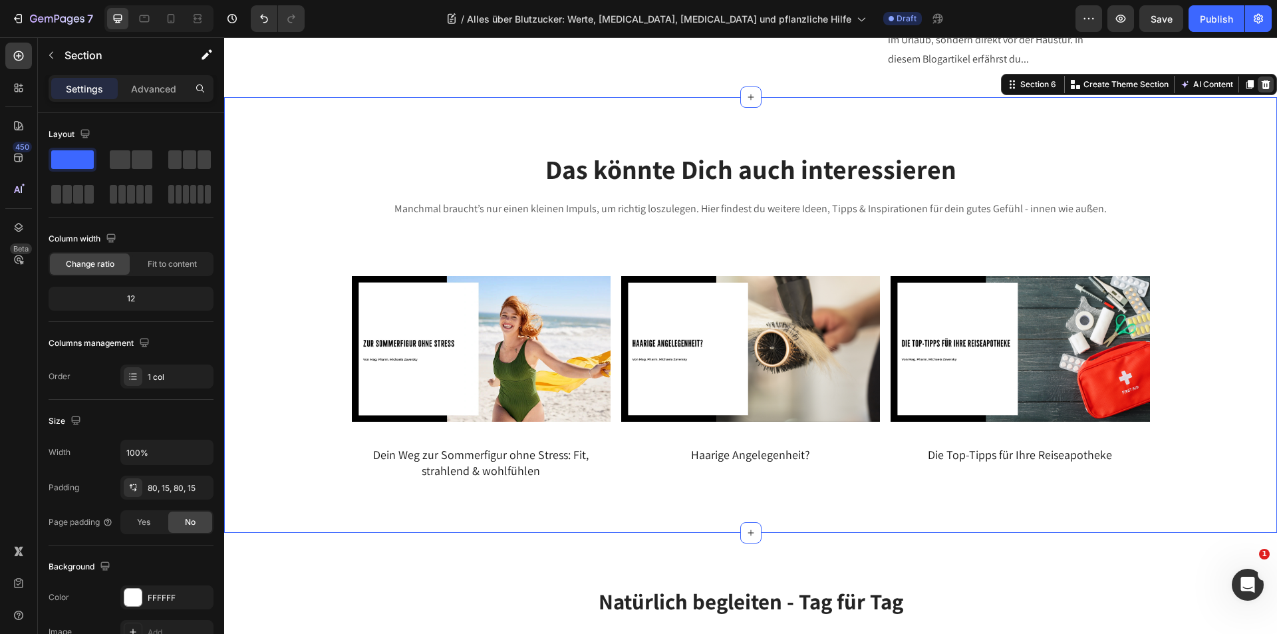
click at [1262, 82] on icon at bounding box center [1266, 83] width 9 height 9
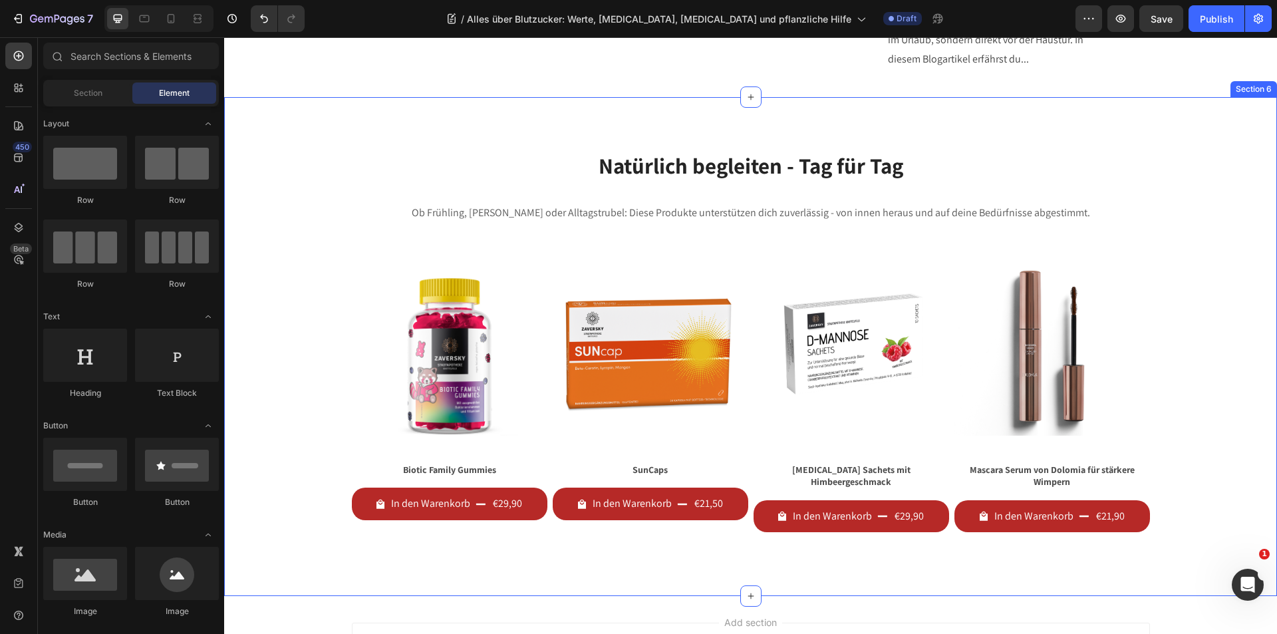
scroll to position [8922, 0]
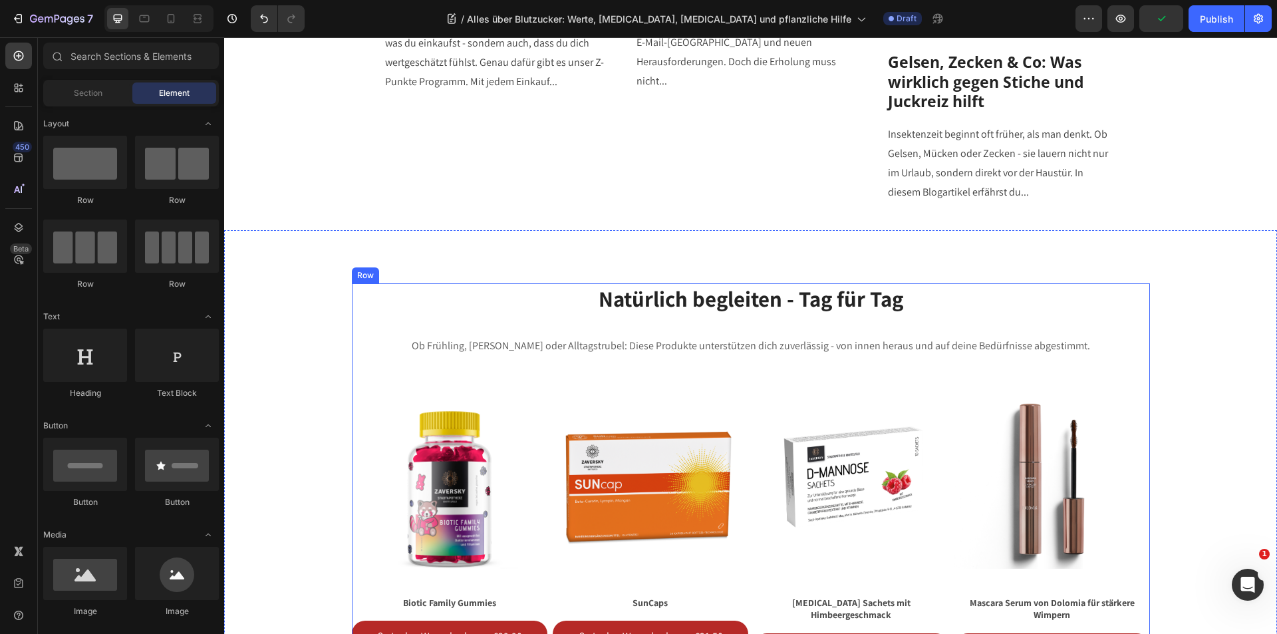
click at [549, 369] on div "Natürlich begleiten - Tag für Tag Heading Ob Frühling, [PERSON_NAME] oder Allta…" at bounding box center [751, 479] width 798 height 393
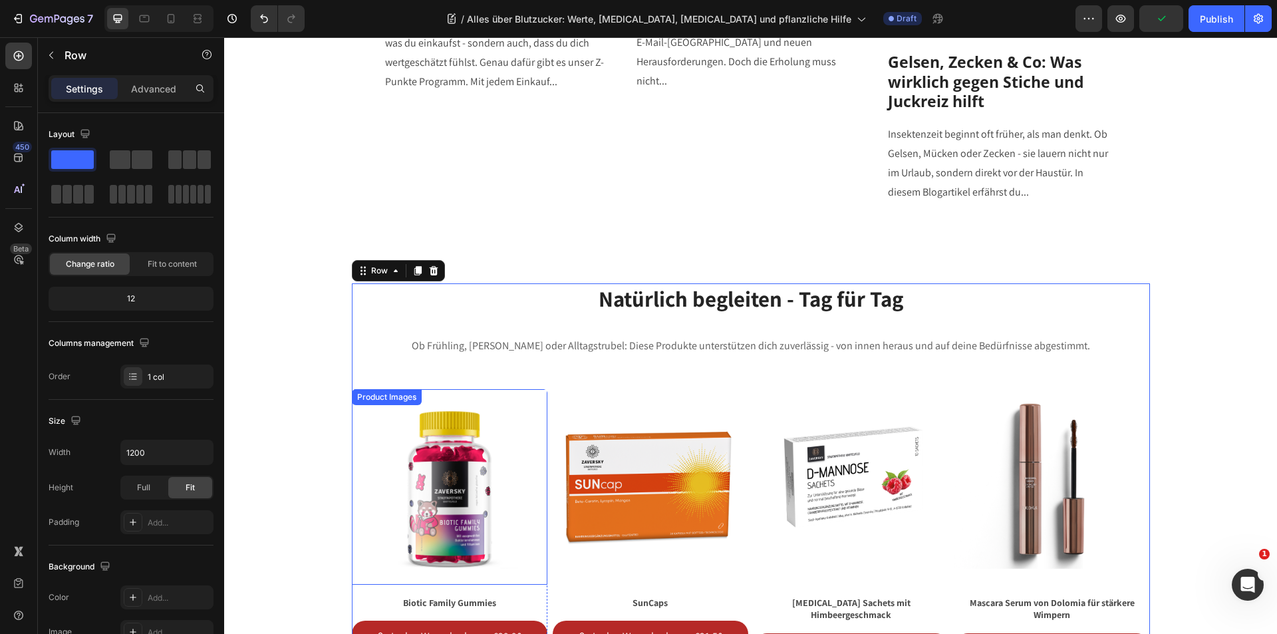
click at [405, 394] on div "Product Images" at bounding box center [387, 397] width 70 height 16
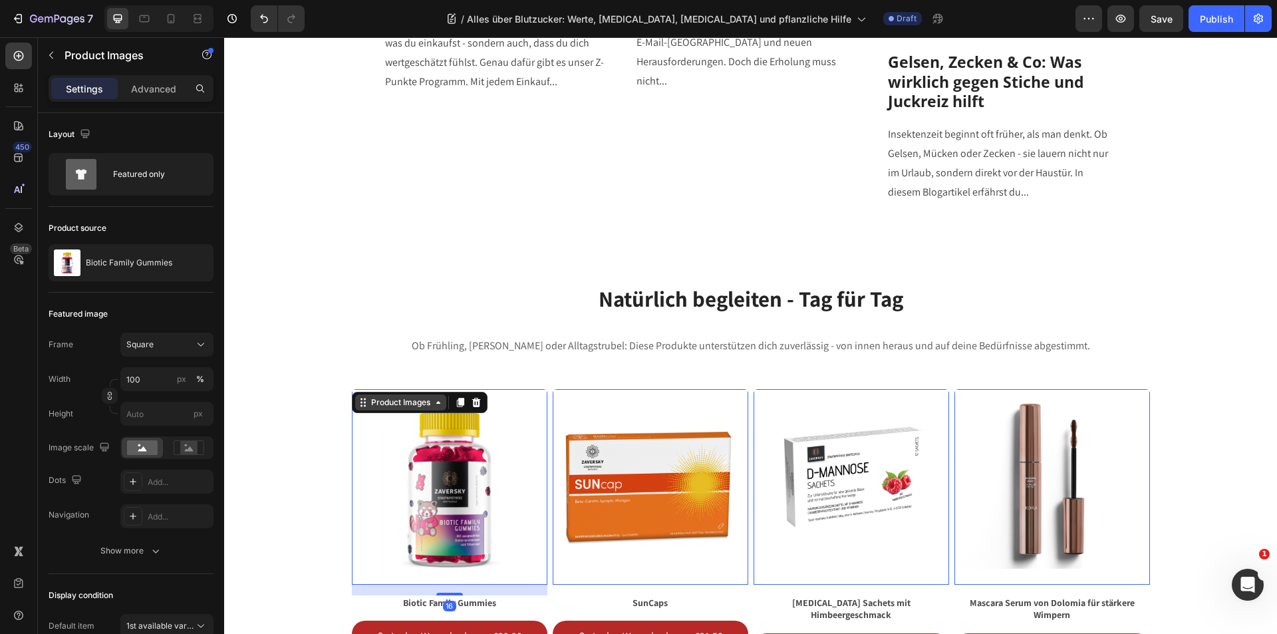
click at [433, 402] on icon at bounding box center [438, 402] width 11 height 11
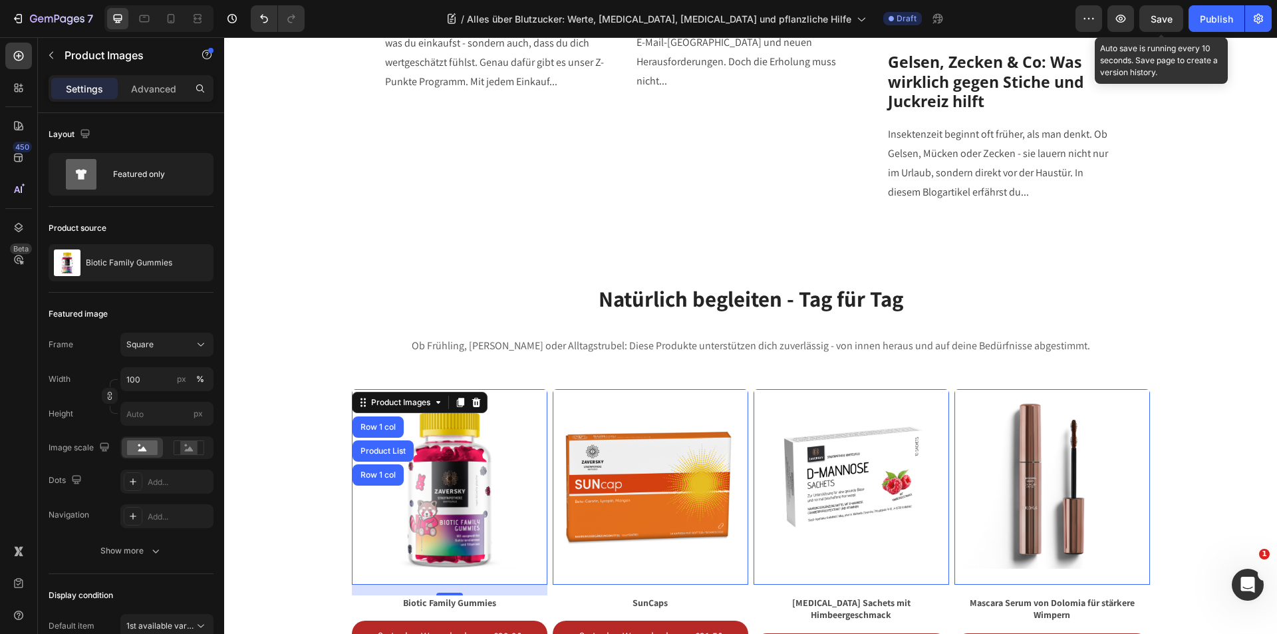
drag, startPoint x: 1160, startPoint y: 15, endPoint x: 949, endPoint y: 120, distance: 235.9
click at [1160, 15] on span "Save" at bounding box center [1162, 18] width 22 height 11
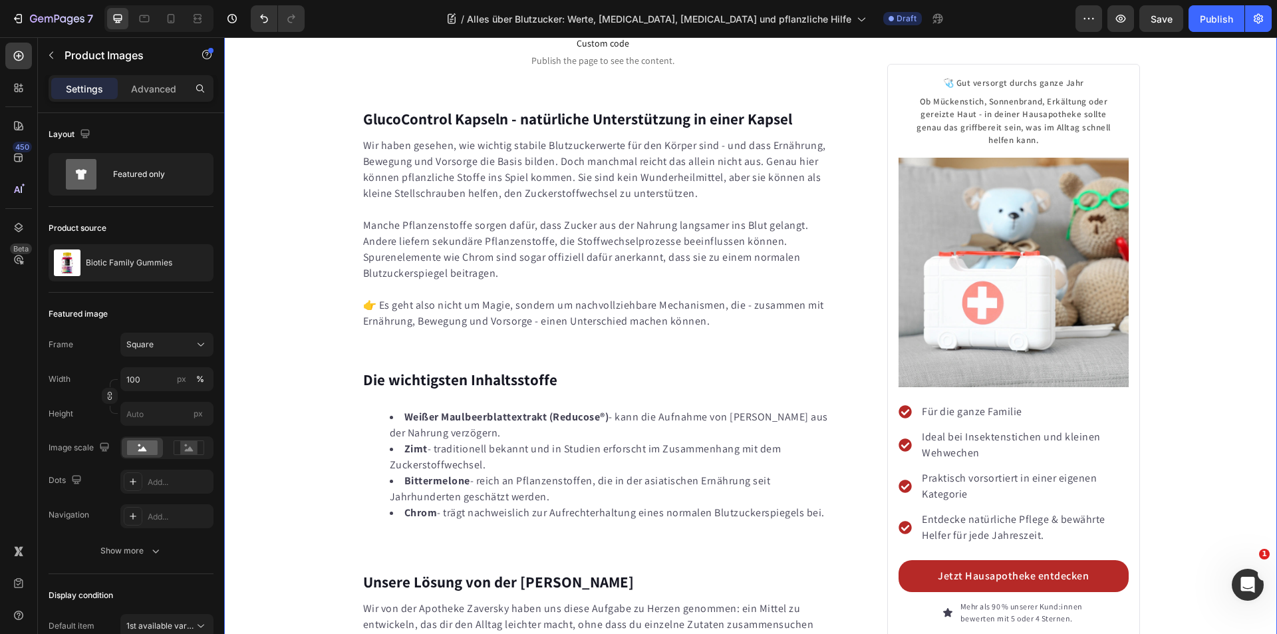
scroll to position [5672, 0]
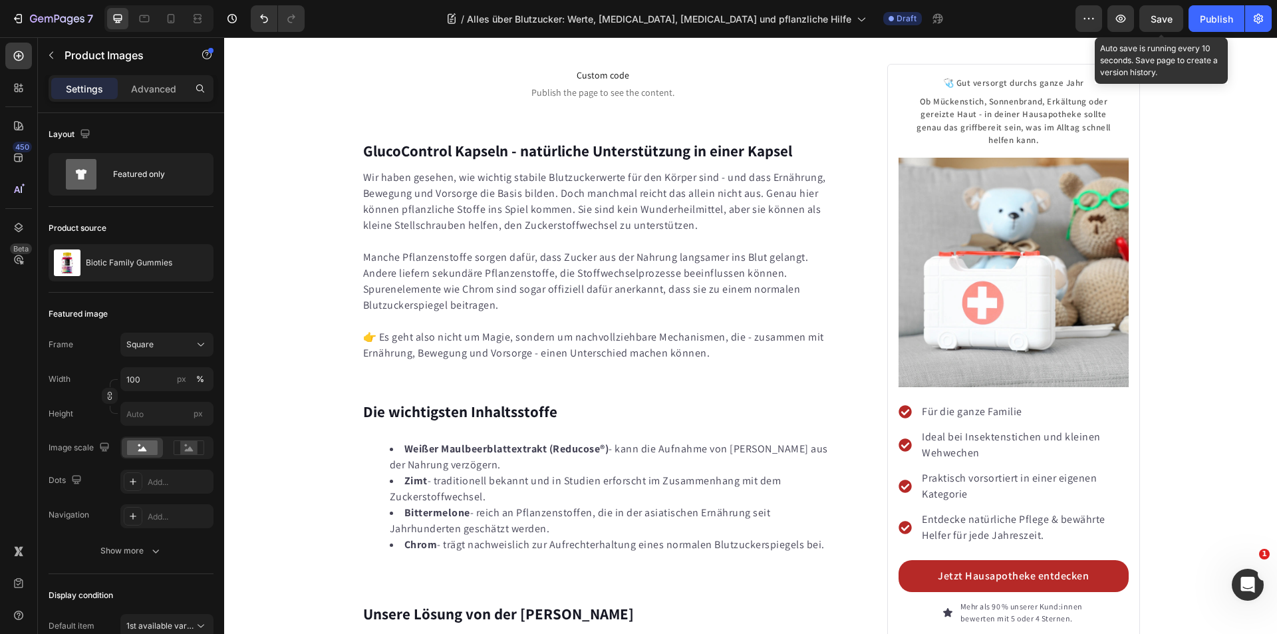
click at [1161, 21] on span "Save" at bounding box center [1162, 18] width 22 height 11
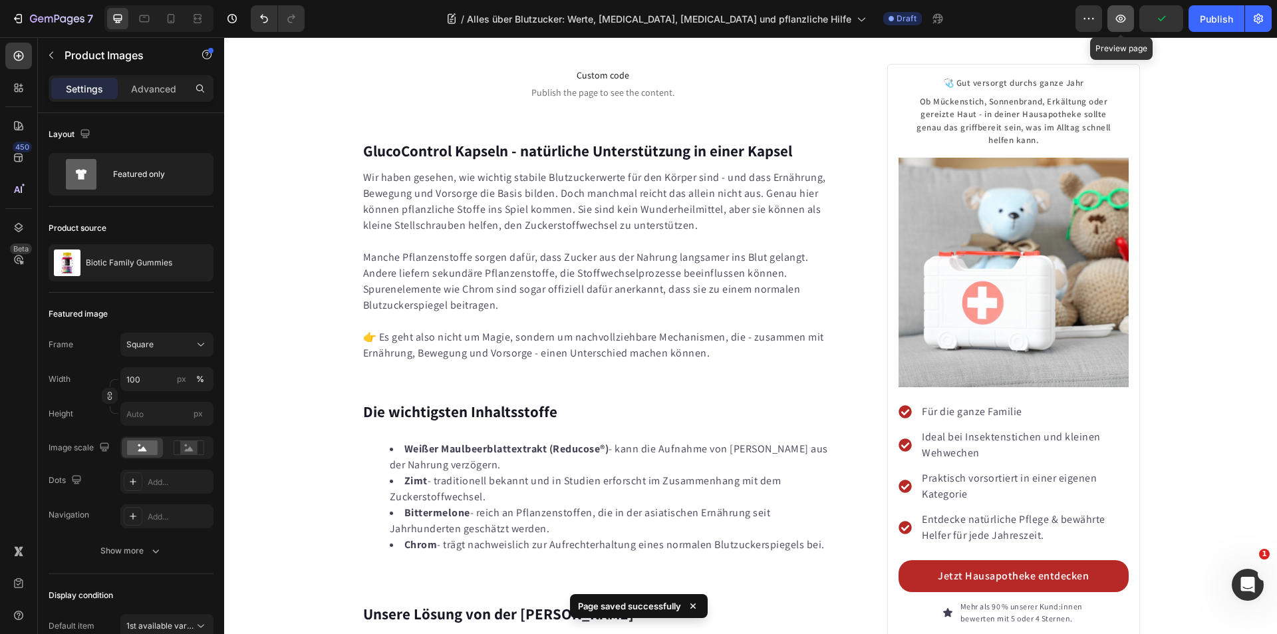
click at [1131, 19] on button "button" at bounding box center [1120, 18] width 27 height 27
